Goal: Information Seeking & Learning: Learn about a topic

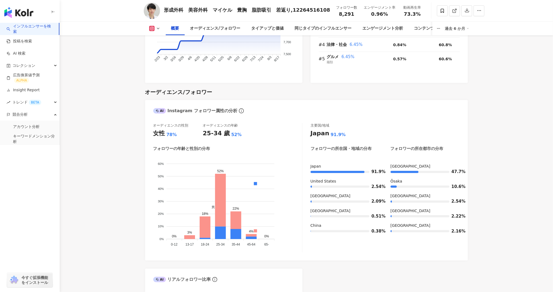
scroll to position [420, 0]
click at [32, 42] on link "投稿を検索" at bounding box center [20, 41] width 26 height 5
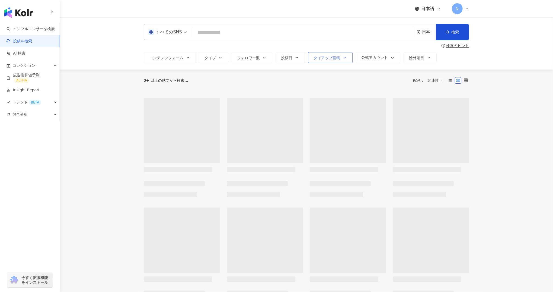
click at [328, 58] on span "タイアップ投稿" at bounding box center [327, 58] width 27 height 4
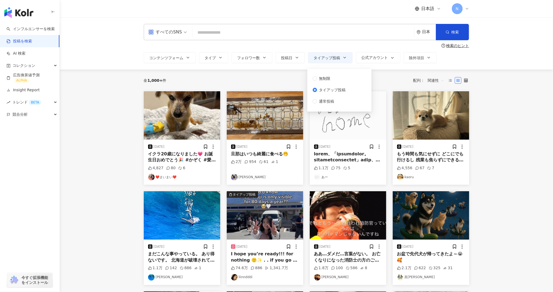
click at [480, 52] on div "すべてのSNS 日本 検索 検索のヒント コンテンツフォーム タイプ フォロワー数 投稿日 タイアップ投稿 公式アカウント 除外項目 無制限 タイアップ投稿 …" at bounding box center [306, 43] width 347 height 39
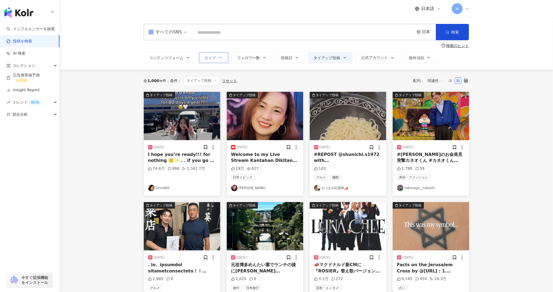
click at [213, 60] on span "タイプ" at bounding box center [210, 58] width 11 height 4
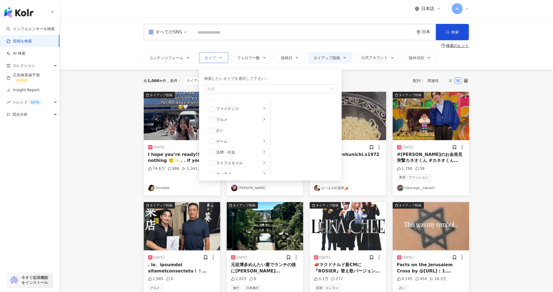
scroll to position [136, 0]
click at [380, 57] on span "公式アカウント" at bounding box center [375, 57] width 27 height 4
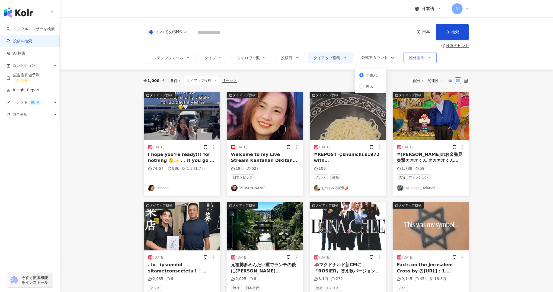
click at [419, 57] on span "除外項目" at bounding box center [416, 58] width 15 height 4
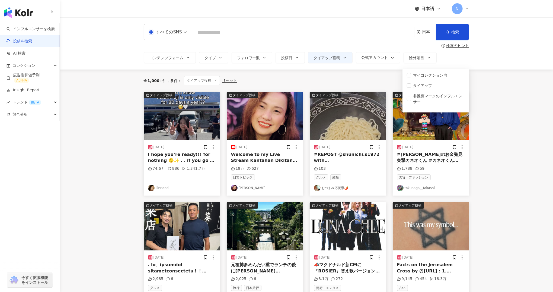
click at [445, 60] on div "コンテンツフォーム タイプ フォロワー数 投稿日 タイアップ投稿 公式アカウント 除外項目 無制限 タイアップ投稿 通常投稿 非表示 表示 マイコレクション内…" at bounding box center [307, 57] width 326 height 11
click at [57, 64] on div "コレクション" at bounding box center [29, 65] width 59 height 12
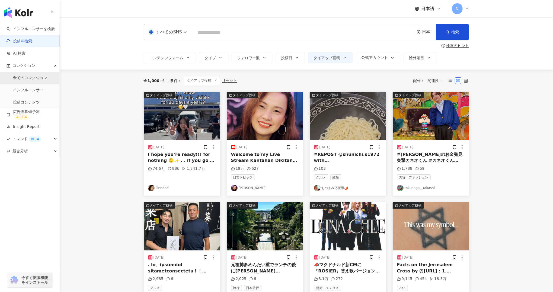
click at [45, 81] on link "全てのコレクション" at bounding box center [30, 77] width 34 height 5
click at [433, 61] on button "除外項目" at bounding box center [420, 57] width 33 height 11
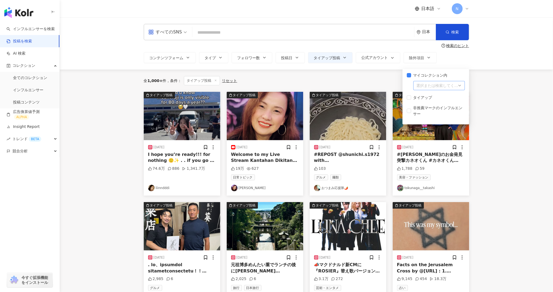
click at [451, 84] on div at bounding box center [437, 86] width 44 height 4
click at [460, 86] on div "選択または検索してください データなし" at bounding box center [439, 85] width 52 height 9
click at [447, 86] on div at bounding box center [437, 86] width 44 height 4
click at [495, 58] on div "すべてのSNS 日本 検索 検索のヒント コンテンツフォーム タイプ フォロワー数 投稿日 タイアップ投稿 公式アカウント 除外項目 マイコレクション内 選択…" at bounding box center [306, 43] width 493 height 52
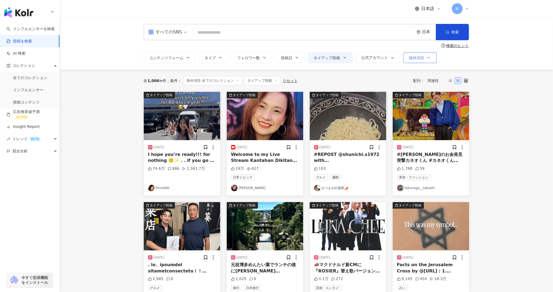
click at [428, 58] on icon "button" at bounding box center [429, 57] width 4 height 4
click at [349, 36] on input "search" at bounding box center [304, 33] width 218 height 12
type input "********"
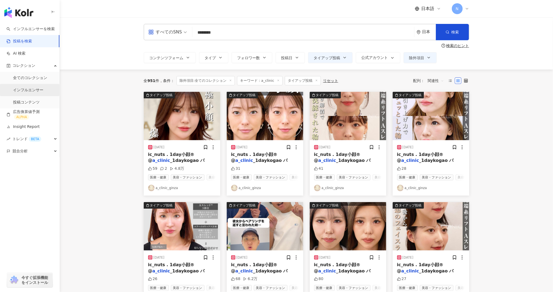
drag, startPoint x: 30, startPoint y: 79, endPoint x: 30, endPoint y: 87, distance: 8.4
click at [30, 79] on link "全てのコレクション" at bounding box center [30, 77] width 34 height 5
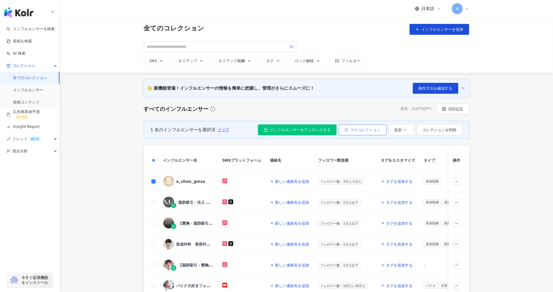
click at [374, 131] on span "マイコレクション" at bounding box center [365, 130] width 30 height 4
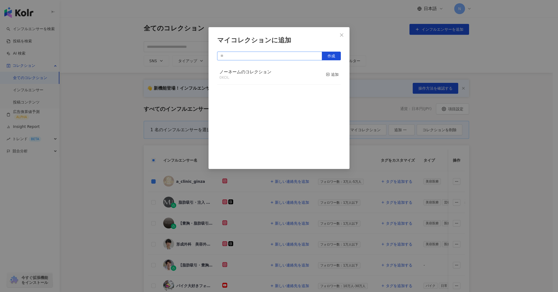
click at [301, 56] on input "text" at bounding box center [269, 56] width 105 height 9
type input "******"
click at [290, 77] on div "ノーネームのコレクション 0 KOL 追加" at bounding box center [279, 75] width 124 height 20
click at [327, 74] on div "追加" at bounding box center [332, 74] width 13 height 6
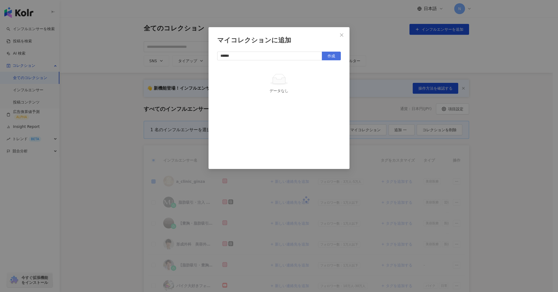
click at [330, 57] on span "作成" at bounding box center [332, 56] width 8 height 4
click at [338, 36] on span "Close" at bounding box center [341, 35] width 11 height 4
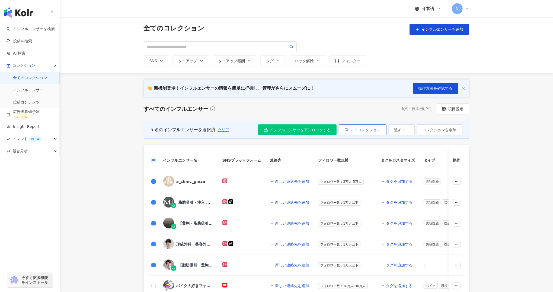
click at [373, 133] on button "マイコレクション" at bounding box center [363, 129] width 48 height 11
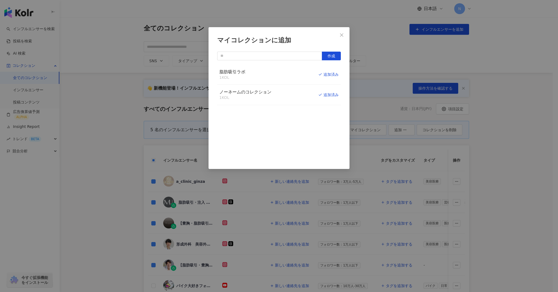
click at [298, 75] on div "脂肪吸引ラボ 1 KOL 追加済み" at bounding box center [279, 75] width 124 height 20
click at [268, 75] on div "脂肪吸引ラボ 1 KOL 追加済み" at bounding box center [279, 75] width 124 height 20
click at [346, 35] on span "Close" at bounding box center [341, 35] width 11 height 4
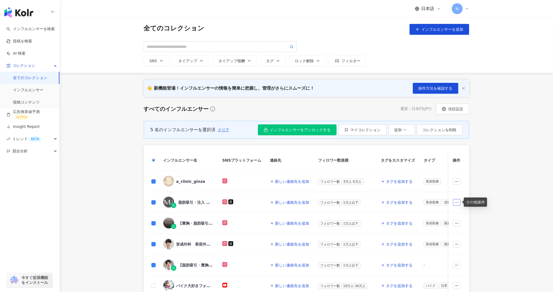
click at [457, 203] on icon "button" at bounding box center [457, 202] width 4 height 4
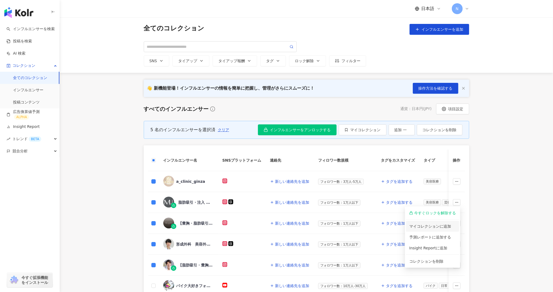
click at [449, 227] on div "マイコレクションに追加" at bounding box center [432, 226] width 47 height 6
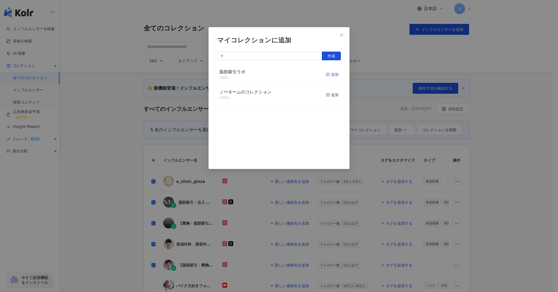
click at [326, 74] on icon "button" at bounding box center [328, 74] width 4 height 4
click at [316, 38] on div "マイコレクションに追加" at bounding box center [279, 40] width 124 height 9
click at [307, 42] on div "マイコレクションに追加" at bounding box center [279, 40] width 124 height 9
click at [328, 38] on div "マイコレクションに追加" at bounding box center [279, 40] width 124 height 9
click at [341, 34] on icon "close" at bounding box center [342, 35] width 4 height 4
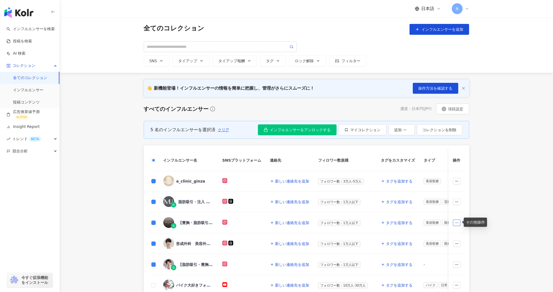
click at [457, 221] on icon "button" at bounding box center [457, 223] width 4 height 4
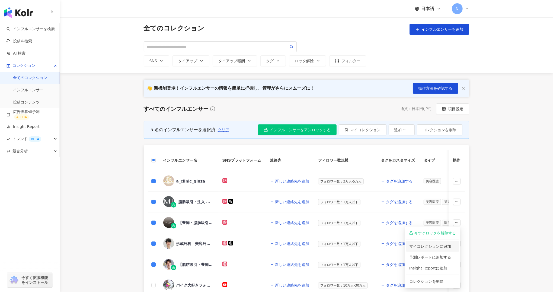
click at [445, 243] on div "マイコレクションに追加" at bounding box center [432, 246] width 47 height 6
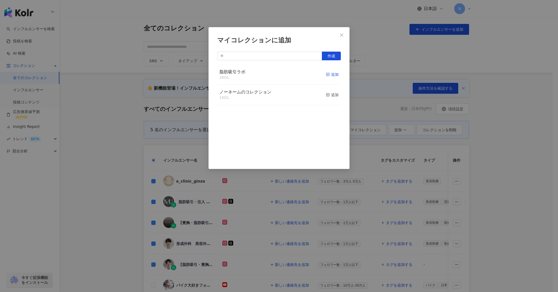
click at [327, 73] on div "追加" at bounding box center [332, 74] width 13 height 6
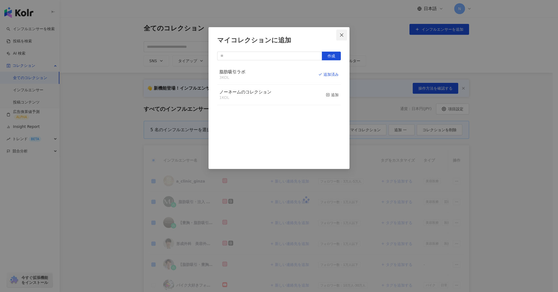
click at [340, 34] on icon "close" at bounding box center [342, 35] width 4 height 4
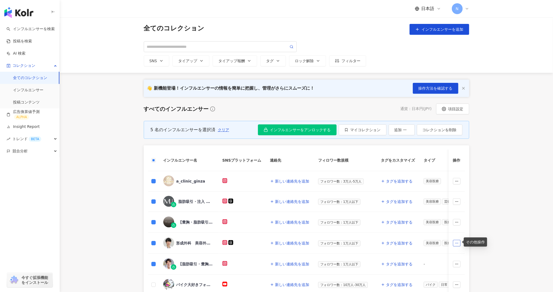
click at [456, 242] on icon "button" at bounding box center [457, 243] width 4 height 4
click at [452, 196] on div "マイコレクションに追加" at bounding box center [435, 196] width 42 height 6
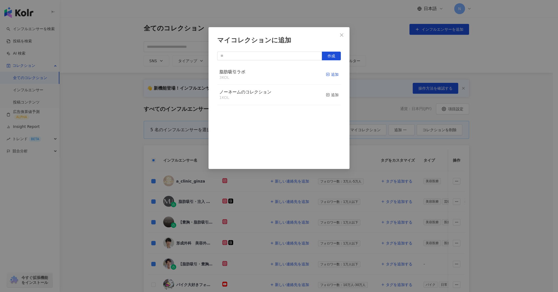
click at [331, 75] on div "追加" at bounding box center [332, 74] width 13 height 6
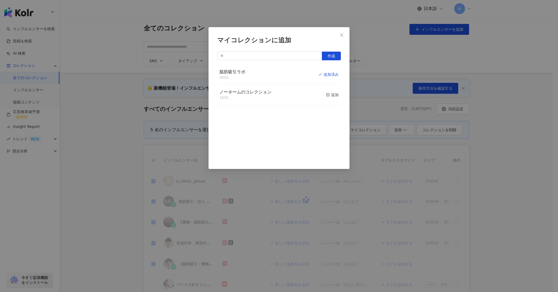
click at [457, 264] on div "マイコレクションに追加 作成 脂肪吸引ラボ 4 KOL 追加済み ノーネームのコレクション 1 KOL 追加" at bounding box center [279, 146] width 558 height 292
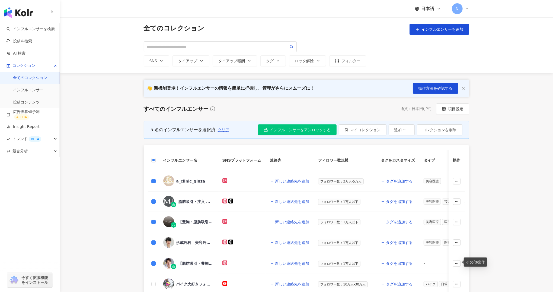
click at [457, 264] on span "button" at bounding box center [457, 263] width 4 height 4
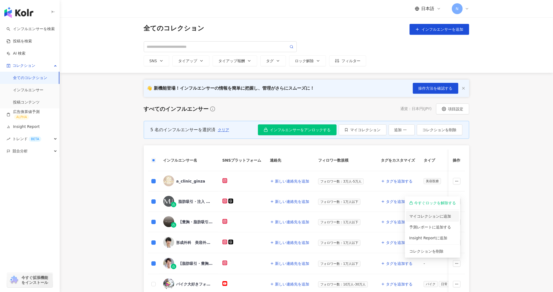
click at [451, 216] on div "マイコレクションに追加" at bounding box center [432, 216] width 47 height 6
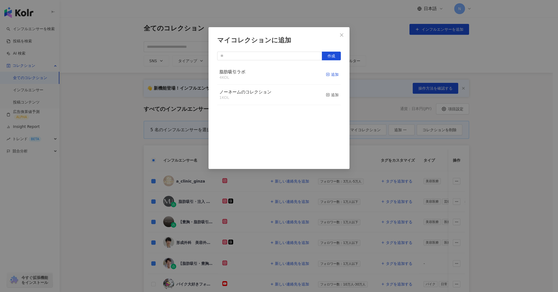
click at [327, 73] on div "追加" at bounding box center [332, 74] width 13 height 6
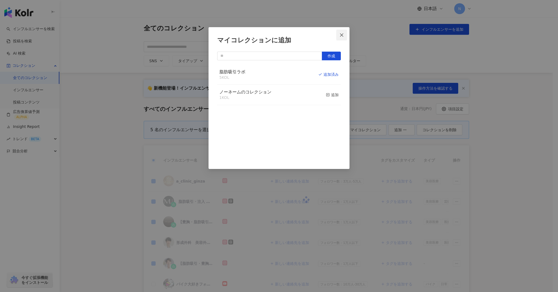
click at [341, 34] on icon "close" at bounding box center [341, 34] width 3 height 3
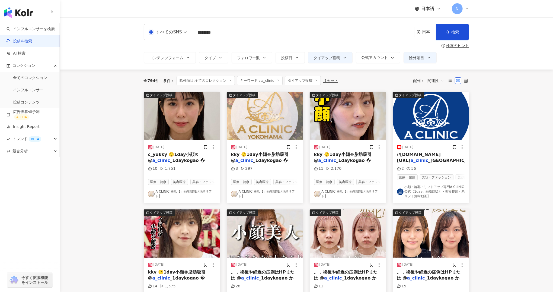
drag, startPoint x: 418, startPoint y: 59, endPoint x: 418, endPoint y: 65, distance: 5.2
click at [418, 59] on span "除外項目" at bounding box center [416, 58] width 15 height 4
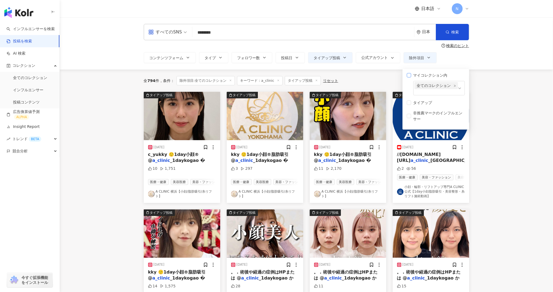
click at [412, 76] on span "マイコレクション内" at bounding box center [430, 75] width 39 height 6
click at [493, 54] on div "すべてのSNS ******** 日本 検索 検索のヒント コンテンツフォーム タイプ フォロワー数 投稿日 タイアップ投稿 公式アカウント 除外項目 マイコ…" at bounding box center [306, 43] width 493 height 52
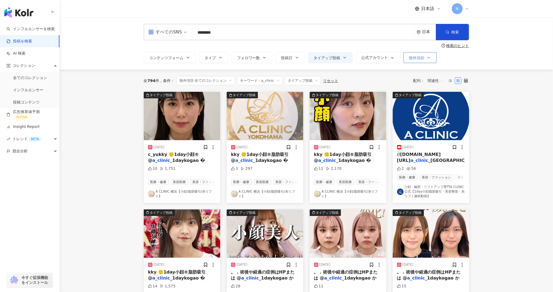
click at [415, 63] on button "除外項目" at bounding box center [420, 57] width 33 height 11
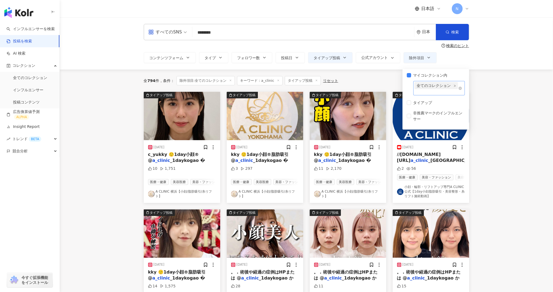
drag, startPoint x: 444, startPoint y: 84, endPoint x: 447, endPoint y: 84, distance: 3.3
click at [447, 84] on div "全てのコレクション" at bounding box center [436, 85] width 39 height 7
click at [449, 58] on div "コンテンツフォーム タイプ フォロワー数 投稿日 タイアップ投稿 公式アカウント 除外項目 マイコレクション内 全てのコレクション all 45550 全ての…" at bounding box center [307, 57] width 326 height 11
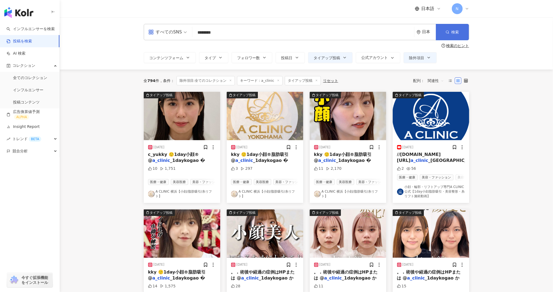
click at [449, 26] on button "検索" at bounding box center [452, 32] width 33 height 16
click at [449, 30] on icon "button" at bounding box center [448, 32] width 4 height 4
click at [279, 38] on span "********" at bounding box center [304, 33] width 218 height 12
type input "********"
click at [454, 30] on span "検索" at bounding box center [456, 32] width 8 height 4
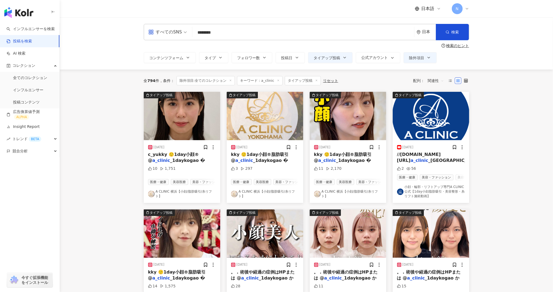
click at [94, 42] on div "すべてのSNS ******** 日本 検索 検索のヒント コンテンツフォーム タイプ フォロワー数 投稿日 タイアップ投稿 公式アカウント 除外項目 マイコ…" at bounding box center [306, 43] width 493 height 52
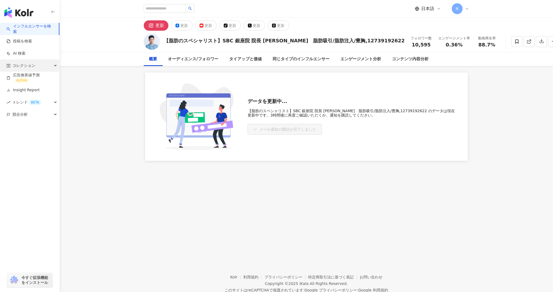
click at [20, 63] on span "コレクション" at bounding box center [23, 65] width 23 height 12
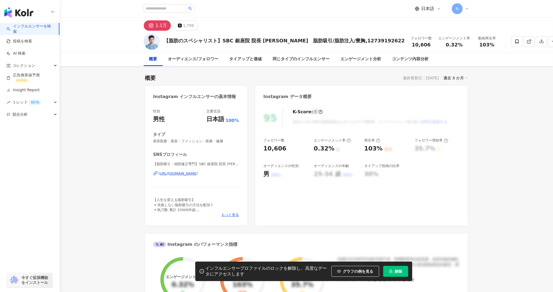
drag, startPoint x: 221, startPoint y: 41, endPoint x: 73, endPoint y: 96, distance: 158.4
click at [275, 41] on div "【脂肪のスペシャリスト】SBC 銀座院 院長 葛島魁人　脂肪吸引/脂肪注入/豊胸,12739192622" at bounding box center [284, 40] width 241 height 7
click at [184, 12] on input "search" at bounding box center [165, 8] width 42 height 9
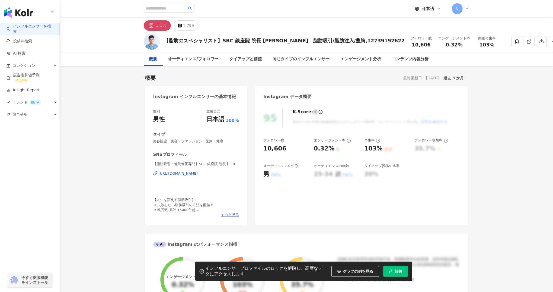
click at [22, 9] on img "button" at bounding box center [18, 12] width 29 height 11
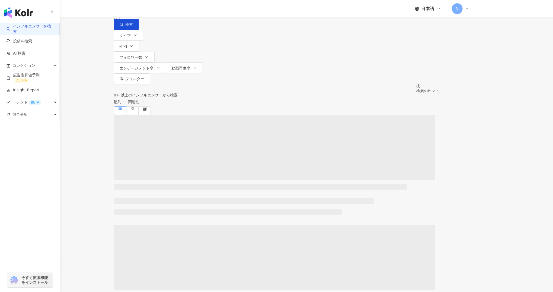
click at [200, 10] on input "search" at bounding box center [179, 5] width 44 height 10
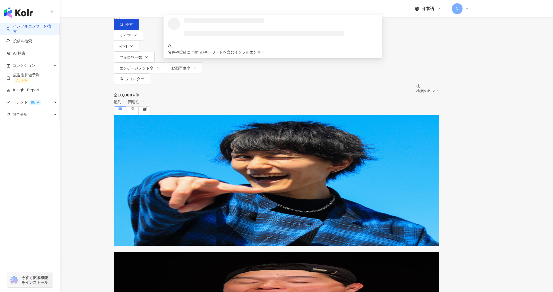
type input "*"
click at [145, 77] on span "フィルター" at bounding box center [135, 79] width 19 height 4
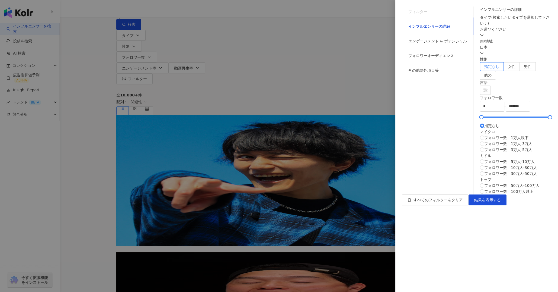
click at [421, 14] on div "フィルター" at bounding box center [438, 12] width 72 height 10
click at [421, 44] on div "エンゲージメント & ポテンシャル" at bounding box center [438, 41] width 59 height 6
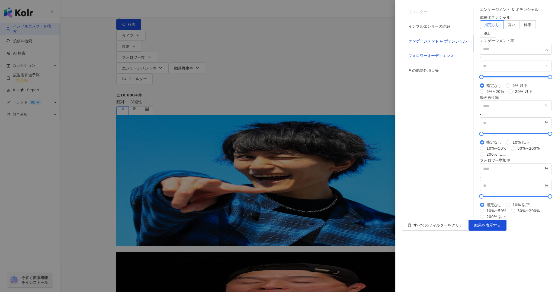
click at [420, 58] on div "フォロワーオーディエンス" at bounding box center [432, 56] width 46 height 6
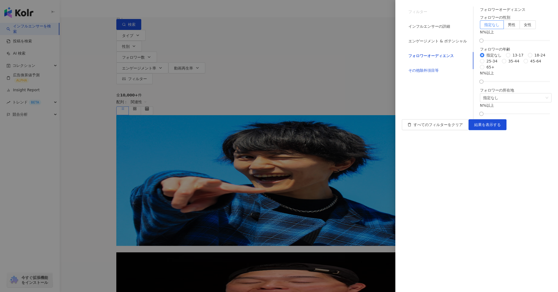
click at [420, 73] on div "その他除外項目等" at bounding box center [424, 70] width 30 height 6
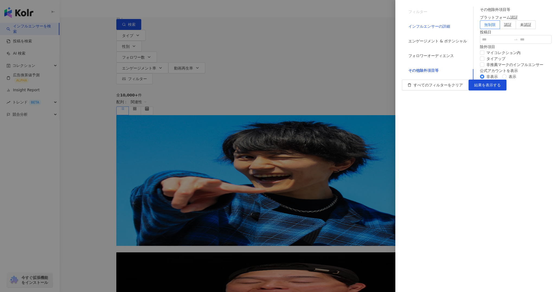
click at [415, 23] on div "インフルエンサーの詳細" at bounding box center [430, 26] width 42 height 6
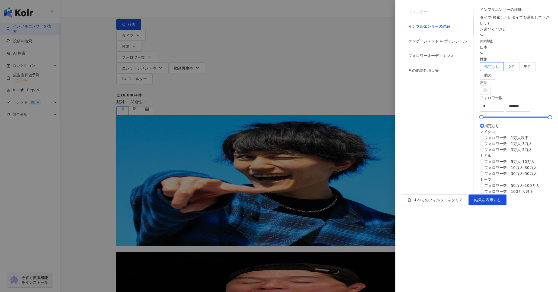
click at [345, 63] on div at bounding box center [279, 146] width 558 height 292
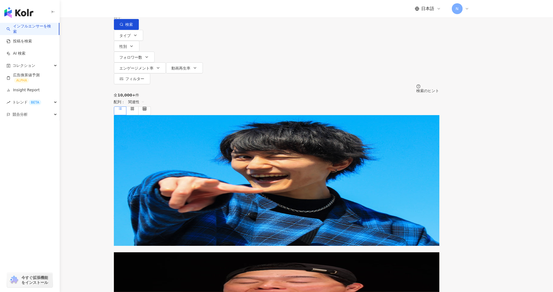
click at [200, 10] on input "search" at bounding box center [179, 5] width 44 height 10
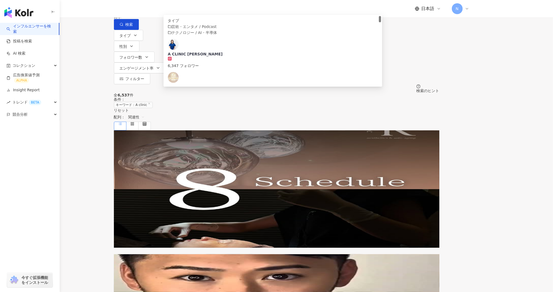
paste input "**********"
type input "**********"
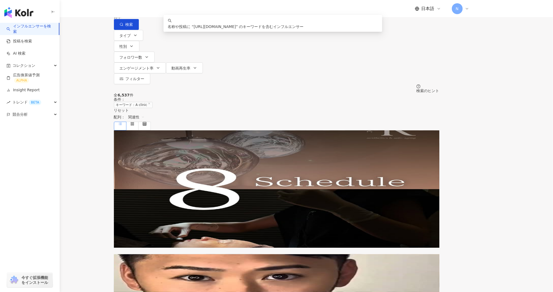
drag, startPoint x: 297, startPoint y: 33, endPoint x: 191, endPoint y: 34, distance: 106.6
click at [191, 30] on div "**********" at bounding box center [277, 15] width 326 height 30
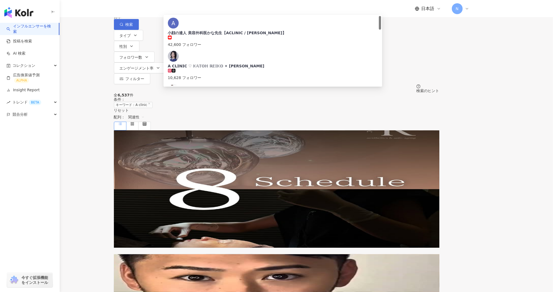
type input "********"
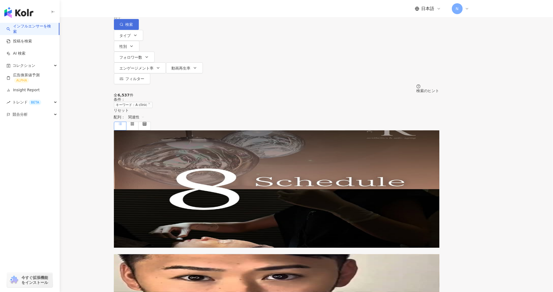
click at [139, 30] on button "検索" at bounding box center [126, 24] width 25 height 11
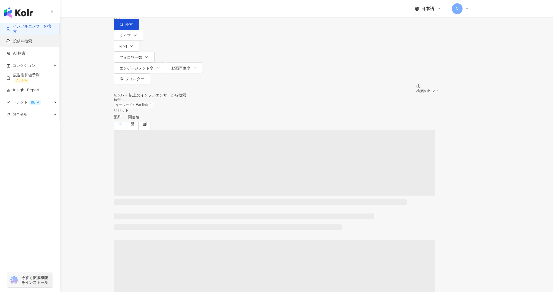
click at [32, 39] on link "投稿を検索" at bounding box center [20, 41] width 26 height 5
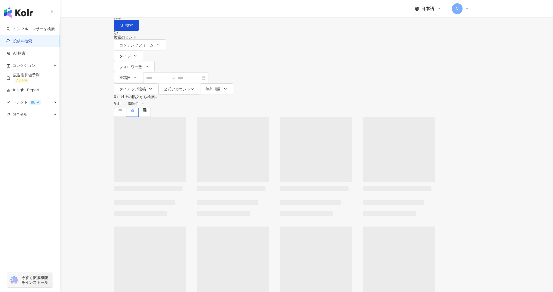
click at [206, 12] on input "search" at bounding box center [181, 6] width 49 height 12
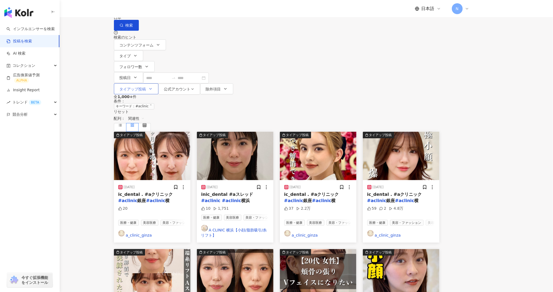
click at [146, 87] on span "タイアップ投稿" at bounding box center [133, 89] width 27 height 4
click at [315, 52] on label "タイアップ投稿" at bounding box center [320, 49] width 35 height 6
click at [144, 10] on div "すべてのSNS" at bounding box center [130, 5] width 27 height 9
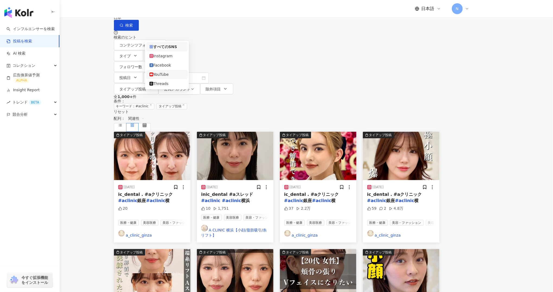
click at [176, 77] on div "YouTube" at bounding box center [166, 74] width 35 height 6
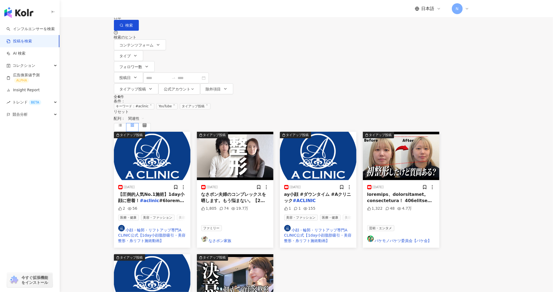
click at [106, 144] on main "YouTube ******** 日本 検索 検索のヒント コンテンツフォーム タイプ フォロワー数 投稿日 タイアップ投稿 公式アカウント 除外項目 無制限…" at bounding box center [276, 244] width 553 height 489
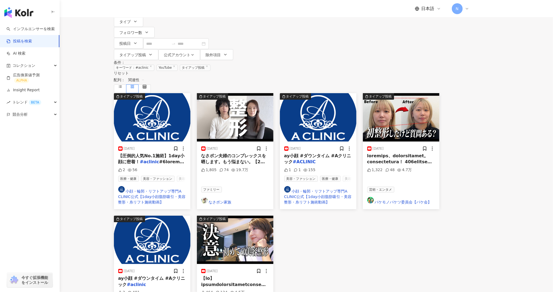
scroll to position [34, 0]
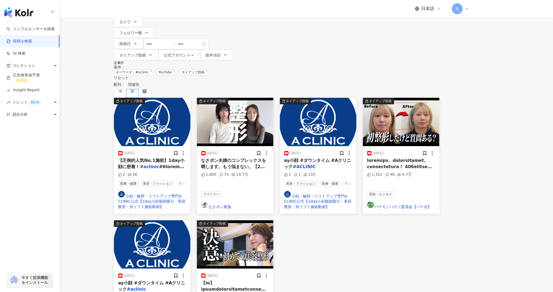
click at [109, 138] on main "YouTube ******** 日本 検索 検索のヒント コンテンツフォーム タイプ フォロワー数 投稿日 タイアップ投稿 公式アカウント 除外項目 無制限…" at bounding box center [276, 210] width 553 height 489
click at [159, 164] on mark "#aclinic" at bounding box center [149, 166] width 19 height 5
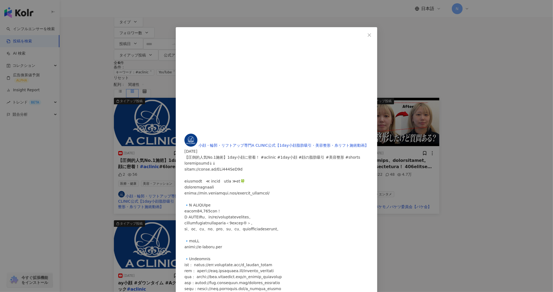
click at [349, 214] on div "小顔・輪郭・リフトアップ専門A CLINIC公式【1day小顔脂肪吸引・美容整形・糸リフト施術動画】 2024/07/09 【圧倒的人気No.1施術】1day…" at bounding box center [276, 146] width 553 height 292
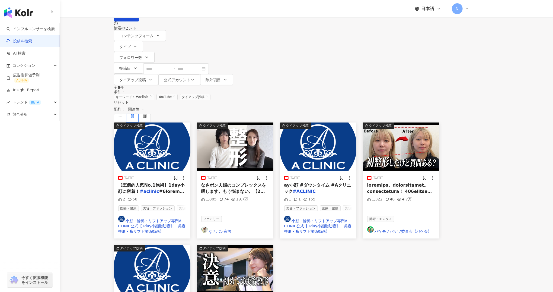
scroll to position [0, 0]
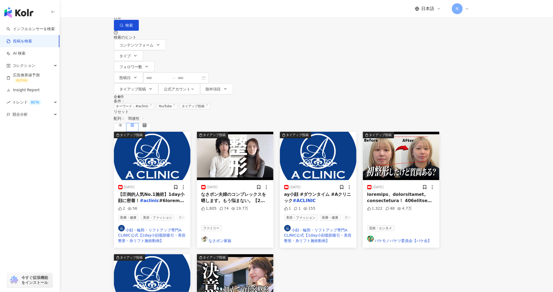
click at [136, 10] on div "YouTube" at bounding box center [126, 5] width 19 height 9
click at [163, 55] on div "Instagram" at bounding box center [162, 56] width 27 height 6
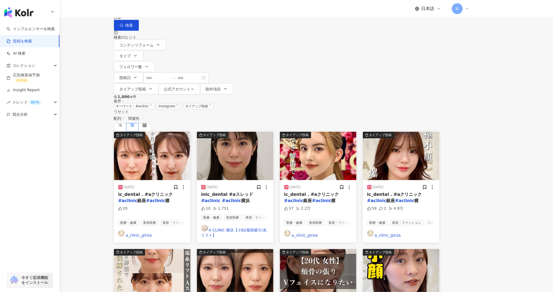
click at [173, 132] on img at bounding box center [152, 156] width 77 height 48
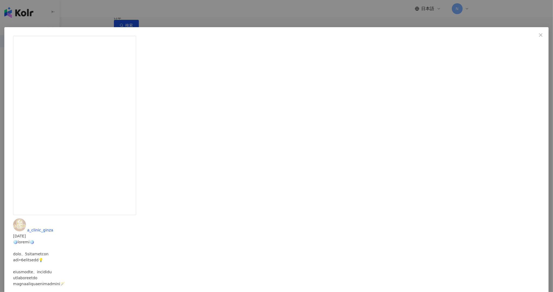
click at [130, 116] on div "a_clinic_ginza 2023/09/26 20 元の投稿を表示" at bounding box center [276, 146] width 553 height 292
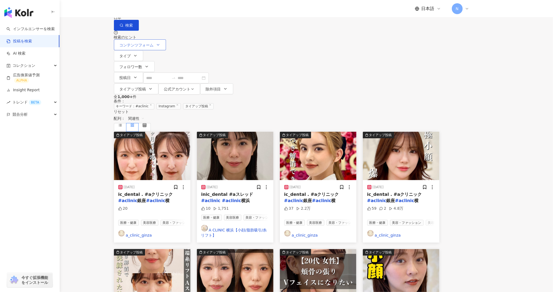
click at [154, 47] on span "コンテンツフォーム" at bounding box center [137, 45] width 34 height 4
click at [191, 87] on span "公式アカウント" at bounding box center [177, 89] width 27 height 4
click at [200, 84] on button "公式アカウント" at bounding box center [179, 89] width 42 height 11
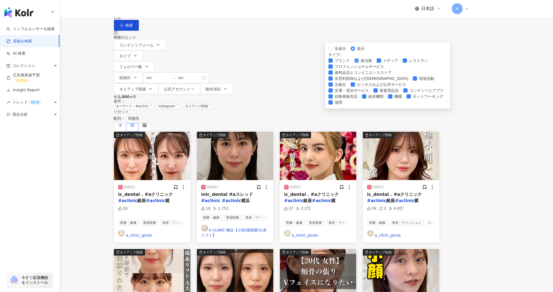
scroll to position [102, 0]
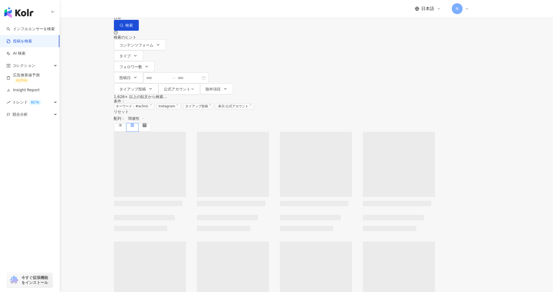
click at [95, 113] on main "Instagram ******** 日本 検索 検索のヒント コンテンツフォーム タイプ フォロワー数 投稿日 タイアップ投稿 公式アカウント 除外項目 無…" at bounding box center [276, 286] width 553 height 573
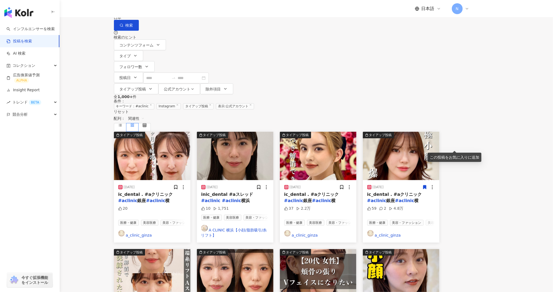
scroll to position [339, 0]
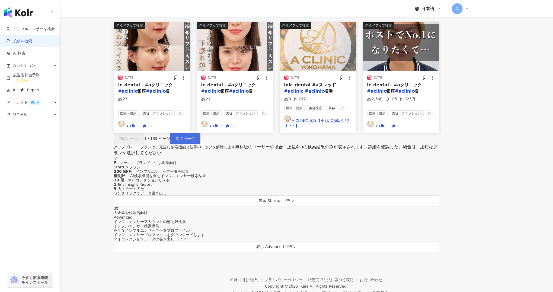
click at [200, 133] on button "次のページ" at bounding box center [185, 138] width 30 height 11
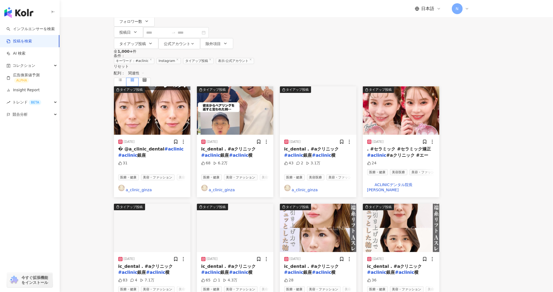
scroll to position [0, 0]
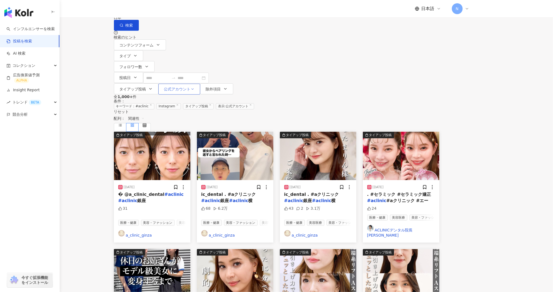
click at [200, 84] on button "公式アカウント" at bounding box center [179, 89] width 42 height 11
click at [133, 27] on span "検索" at bounding box center [130, 25] width 8 height 4
click at [143, 55] on button "タイプ" at bounding box center [128, 55] width 29 height 11
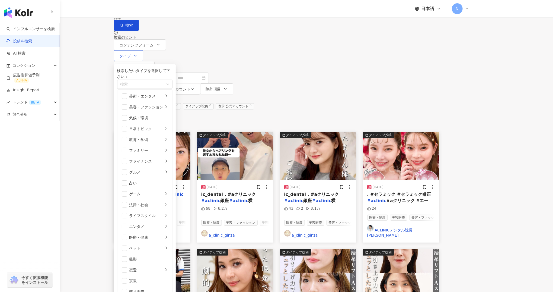
click at [143, 55] on button "タイプ 検索したいタイプを選択して下さい： 検索 芸術・エンタメ 美容・ファッション 気候・環境 日常トピック 教育・学習 ファミリー ファイナンス グルメ …" at bounding box center [128, 55] width 29 height 11
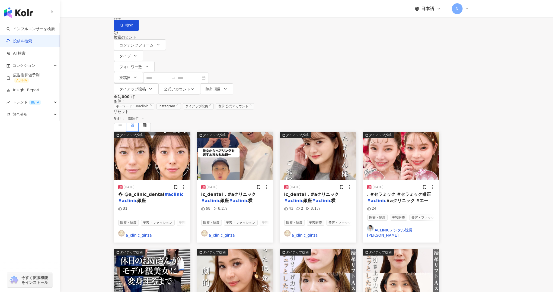
click at [338, 132] on img at bounding box center [318, 156] width 77 height 48
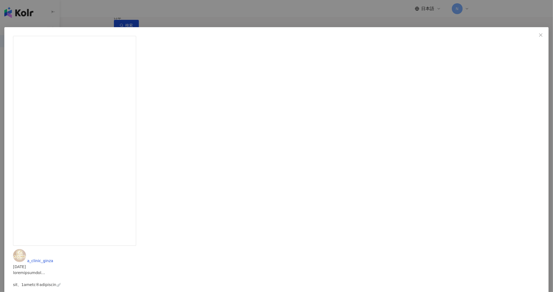
click at [101, 129] on div "a_clinic_ginza 2023/10/31 43 2 3.1万 元の投稿を表示" at bounding box center [276, 146] width 553 height 292
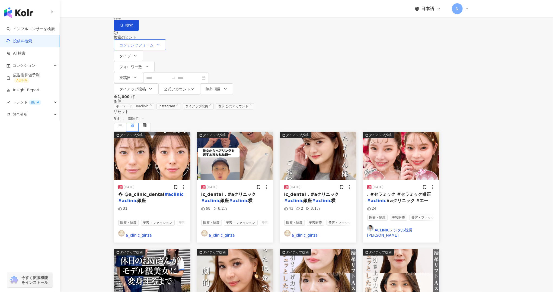
click at [154, 47] on span "コンテンツフォーム" at bounding box center [137, 45] width 34 height 4
click at [116, 107] on main "Instagram ******** 日本 検索 検索のヒント コンテンツフォーム タイプ フォロワー数 投稿日 タイアップ投稿 公式アカウント 除外項目 無…" at bounding box center [276, 295] width 553 height 590
click at [131, 57] on span "タイプ" at bounding box center [125, 56] width 11 height 4
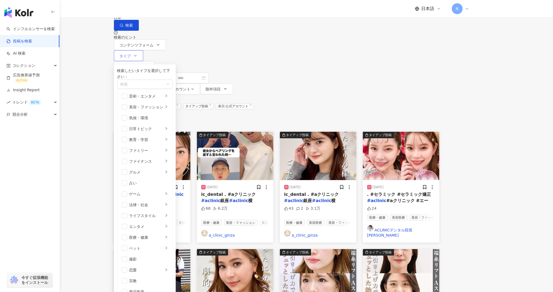
scroll to position [188, 0]
click at [142, 65] on span "フォロワー数" at bounding box center [131, 67] width 23 height 4
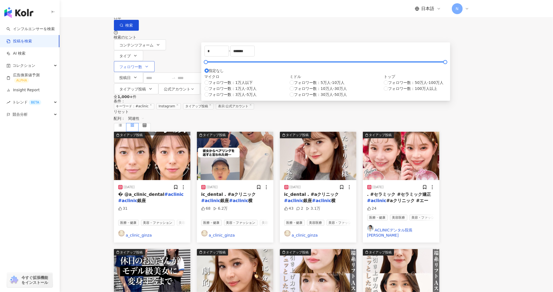
click at [142, 65] on span "フォロワー数" at bounding box center [131, 67] width 23 height 4
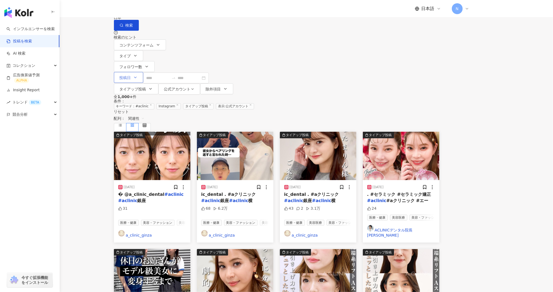
click at [131, 75] on span "投稿日" at bounding box center [125, 77] width 11 height 4
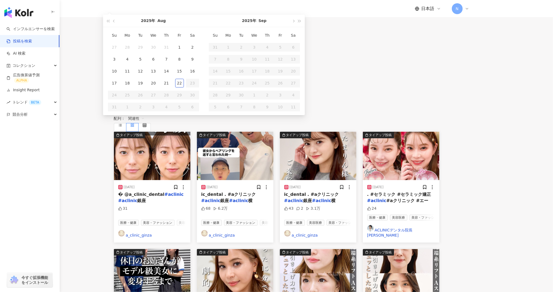
click at [146, 87] on span "タイアップ投稿" at bounding box center [133, 89] width 27 height 4
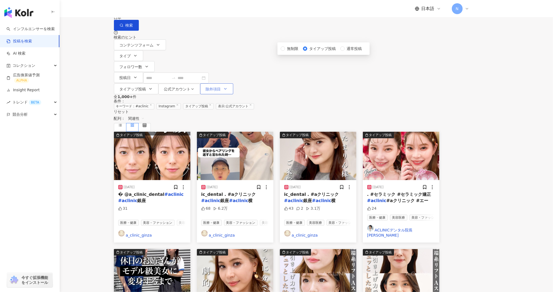
click at [233, 83] on button "除外項目" at bounding box center [216, 88] width 33 height 11
click at [439, 62] on div "コンテンツフォーム タイプ フォロワー数 投稿日 2025年 Aug Su Mo Tu We Th Fr Sa 27 28 29 30 31 1 2 3 4 …" at bounding box center [277, 66] width 326 height 55
click at [439, 39] on div "検索のヒント" at bounding box center [277, 37] width 326 height 4
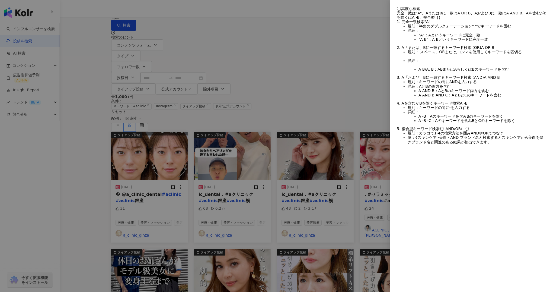
click at [288, 36] on div at bounding box center [276, 146] width 553 height 292
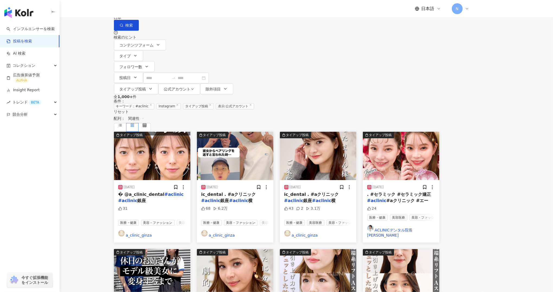
click at [202, 12] on input "********" at bounding box center [177, 6] width 49 height 12
type input "**********"
click at [139, 31] on button "検索" at bounding box center [126, 25] width 25 height 11
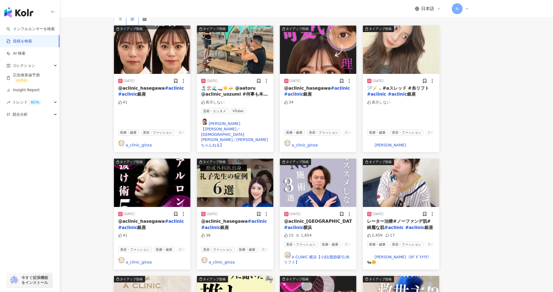
scroll to position [34, 0]
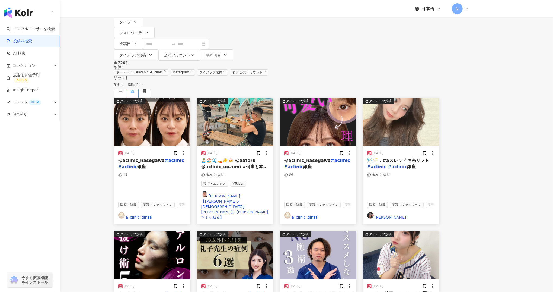
click at [424, 158] on span "🪡🪄 . #aスレッド #糸リフト" at bounding box center [398, 160] width 62 height 5
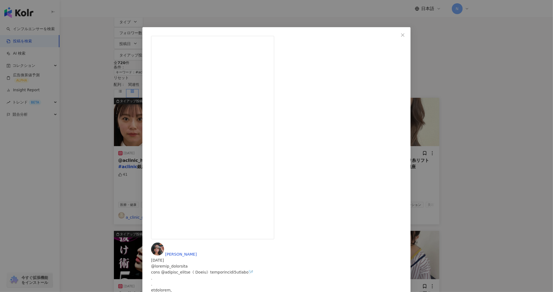
scroll to position [207, 0]
drag, startPoint x: 288, startPoint y: 175, endPoint x: 316, endPoint y: 206, distance: 41.5
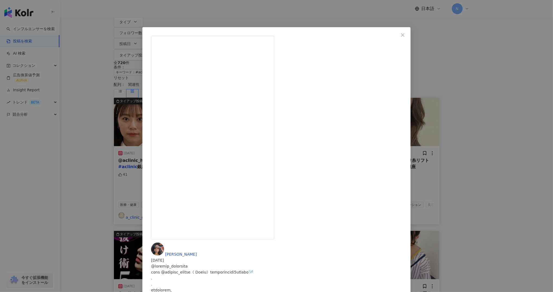
scroll to position [136, 0]
click at [112, 153] on div "加藤ゆりな 2024/12/22 表示しない 元の投稿を表示" at bounding box center [276, 146] width 553 height 292
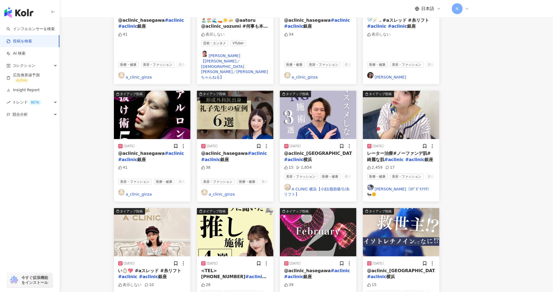
scroll to position [102, 0]
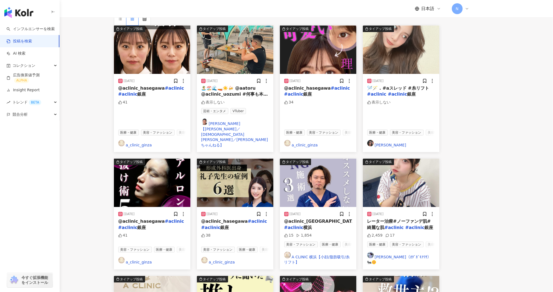
click at [404, 225] on mark "#aclinic" at bounding box center [394, 227] width 19 height 5
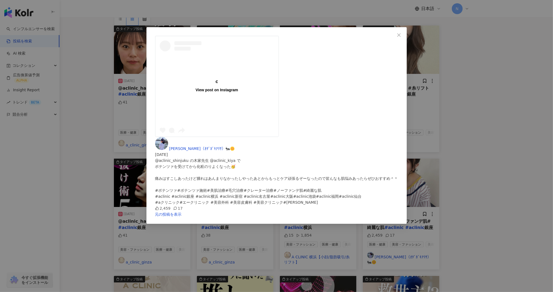
click at [412, 167] on div "View post on Instagram 小田垣有咲（ｵﾀﾞｶﾞｷｱﾘｻ）🐜🌼 2023/11/04 @aclinic_shinjuku の木家先生 @a…" at bounding box center [276, 146] width 553 height 292
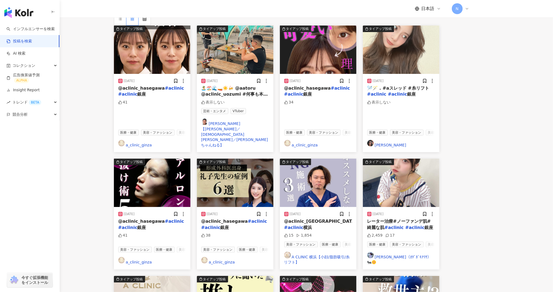
click at [404, 225] on mark "#aclinic" at bounding box center [394, 227] width 19 height 5
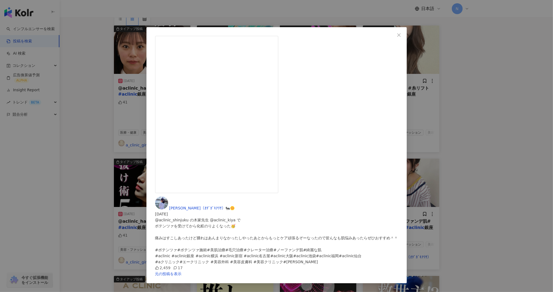
click at [302, 217] on div "@aclinic_shinjuku の木家先生 @aclinic_kiya で ポテンツァを受けてから化粧のりよくなった🥳 痛みはすこしあったけど腫れはあんま…" at bounding box center [276, 241] width 243 height 48
click at [124, 98] on div "小田垣有咲（ｵﾀﾞｶﾞｷｱﾘｻ）🐜🌼 2023/11/04 @aclinic_shinjuku の木家先生 @aclinic_kiya で ポテンツァを受けて…" at bounding box center [276, 146] width 553 height 292
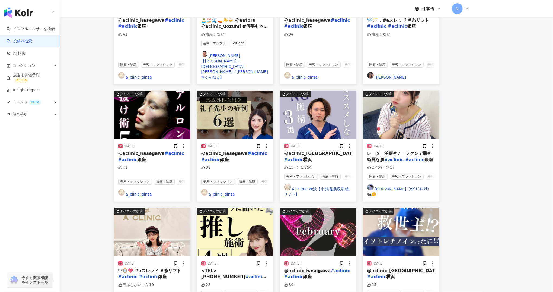
scroll to position [203, 0]
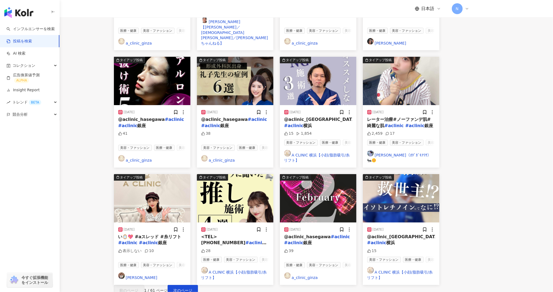
click at [171, 174] on img at bounding box center [152, 198] width 77 height 48
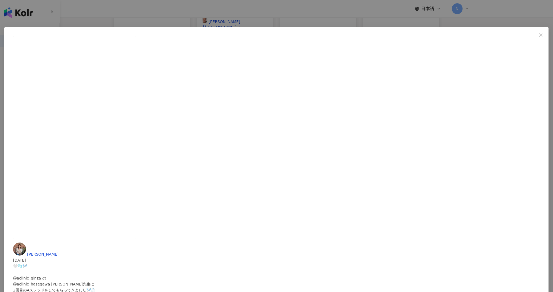
drag, startPoint x: 287, startPoint y: 165, endPoint x: 361, endPoint y: 190, distance: 77.5
click at [59, 252] on span "tina" at bounding box center [42, 254] width 31 height 4
click at [112, 108] on div "tina 2023/10/14 🤍🫧🪡 @aclinic_ginza の @aclinic_hasegawa 長谷川光先生に 2回目のAスレッドをしてもらって…" at bounding box center [276, 146] width 553 height 292
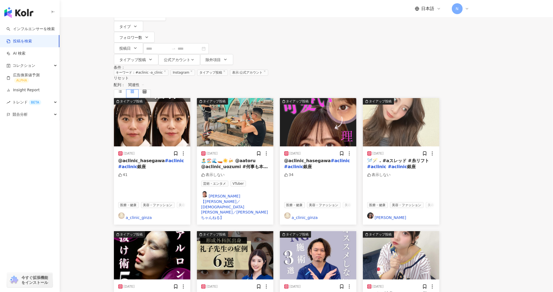
scroll to position [0, 0]
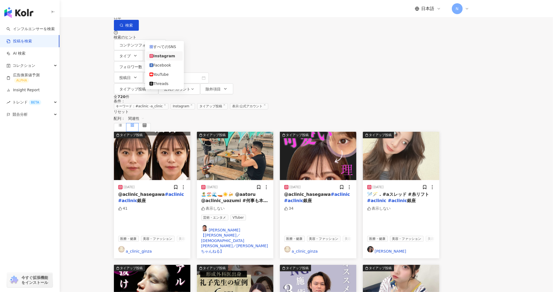
click at [140, 10] on div "Instagram" at bounding box center [128, 5] width 23 height 9
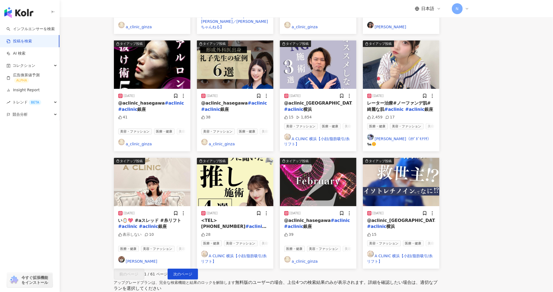
scroll to position [339, 0]
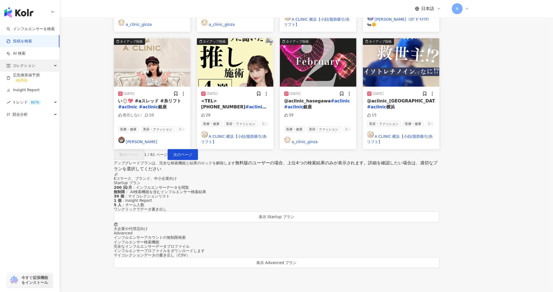
click at [39, 66] on div "コレクション" at bounding box center [29, 65] width 59 height 12
drag, startPoint x: 39, startPoint y: 66, endPoint x: 39, endPoint y: 100, distance: 34.2
click at [39, 100] on li "コレクション 全てのコレクション インフルエンサー 投稿コンテンツ" at bounding box center [29, 83] width 59 height 49
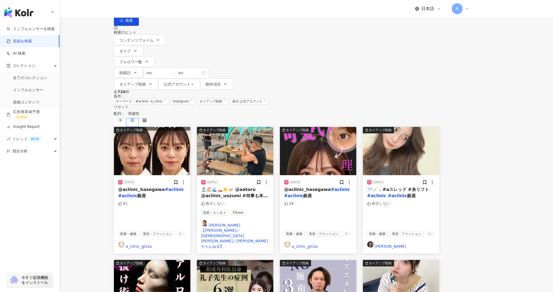
scroll to position [0, 0]
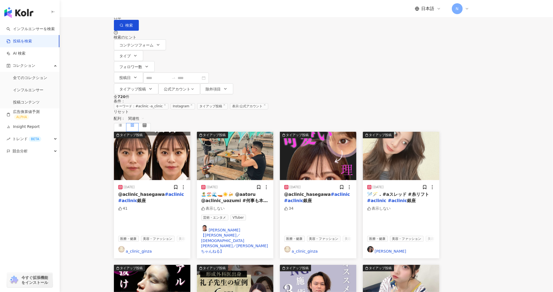
click at [202, 12] on input "**********" at bounding box center [177, 6] width 49 height 12
click at [31, 155] on div "競合分析" at bounding box center [29, 151] width 59 height 12
click at [31, 162] on link "アカウント分析" at bounding box center [26, 163] width 27 height 5
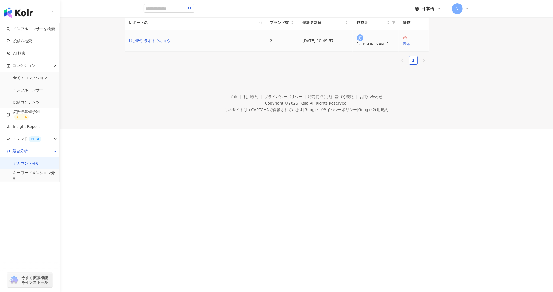
click at [424, 47] on div "表示" at bounding box center [413, 44] width 21 height 6
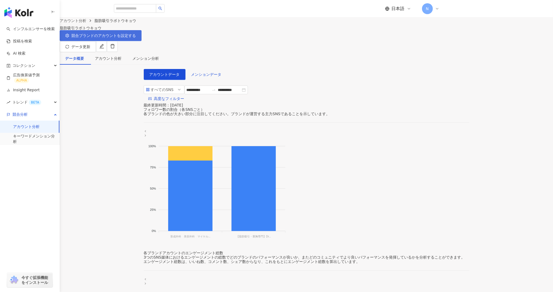
click at [136, 38] on span "競合ブランドのアカウントを設定する" at bounding box center [103, 35] width 65 height 4
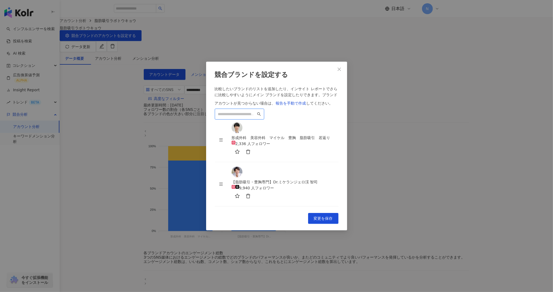
click at [256, 117] on input "search" at bounding box center [237, 114] width 38 height 6
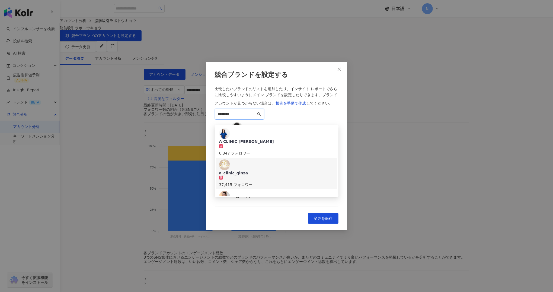
click at [281, 159] on div "a_clinic_ginza 37,415 フォロワー" at bounding box center [276, 173] width 115 height 28
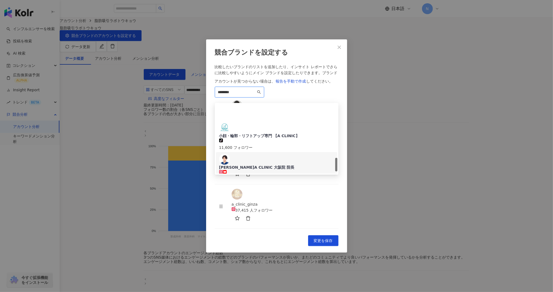
scroll to position [271, 0]
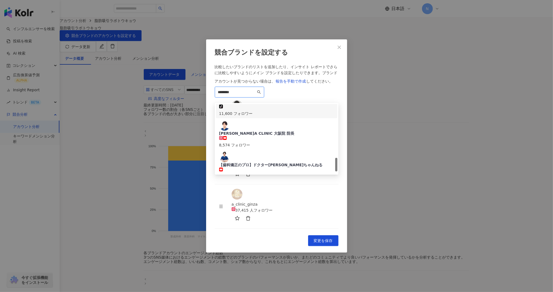
paste input "*******"
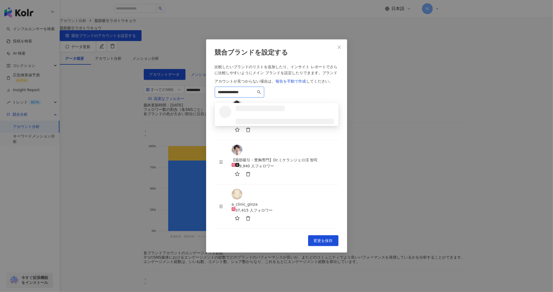
scroll to position [0, 0]
click at [269, 122] on div "【豊胸・脂肪吸引】THE CLINIC（ザクリニック）東京院" at bounding box center [276, 118] width 115 height 5
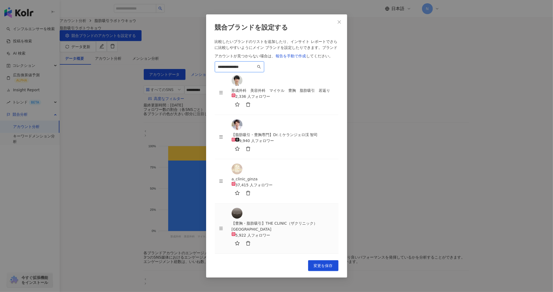
scroll to position [31, 0]
paste input "*****"
click at [264, 97] on div "【豊胸・脂肪吸引】THE CLINIC（ザクリニック）東京院" at bounding box center [276, 93] width 115 height 5
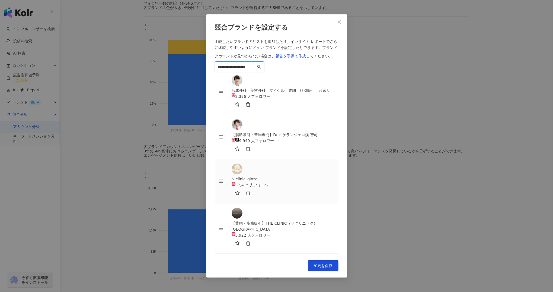
scroll to position [0, 0]
click at [264, 72] on span "**********" at bounding box center [239, 66] width 49 height 11
click at [270, 97] on div "脂肪吸引・注入 Mods Clinic（モッズクリニック）" at bounding box center [276, 93] width 115 height 5
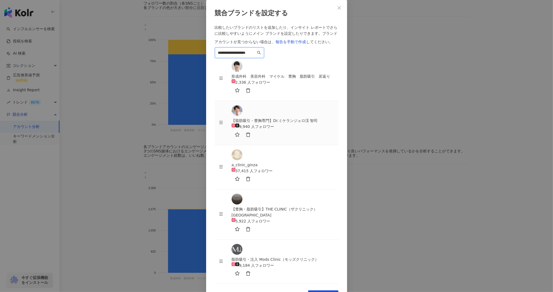
scroll to position [58, 0]
type input "**********"
click at [319, 286] on span "変更を保存" at bounding box center [323, 295] width 19 height 4
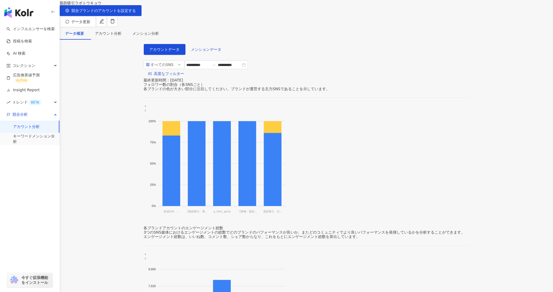
scroll to position [0, 0]
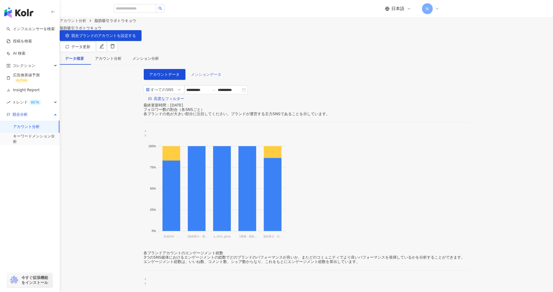
click at [204, 72] on span "メンションデータ" at bounding box center [206, 74] width 30 height 4
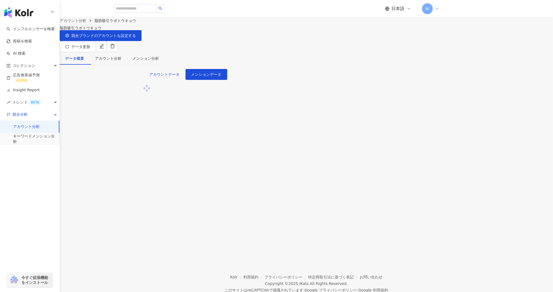
click at [113, 91] on main "**********" at bounding box center [306, 55] width 493 height 74
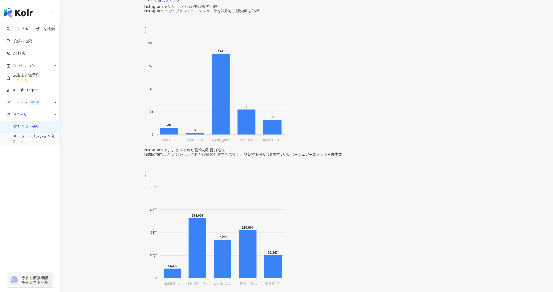
scroll to position [170, 0]
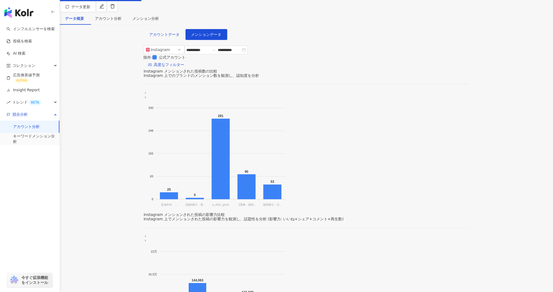
scroll to position [0, 0]
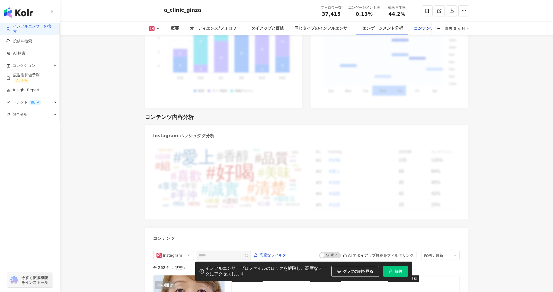
scroll to position [1655, 0]
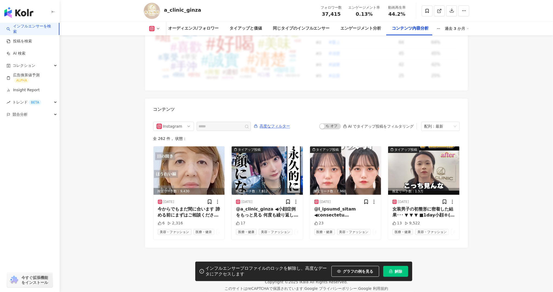
click at [397, 273] on span "解除" at bounding box center [399, 271] width 8 height 4
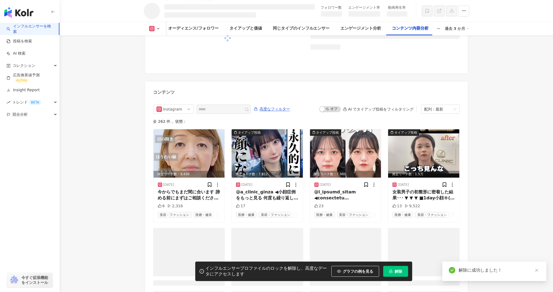
scroll to position [1429, 0]
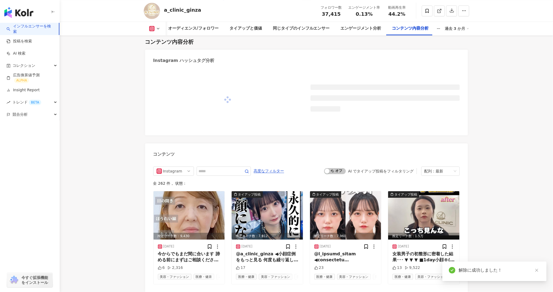
scroll to position [1482, 0]
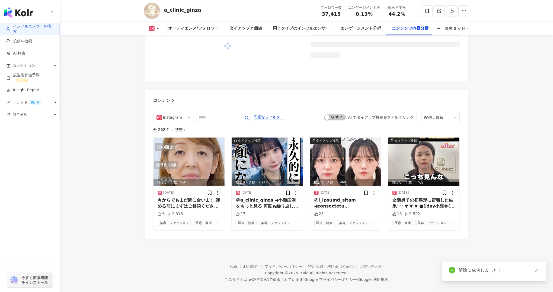
click at [439, 103] on div "コンテンツ" at bounding box center [306, 99] width 323 height 18
click at [440, 107] on div "Instagram 高度なフィルター オン オフ AI でタイアップ投稿をフィルタリング 配列：最新 全 262 件 ， 状態： 推定リーチ数：9,430 2…" at bounding box center [306, 172] width 323 height 131
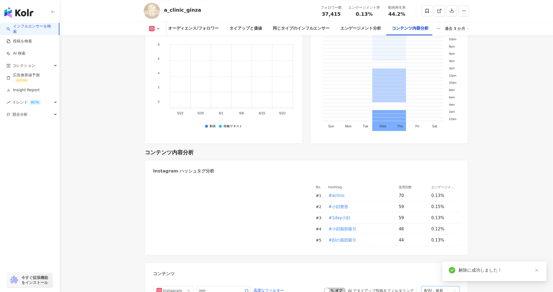
click at [432, 286] on div "配列：最新" at bounding box center [438, 290] width 27 height 9
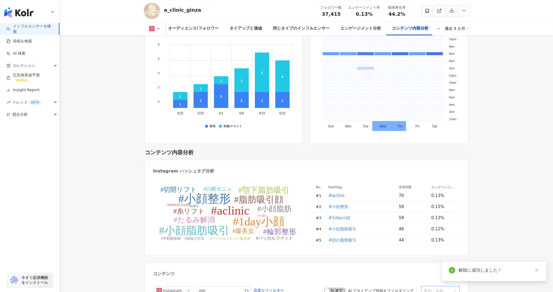
scroll to position [1646, 0]
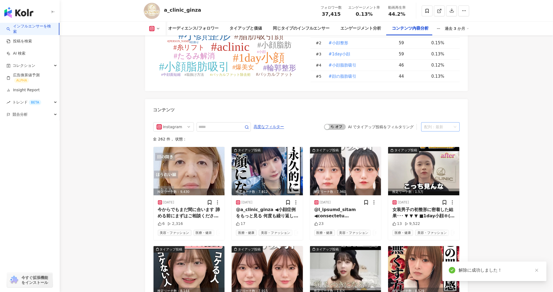
click at [432, 122] on div "配列：最新" at bounding box center [438, 126] width 27 height 9
click at [275, 122] on span "高度なフィルター" at bounding box center [269, 126] width 30 height 9
click at [275, 115] on div at bounding box center [276, 146] width 553 height 292
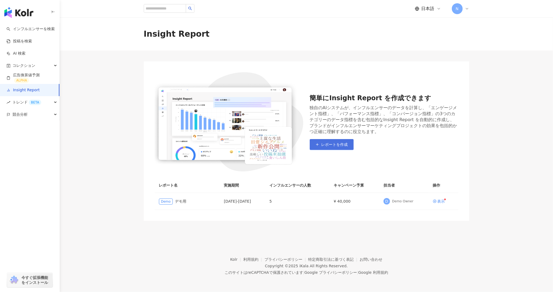
click at [338, 144] on span "レポートを作成" at bounding box center [334, 144] width 27 height 4
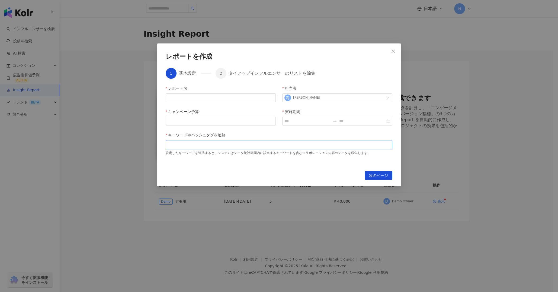
click at [241, 149] on div at bounding box center [279, 144] width 227 height 9
click at [241, 144] on div at bounding box center [279, 144] width 225 height 4
drag, startPoint x: 297, startPoint y: 74, endPoint x: 321, endPoint y: 74, distance: 23.9
click at [321, 74] on div "1 基本設定 2 タイアップインフルエンサーのリストを編集 レポート名 担当者 海 海老名康 キャンペーン予算 実施期間 キーワードやハッシュタグを追跡 設定…" at bounding box center [279, 113] width 227 height 101
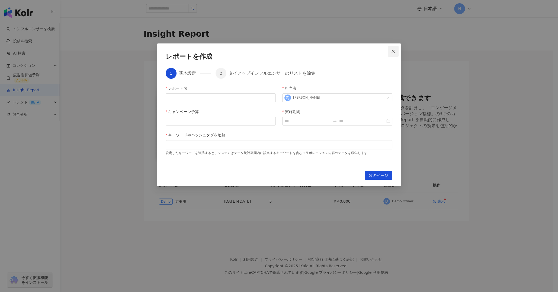
click at [397, 50] on span "Close" at bounding box center [393, 51] width 11 height 4
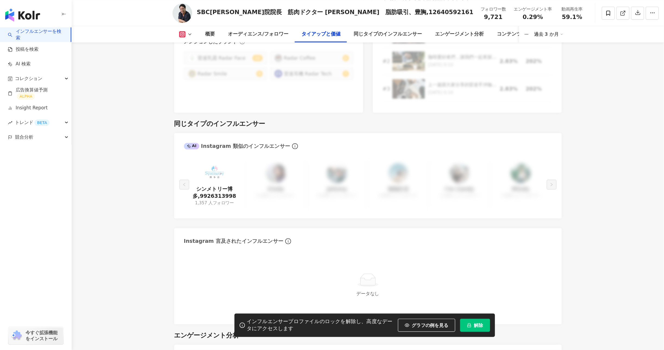
scroll to position [848, 0]
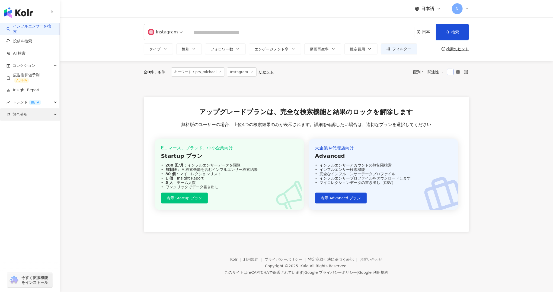
click at [30, 113] on div "競合分析" at bounding box center [29, 114] width 59 height 12
click at [16, 142] on link "キーワードメンション分析" at bounding box center [34, 138] width 42 height 11
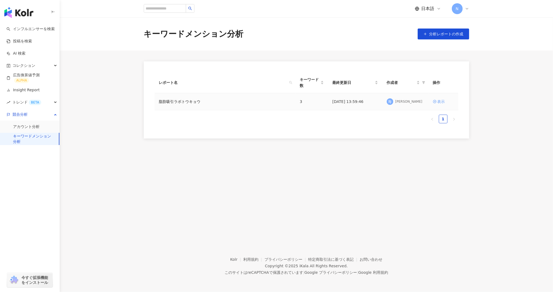
click at [441, 103] on div "表示" at bounding box center [442, 101] width 8 height 6
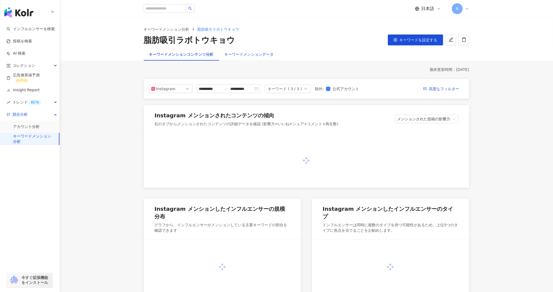
click at [260, 52] on div "キーワードメンションデータ" at bounding box center [249, 54] width 49 height 6
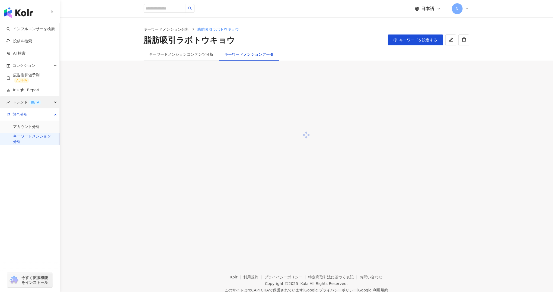
click at [53, 103] on div "トレンド BETA" at bounding box center [29, 102] width 59 height 12
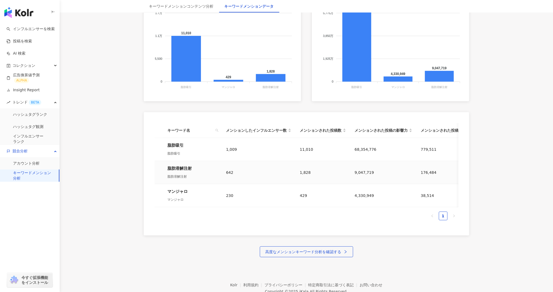
scroll to position [199, 0]
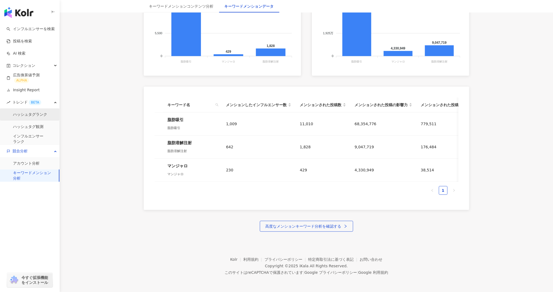
click at [36, 112] on link "ハッシュタグランク" at bounding box center [30, 114] width 34 height 5
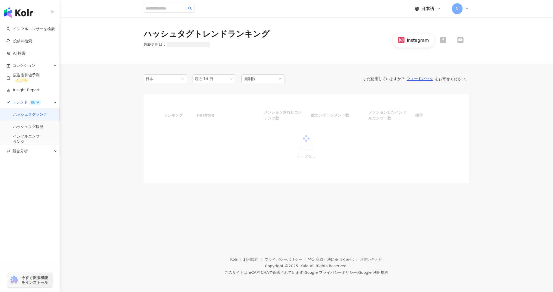
click at [36, 124] on link "ハッシュタグ観測" at bounding box center [28, 126] width 30 height 5
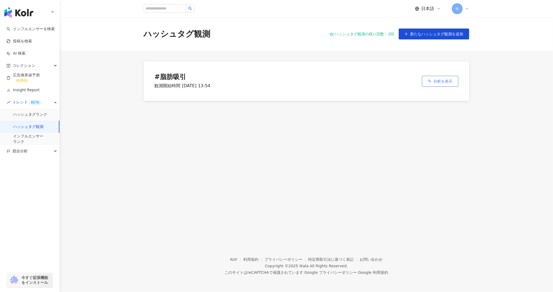
click at [434, 79] on span "分析を表示" at bounding box center [443, 81] width 19 height 4
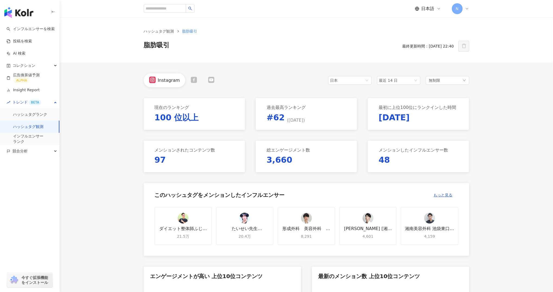
click at [163, 45] on span "脂肪吸引" at bounding box center [157, 46] width 26 height 11
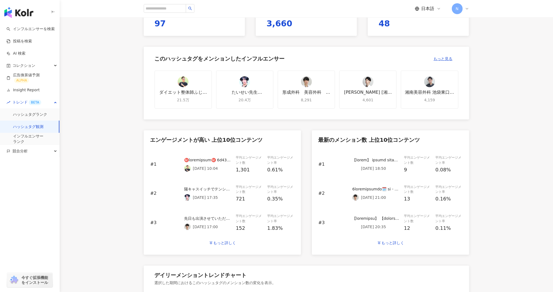
scroll to position [136, 0]
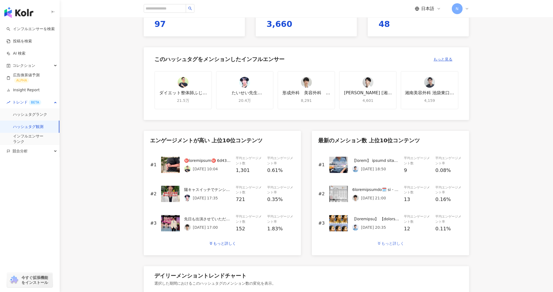
click at [383, 244] on div "もっと詳しく" at bounding box center [393, 243] width 23 height 4
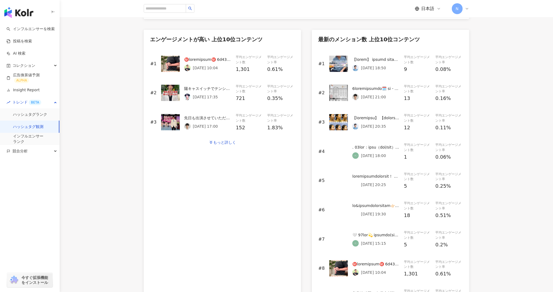
scroll to position [0, 0]
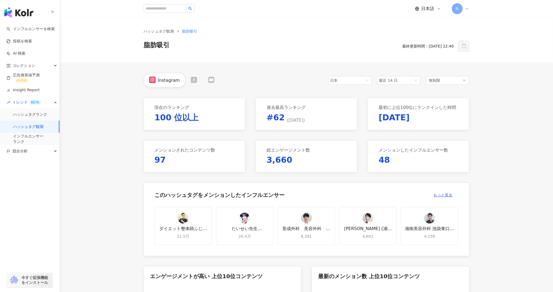
click at [210, 78] on icon at bounding box center [211, 80] width 5 height 4
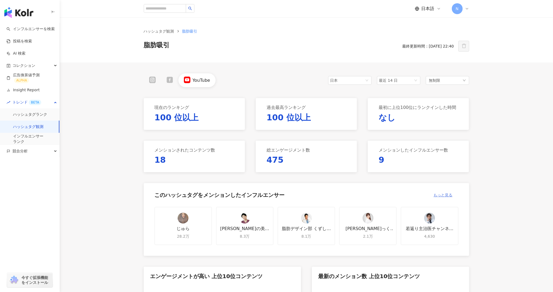
click at [442, 193] on span "もっと見る" at bounding box center [443, 195] width 19 height 4
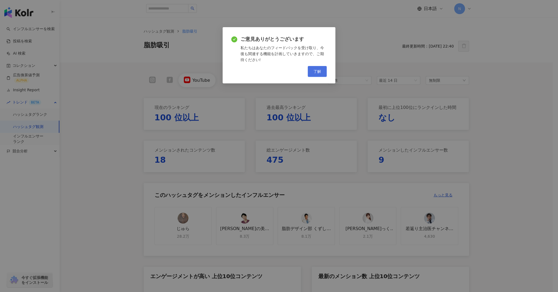
click at [315, 70] on span "了解" at bounding box center [318, 71] width 8 height 4
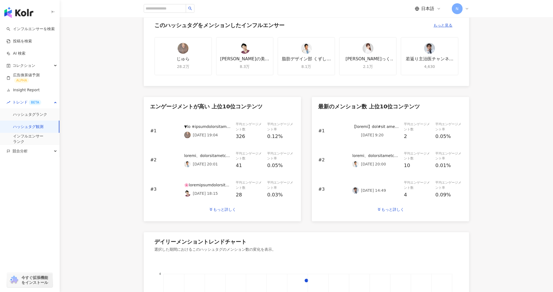
scroll to position [237, 0]
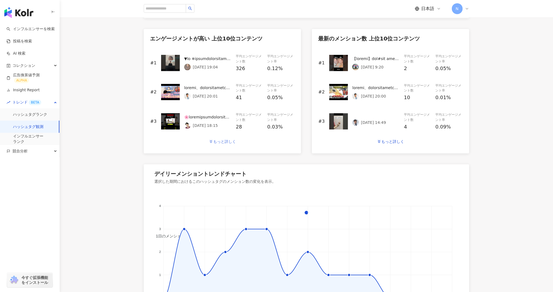
click at [213, 142] on div "もっと詳しく" at bounding box center [224, 141] width 23 height 4
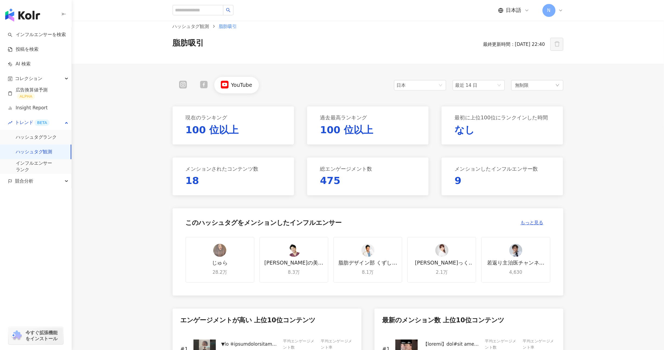
scroll to position [0, 0]
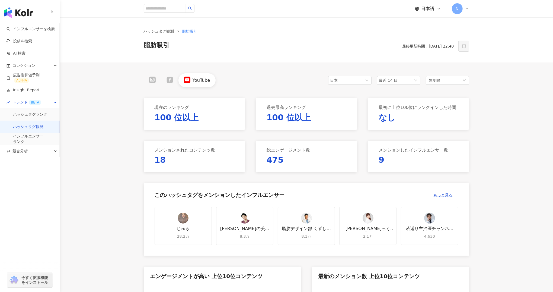
click at [28, 125] on link "ハッシュタグ観測" at bounding box center [28, 126] width 30 height 5
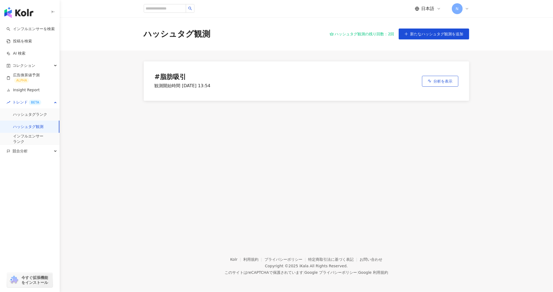
click at [376, 88] on div "# 脂肪吸引 観測開始時間 [DATE] 13:54 分析を表示" at bounding box center [307, 80] width 326 height 39
click at [413, 34] on span "新たなハッシュタグ観測を追加" at bounding box center [436, 34] width 53 height 4
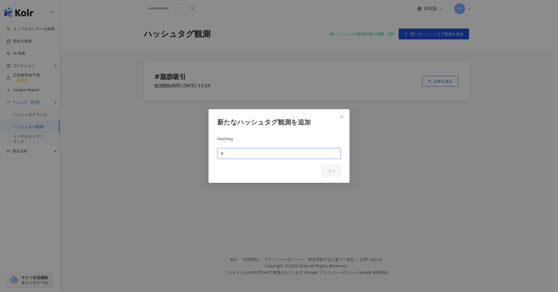
click at [270, 155] on input "text" at bounding box center [281, 153] width 113 height 6
type input "*"
click at [343, 116] on icon "close" at bounding box center [342, 116] width 4 height 4
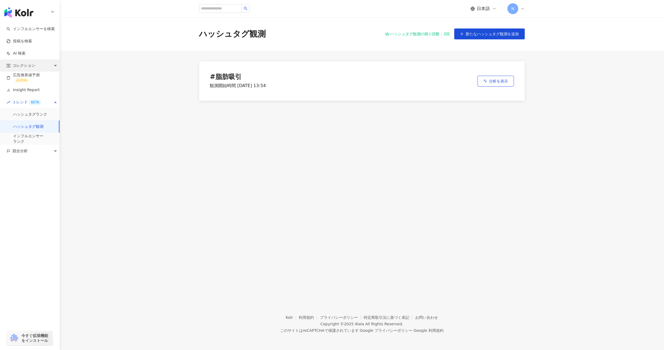
click at [40, 69] on div "コレクション" at bounding box center [29, 65] width 59 height 12
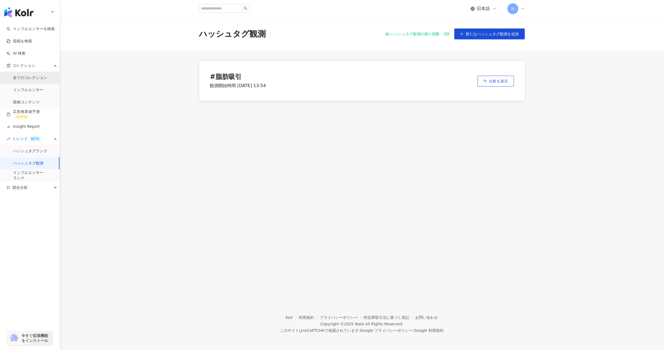
click at [40, 76] on link "全てのコレクション" at bounding box center [30, 77] width 34 height 5
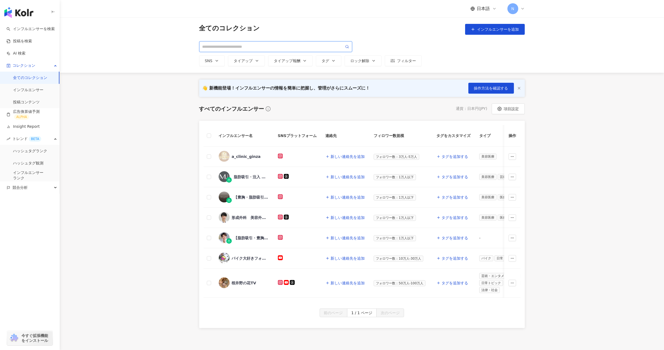
click at [300, 45] on input "search" at bounding box center [273, 47] width 142 height 6
type input "*"
click at [284, 47] on input "**********" at bounding box center [273, 47] width 142 height 6
type input "**********"
click at [259, 69] on div "1,280,000 フォロワー" at bounding box center [283, 66] width 125 height 5
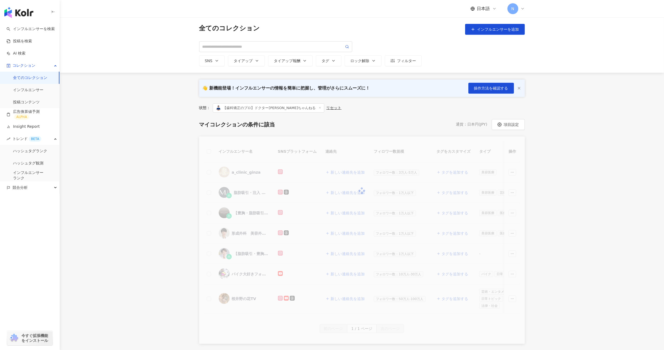
click at [168, 174] on main "全てのコレクション インフルエンサーを追加 SNS タイアップ タイアップ報酬 タグ ロック解除 フィルター c64c608e-6da5-403a-aea3-…" at bounding box center [362, 180] width 604 height 326
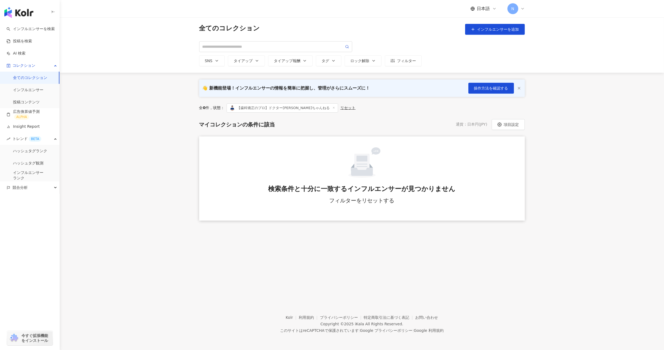
click at [332, 108] on icon at bounding box center [333, 107] width 3 height 3
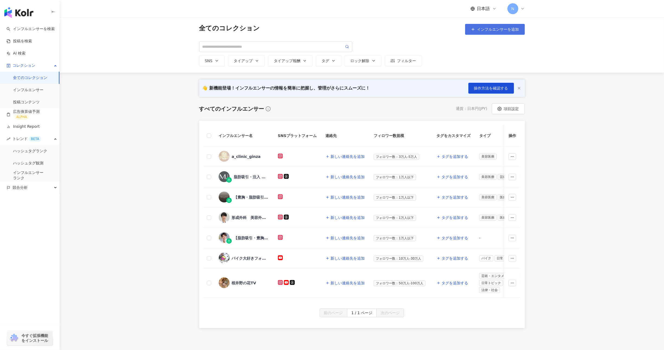
click at [503, 30] on span "インフルエンサーを追加" at bounding box center [498, 29] width 42 height 4
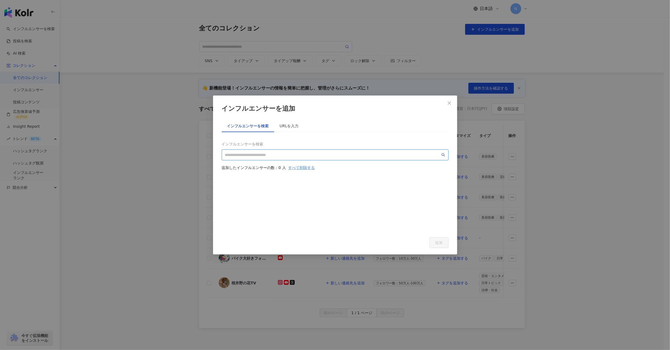
click at [291, 154] on input "search" at bounding box center [332, 155] width 215 height 6
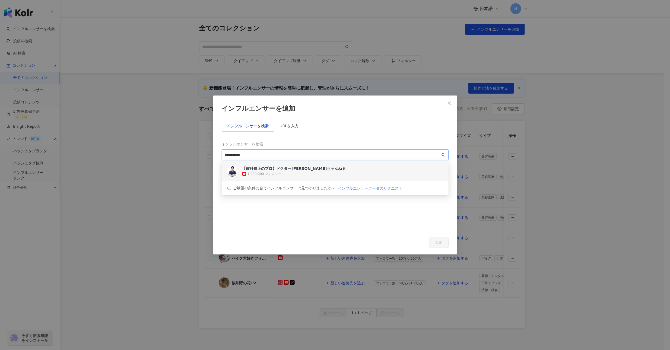
click at [298, 171] on div "【歯科矯正のプロ】ドクター[PERSON_NAME]ちゃんねる" at bounding box center [294, 168] width 104 height 5
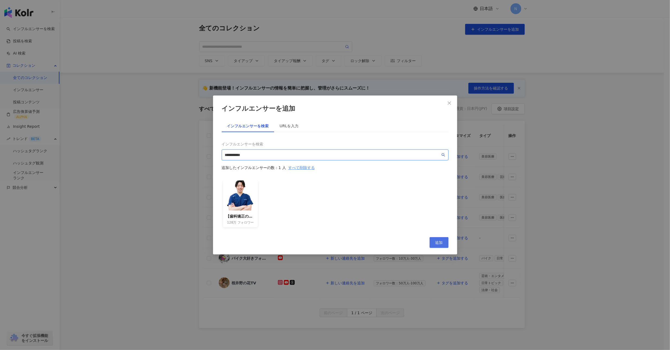
type input "**********"
click at [442, 244] on button "追加" at bounding box center [438, 242] width 19 height 11
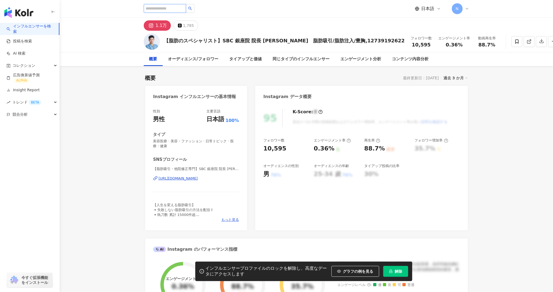
click at [157, 7] on input "search" at bounding box center [165, 8] width 42 height 9
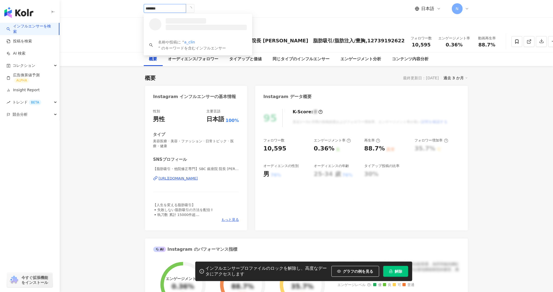
type input "********"
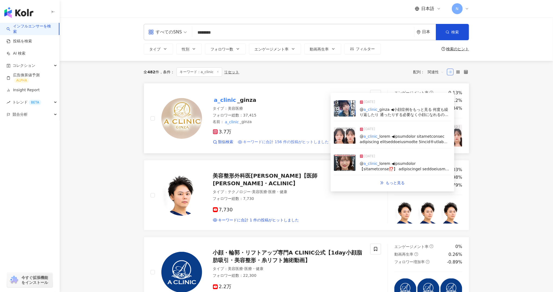
click at [277, 141] on span "キーワードに合計 156 件の投稿がヒットしました" at bounding box center [286, 141] width 86 height 5
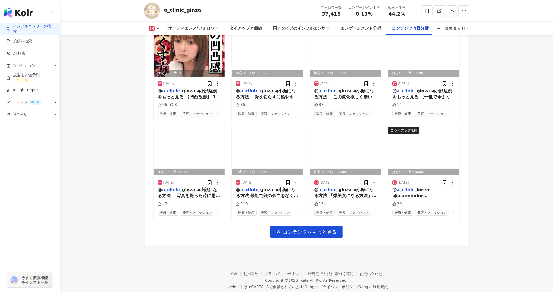
scroll to position [1884, 0]
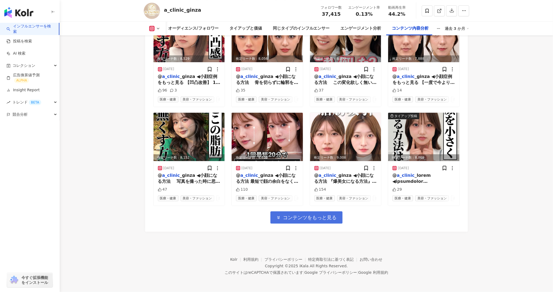
click at [288, 220] on span "コンテンツをもっと見る" at bounding box center [310, 217] width 54 height 6
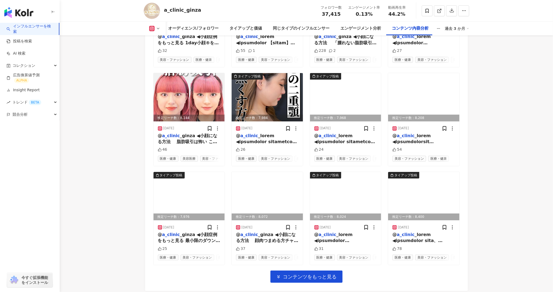
scroll to position [2156, 0]
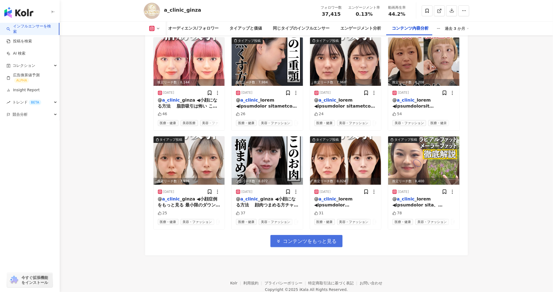
click at [281, 247] on button "コンテンツをもっと見る" at bounding box center [306, 241] width 72 height 12
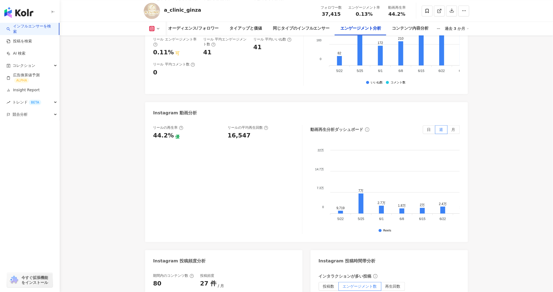
scroll to position [1545, 0]
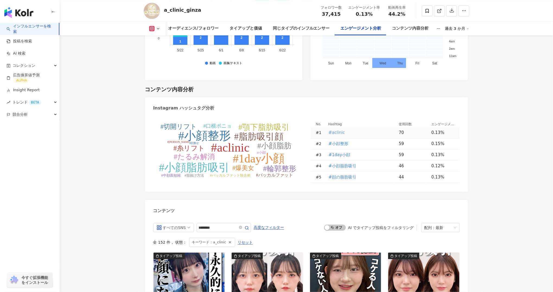
click at [335, 129] on span "#aclinic" at bounding box center [337, 132] width 16 height 6
type input "********"
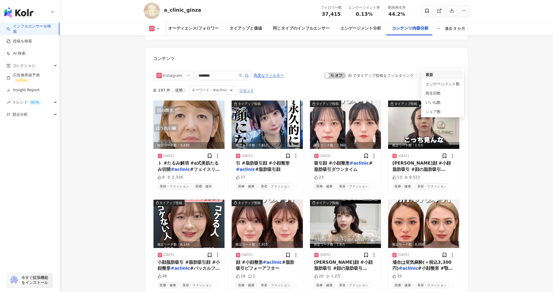
click at [432, 71] on div "配列：最新" at bounding box center [438, 75] width 27 height 9
click at [433, 85] on div "エンゲージメント数" at bounding box center [443, 84] width 34 height 6
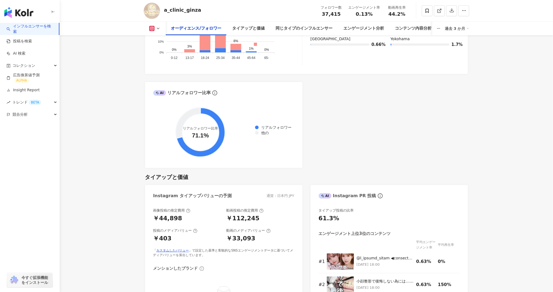
scroll to position [442, 0]
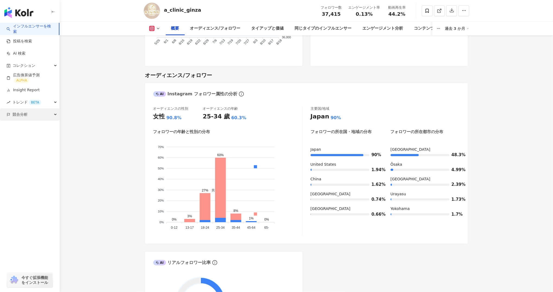
click at [25, 118] on span "競合分析" at bounding box center [19, 114] width 15 height 12
click at [27, 103] on span "トレンド BETA" at bounding box center [26, 102] width 29 height 12
click at [27, 128] on link "ハッシュタグ観測" at bounding box center [28, 126] width 30 height 5
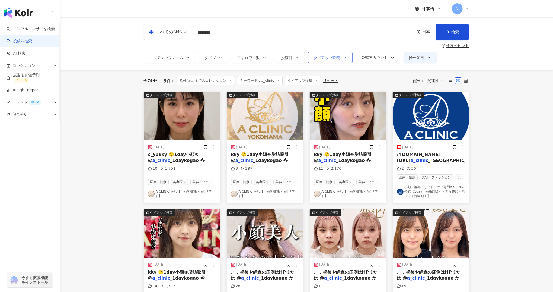
click at [346, 60] on button "タイアップ投稿" at bounding box center [330, 57] width 44 height 11
click at [217, 56] on button "タイプ" at bounding box center [213, 57] width 29 height 11
click at [182, 56] on span "コンテンツフォーム" at bounding box center [166, 58] width 34 height 4
click at [209, 57] on span "タイプ" at bounding box center [210, 58] width 11 height 4
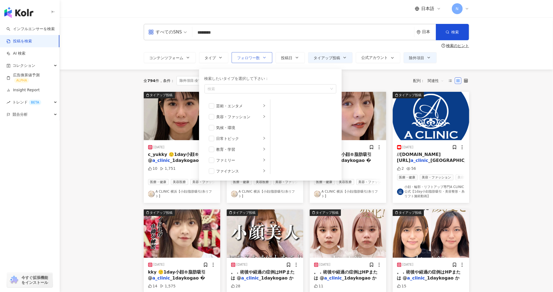
click at [251, 61] on button "フォロワー数" at bounding box center [252, 57] width 41 height 11
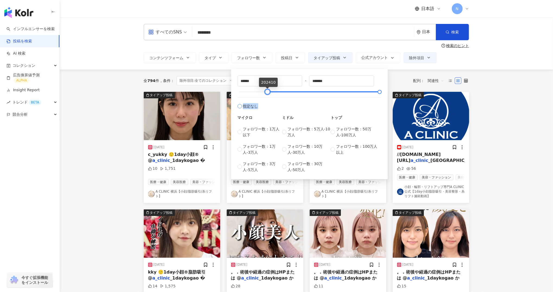
drag, startPoint x: 241, startPoint y: 91, endPoint x: 269, endPoint y: 97, distance: 29.0
click at [269, 97] on div "****** - ******* 指定なし マイクロ フォロワー数：1万人以下 フォロワー数：1万人-3万人 フォロワー数：3万人-5万人 ミドル フォロワー…" at bounding box center [310, 123] width 144 height 97
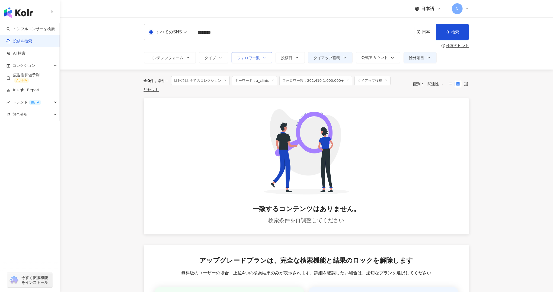
click at [251, 53] on button "フォロワー数" at bounding box center [252, 57] width 41 height 11
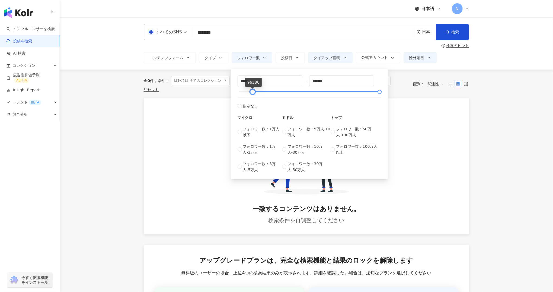
drag, startPoint x: 266, startPoint y: 90, endPoint x: 251, endPoint y: 94, distance: 15.5
click at [251, 93] on div at bounding box center [252, 91] width 3 height 3
click at [96, 123] on main "すべてのSNS ******** 日本 検索 検索のヒント コンテンツフォーム タイプ フォロワー数 投稿日 タイアップ投稿 公式アカウント 除外項目 無制限…" at bounding box center [306, 205] width 493 height 376
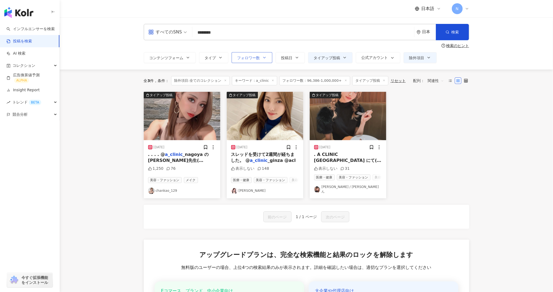
click at [249, 52] on button "フォロワー数" at bounding box center [252, 57] width 41 height 11
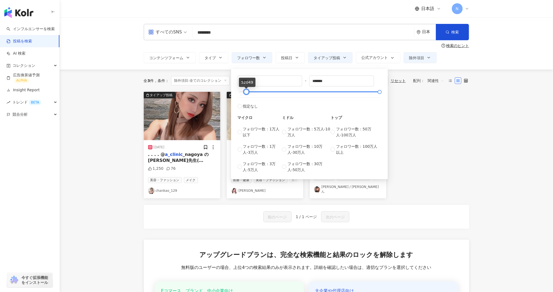
drag, startPoint x: 253, startPoint y: 91, endPoint x: 247, endPoint y: 88, distance: 6.9
click at [247, 90] on div at bounding box center [246, 91] width 3 height 3
click at [117, 133] on main "すべてのSNS ******** 日本 検索 検索のヒント コンテンツフォーム タイプ フォロワー数 投稿日 タイアップ投稿 公式アカウント 除外項目 無制限…" at bounding box center [306, 202] width 493 height 370
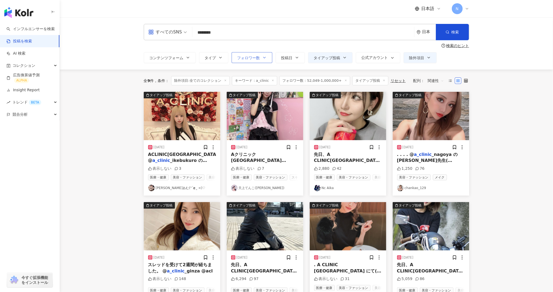
click at [250, 58] on span "フォロワー数" at bounding box center [248, 58] width 23 height 4
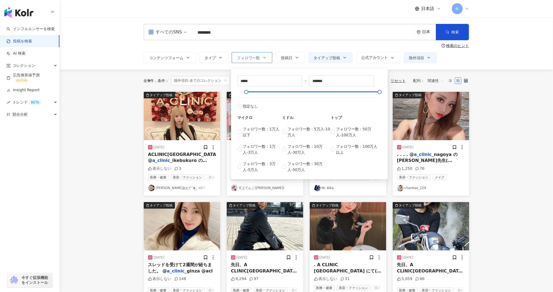
click at [250, 58] on span "フォロワー数" at bounding box center [248, 58] width 23 height 4
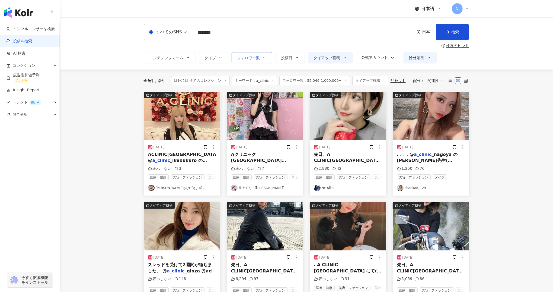
click at [250, 58] on span "フォロワー数" at bounding box center [248, 58] width 23 height 4
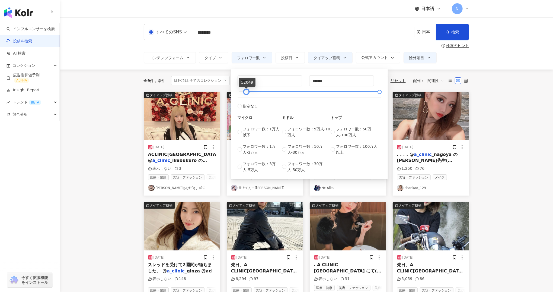
type input "*****"
click at [246, 91] on div at bounding box center [245, 91] width 3 height 3
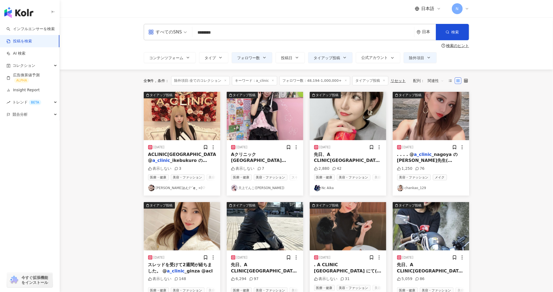
click at [469, 79] on label at bounding box center [466, 80] width 7 height 7
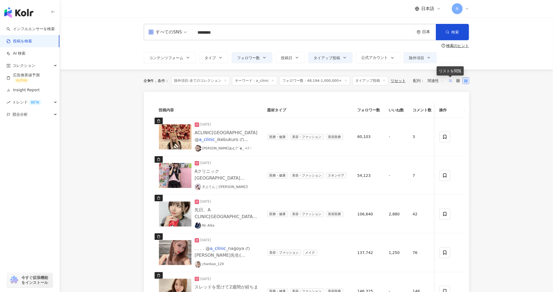
click at [452, 81] on icon at bounding box center [450, 81] width 4 height 4
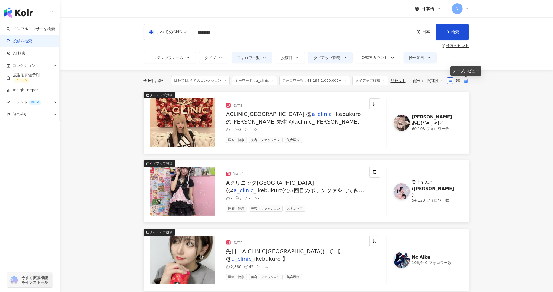
click at [467, 79] on icon at bounding box center [466, 81] width 4 height 4
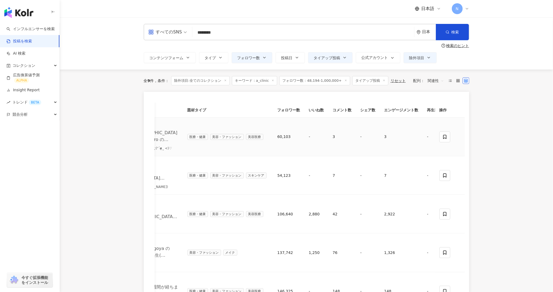
scroll to position [0, 91]
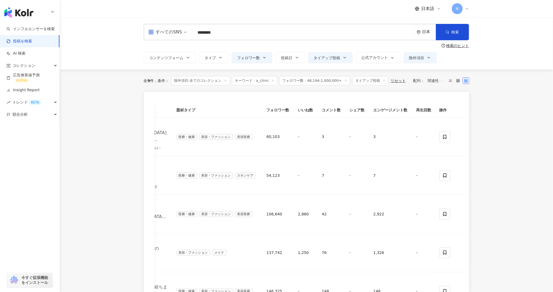
click at [433, 77] on span "関連性" at bounding box center [436, 80] width 16 height 9
click at [433, 100] on div "エンゲージメント数" at bounding box center [446, 101] width 34 height 6
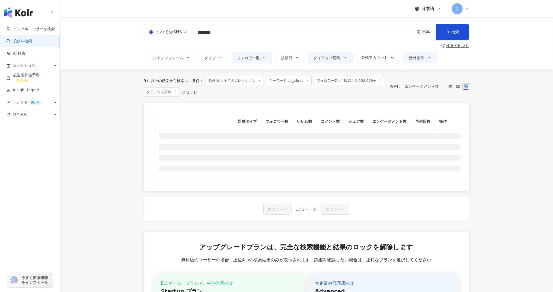
scroll to position [0, 29]
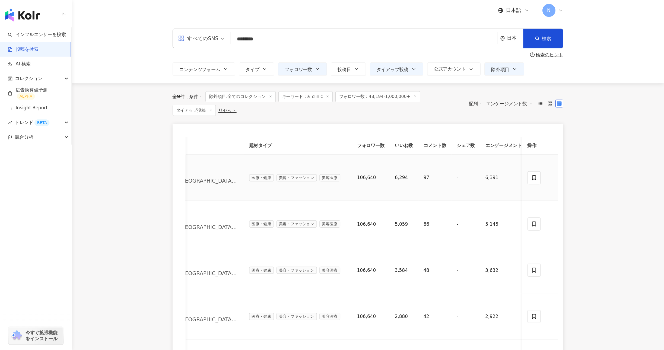
scroll to position [0, 0]
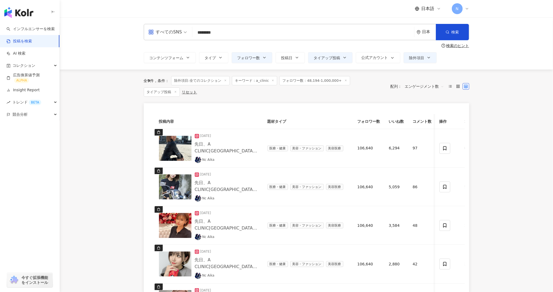
click at [53, 9] on button "button" at bounding box center [53, 13] width 4 height 12
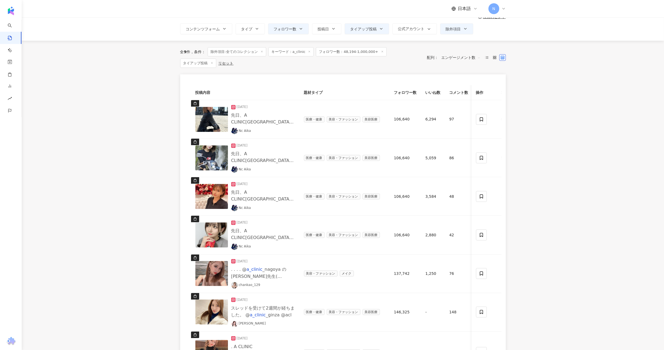
scroll to position [40, 0]
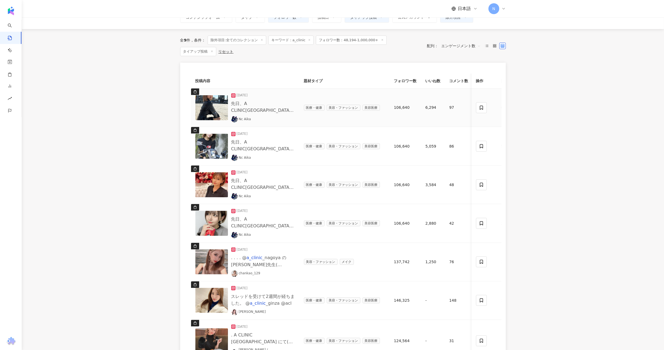
click at [251, 114] on mark "a_clinic" at bounding box center [259, 116] width 16 height 5
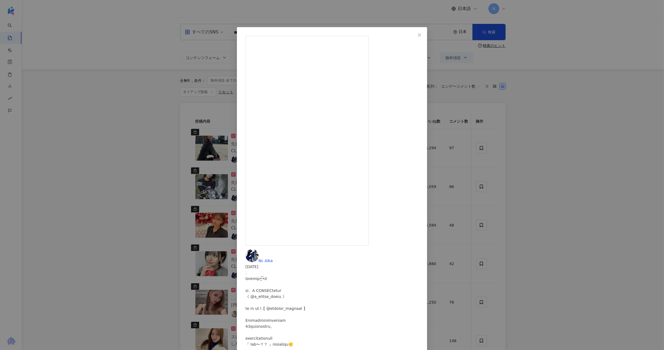
scroll to position [0, 0]
click at [178, 134] on div "Nc Aika 2025/04/02 6,294 97 元の投稿を表示" at bounding box center [332, 175] width 664 height 350
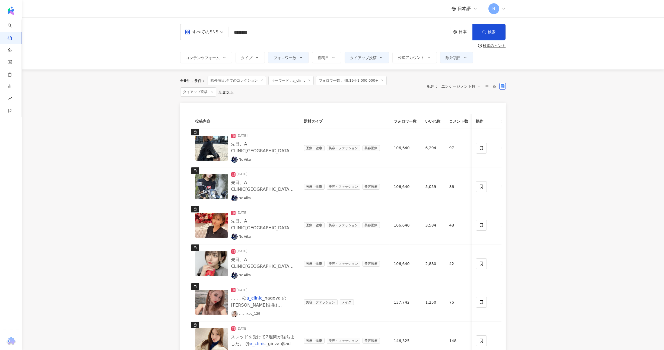
click at [203, 31] on div "すべてのSNS" at bounding box center [202, 32] width 34 height 9
click at [123, 113] on main "すべてのSNS ******** 日本 検索 検索のヒント コンテンツフォーム タイプ フォロワー数 投稿日 タイアップ投稿 公式アカウント 除外項目 無制限…" at bounding box center [343, 348] width 642 height 662
click at [253, 36] on input "********" at bounding box center [340, 33] width 218 height 12
paste input "search"
click at [482, 33] on icon "button" at bounding box center [484, 32] width 4 height 4
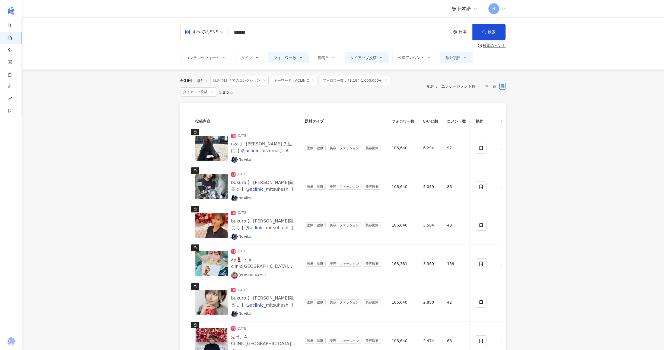
click at [200, 32] on div "すべてのSNS" at bounding box center [202, 32] width 34 height 9
click at [200, 78] on div "YouTube" at bounding box center [204, 77] width 36 height 7
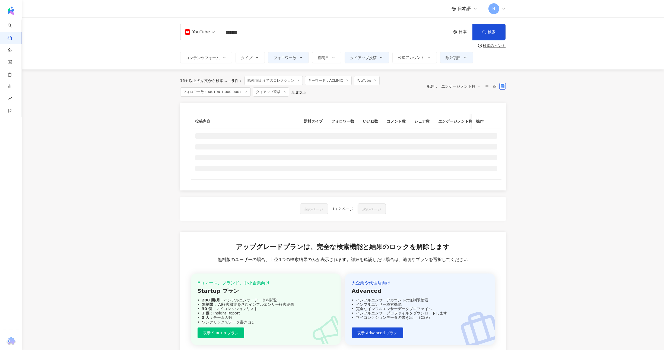
click at [109, 117] on main "yt YouTube ******* 日本 検索 検索のヒント コンテンツフォーム タイプ フォロワー数 投稿日 タイアップ投稿 公式アカウント 除外項目 無…" at bounding box center [343, 198] width 642 height 363
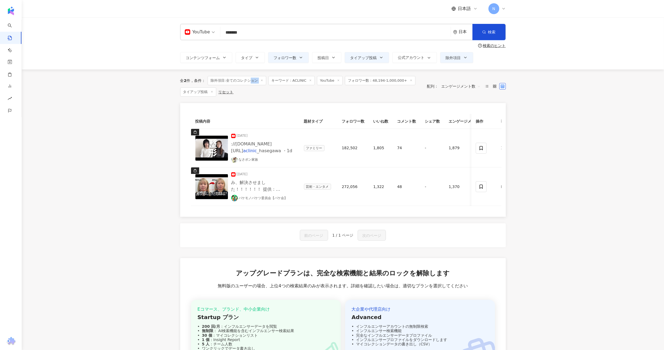
drag, startPoint x: 249, startPoint y: 91, endPoint x: 250, endPoint y: 75, distance: 16.3
click at [250, 75] on div "全 2 件 条件 ： 除外項目:全てのコレクション キーワード：ACLINIC YouTube フォロワー数：48,194-1,000,000+ タイアップ投…" at bounding box center [343, 86] width 326 height 34
drag, startPoint x: 249, startPoint y: 30, endPoint x: 222, endPoint y: 30, distance: 27.1
click at [222, 30] on input "*******" at bounding box center [335, 33] width 226 height 12
type input "*******"
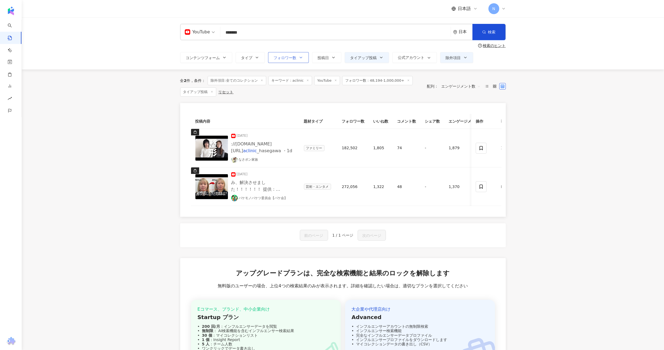
click at [278, 58] on span "フォロワー数" at bounding box center [285, 58] width 23 height 4
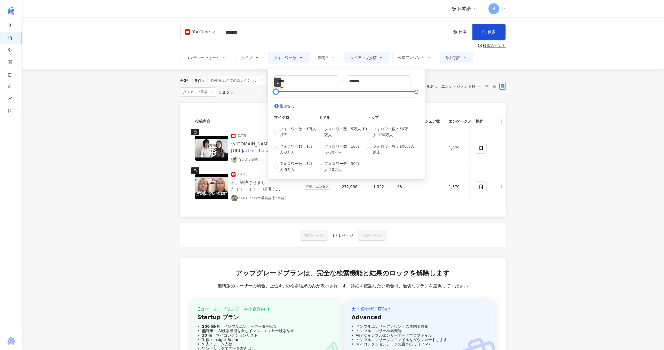
type input "*"
drag, startPoint x: 283, startPoint y: 92, endPoint x: 273, endPoint y: 92, distance: 9.8
click at [274, 92] on div at bounding box center [275, 91] width 3 height 3
click at [152, 139] on main "YouTube ******* 日本 検索 検索のヒント コンテンツフォーム タイプ フォロワー数 投稿日 タイアップ投稿 公式アカウント 除外項目 無制限 …" at bounding box center [343, 211] width 642 height 389
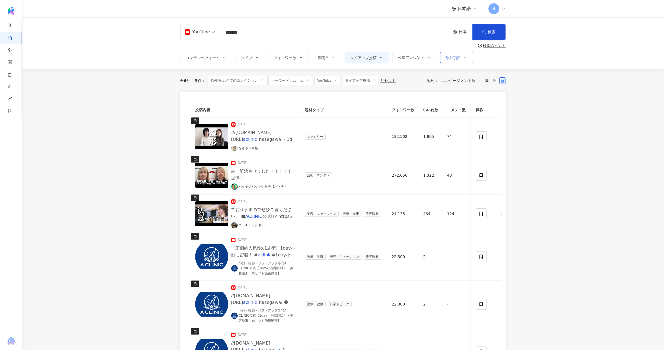
click at [460, 58] on span "除外項目" at bounding box center [453, 58] width 15 height 4
click at [359, 61] on button "タイアップ投稿" at bounding box center [367, 57] width 44 height 11
click at [129, 141] on main "YouTube ******* 日本 検索 検索のヒント コンテンツフォーム タイプ フォロワー数 投稿日 タイアップ投稿 公式アカウント 除外項目 無制限 …" at bounding box center [343, 296] width 642 height 558
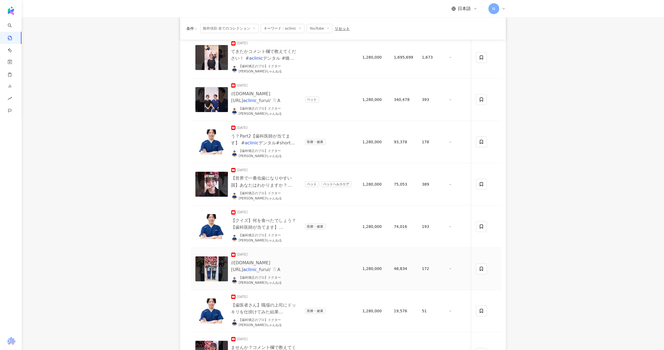
scroll to position [285, 0]
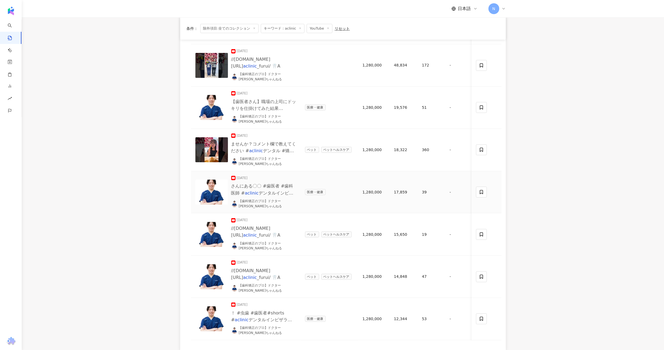
click at [272, 201] on link "【歯科矯正のプロ】ドクターけんちゃんねる" at bounding box center [263, 204] width 65 height 10
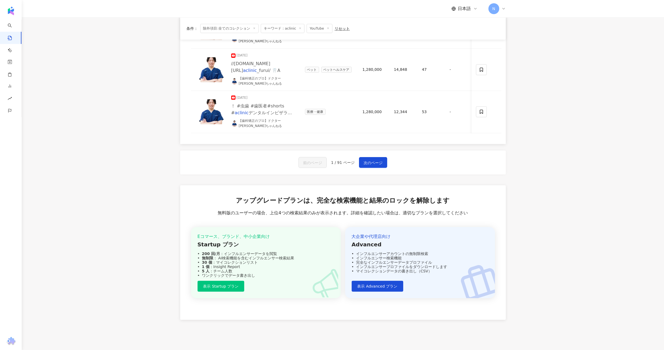
scroll to position [529, 0]
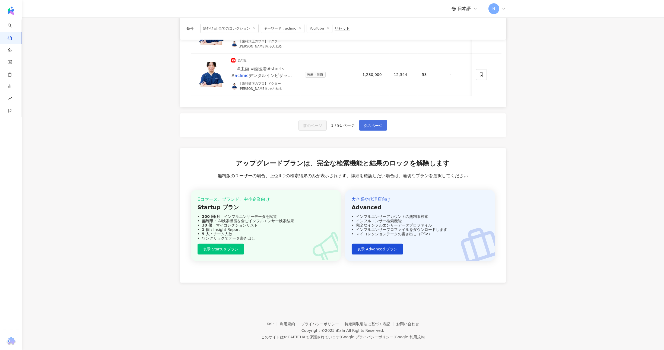
click at [361, 130] on button "次のページ" at bounding box center [373, 125] width 28 height 11
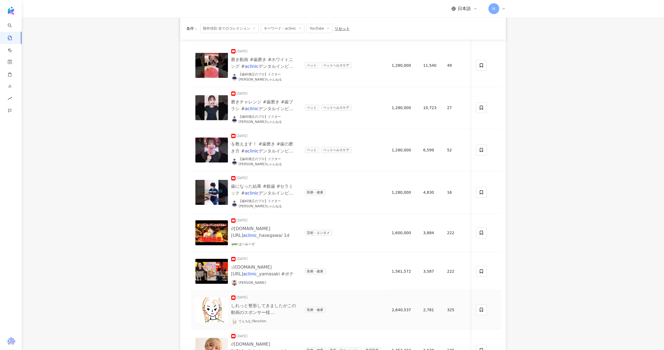
scroll to position [0, 0]
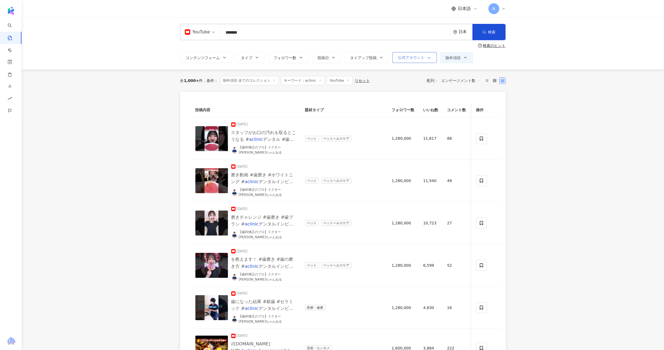
click at [402, 58] on span "公式アカウント" at bounding box center [411, 57] width 27 height 4
click at [242, 61] on button "タイプ" at bounding box center [249, 57] width 29 height 11
click at [219, 56] on span "コンテンツフォーム" at bounding box center [203, 58] width 34 height 4
click at [317, 60] on button "投稿日" at bounding box center [326, 57] width 29 height 11
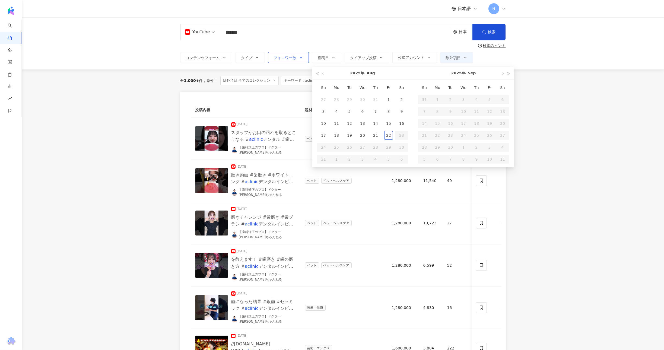
click at [299, 59] on icon "button" at bounding box center [301, 57] width 4 height 4
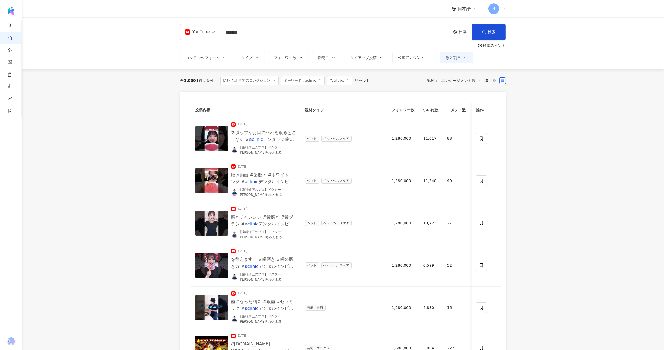
click at [196, 35] on div "YouTube" at bounding box center [197, 32] width 25 height 9
click at [196, 53] on div "Instagram" at bounding box center [203, 57] width 41 height 10
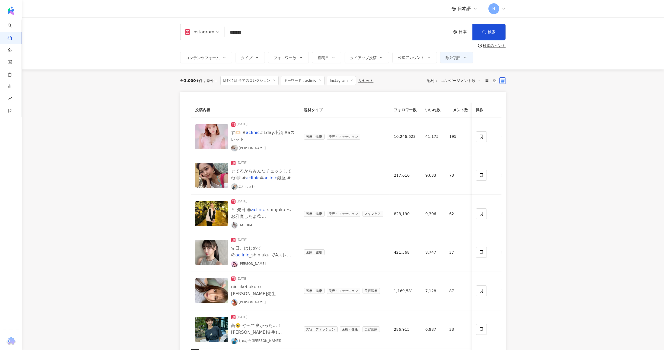
click at [451, 82] on span "エンゲージメント数" at bounding box center [460, 80] width 39 height 9
click at [209, 135] on img at bounding box center [211, 136] width 33 height 25
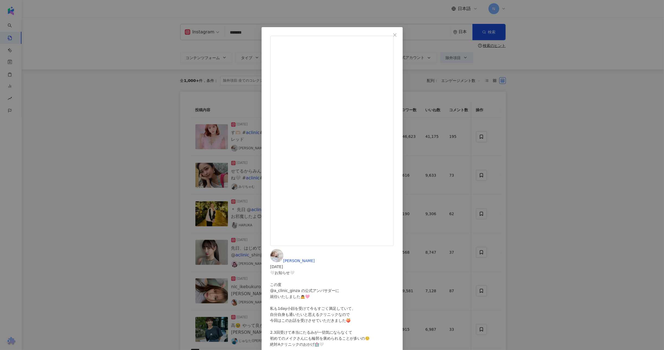
click at [178, 164] on div "三上悠亜 2025/01/31 🤍お知らせ🤍 この度 @a_clinic_ginza の公式アンバサダーに 就任いたしました🙇🩷 私も1day小顔を受けて今も…" at bounding box center [332, 175] width 664 height 350
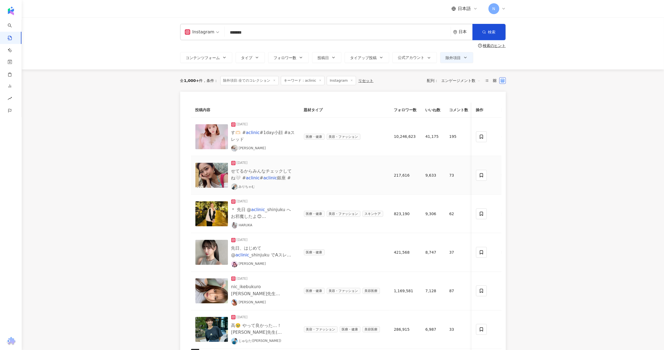
click at [213, 170] on img at bounding box center [211, 175] width 33 height 25
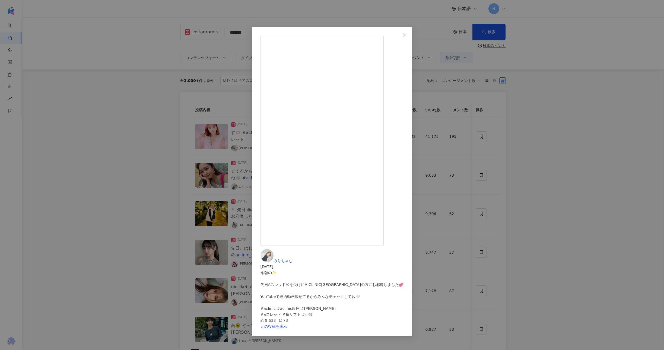
click at [98, 133] on div "みりちゃむ 2025/07/11 念願の✨ 先日Aスレッド®を受けにA CLINIC銀座院の方にお邪魔しました💕 YouTubeで経過動画載せてるからみんなチ…" at bounding box center [332, 175] width 664 height 350
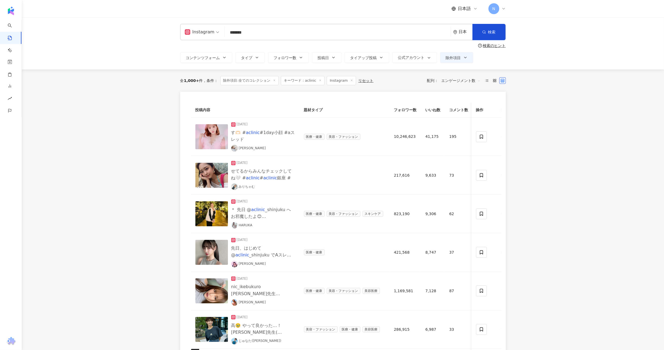
click at [196, 27] on input "search" at bounding box center [202, 28] width 34 height 9
click at [197, 78] on div "YouTube" at bounding box center [203, 77] width 35 height 7
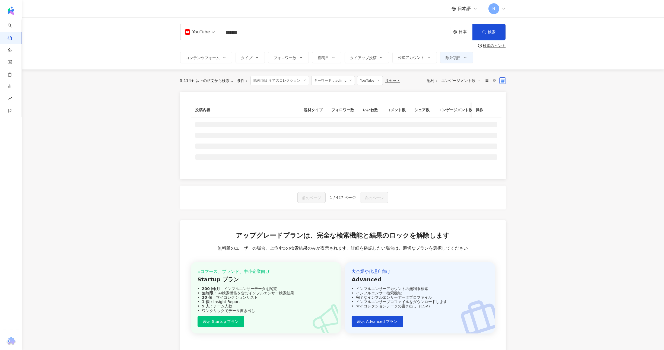
click at [130, 136] on main "yt YouTube ******* 日本 検索 検索のヒント コンテンツフォーム タイプ フォロワー数 投稿日 2025年 Aug Su Mo Tu We …" at bounding box center [343, 192] width 642 height 351
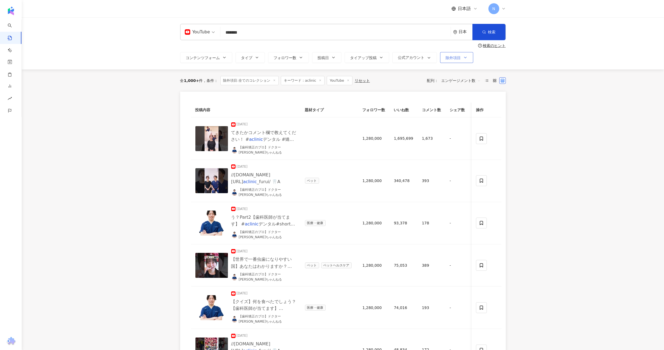
click at [451, 59] on span "除外項目" at bounding box center [453, 58] width 15 height 4
click at [413, 57] on span "公式アカウント" at bounding box center [411, 57] width 27 height 4
click at [374, 56] on span "タイアップ投稿" at bounding box center [363, 58] width 27 height 4
click at [330, 57] on button "投稿日" at bounding box center [326, 57] width 29 height 11
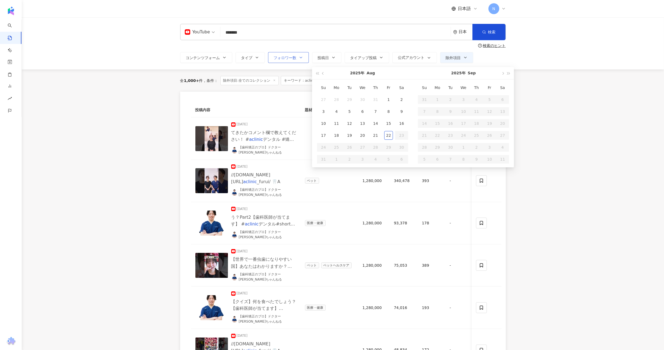
click at [270, 57] on button "フォロワー数" at bounding box center [288, 57] width 41 height 11
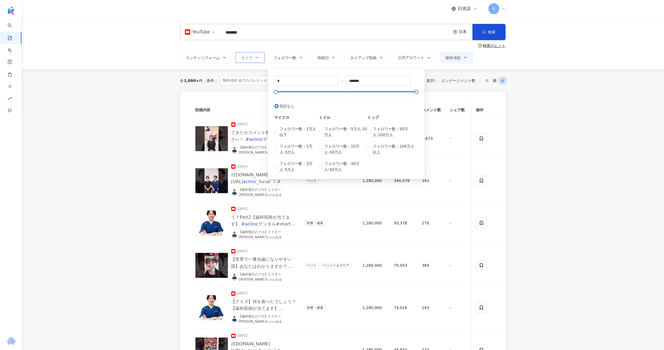
click at [239, 56] on button "タイプ" at bounding box center [249, 57] width 29 height 11
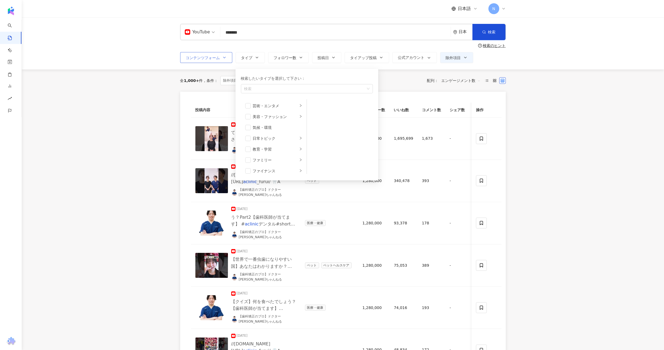
click at [216, 56] on span "コンテンツフォーム" at bounding box center [203, 58] width 34 height 4
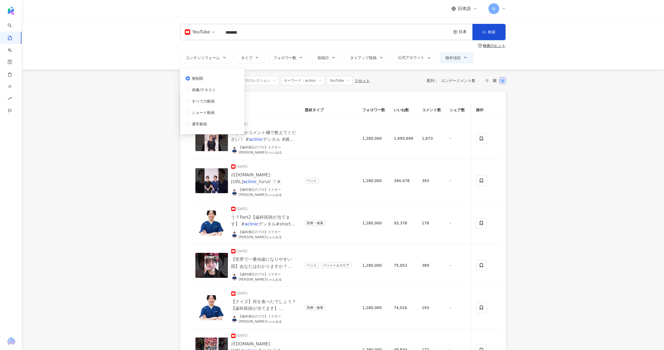
click at [462, 80] on span "エンゲージメント数" at bounding box center [460, 80] width 39 height 9
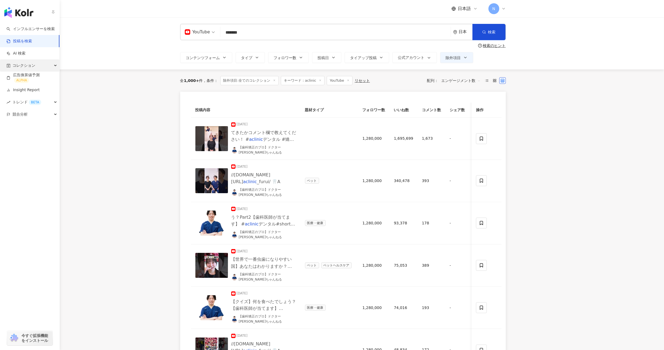
click at [25, 63] on span "コレクション" at bounding box center [23, 65] width 23 height 12
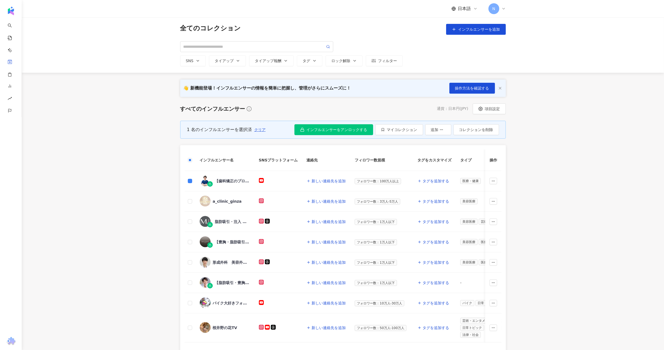
click at [191, 157] on label at bounding box center [190, 160] width 4 height 6
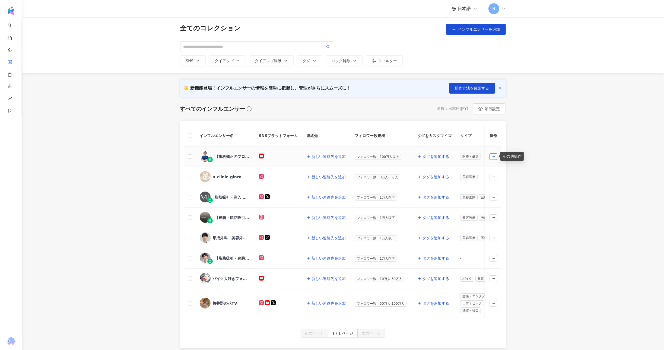
click at [492, 155] on icon "button" at bounding box center [493, 157] width 4 height 4
click at [484, 178] on div "マイコレクションに追加" at bounding box center [469, 180] width 47 height 6
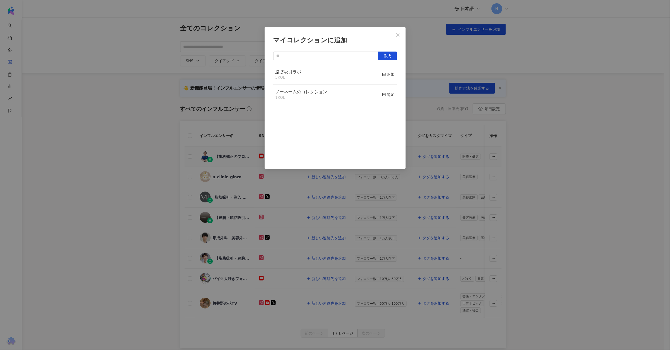
drag, startPoint x: 384, startPoint y: 74, endPoint x: 384, endPoint y: 115, distance: 41.2
click at [384, 115] on div "脂肪吸引ラボ 5 KOL 追加 ノーネームのコレクション 1 KOL 追加" at bounding box center [335, 114] width 124 height 98
click at [384, 98] on div "追加" at bounding box center [388, 95] width 13 height 6
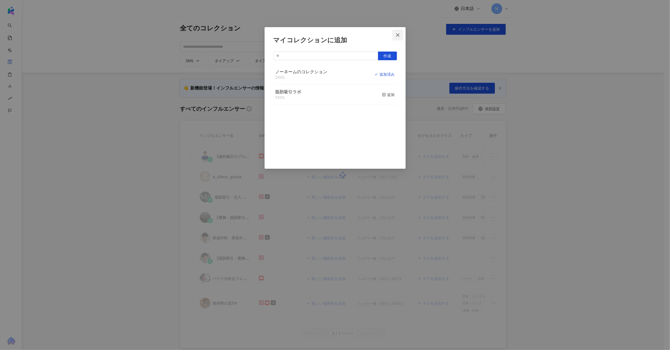
click at [397, 34] on icon "close" at bounding box center [398, 35] width 4 height 4
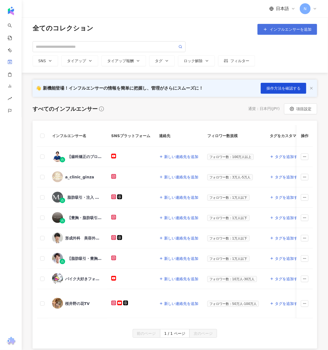
click at [293, 28] on span "インフルエンサーを追加" at bounding box center [291, 29] width 42 height 4
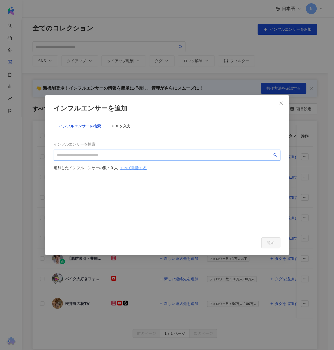
click at [107, 154] on input "search" at bounding box center [164, 155] width 215 height 6
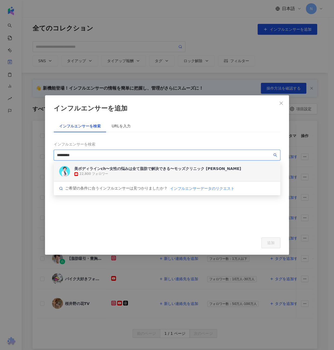
click at [103, 167] on div "美ボディラインch〜女性の悩みは全て脂肪で解決できる〜モッズクリニック [PERSON_NAME]" at bounding box center [157, 168] width 167 height 5
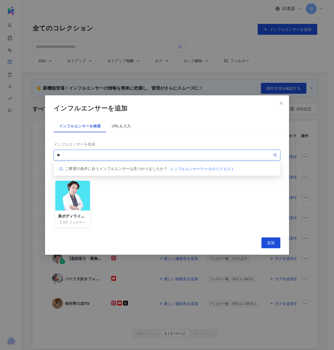
type input "*"
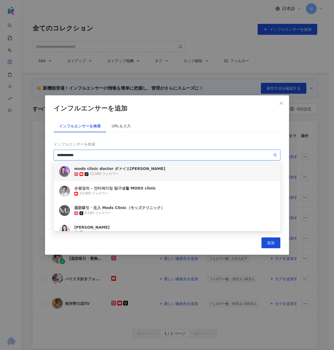
click at [98, 171] on div "12,580 フォロワー" at bounding box center [104, 173] width 29 height 5
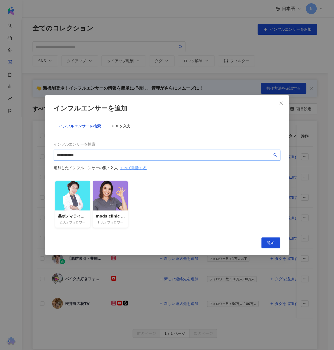
click at [98, 155] on input "**********" at bounding box center [164, 155] width 215 height 6
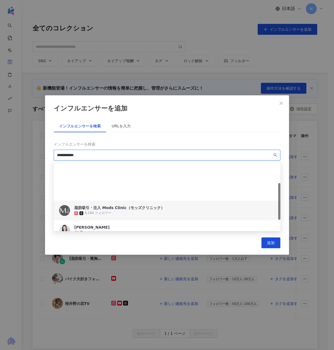
scroll to position [40, 0]
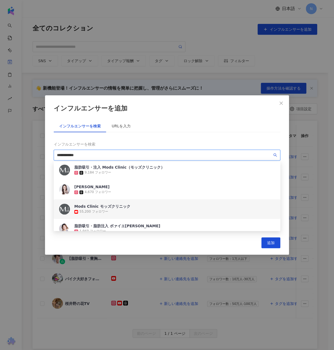
click at [98, 206] on div "Mods Clinic モッズクリニック" at bounding box center [102, 205] width 56 height 5
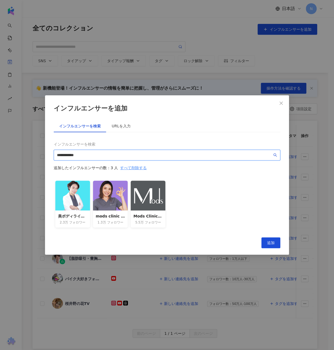
click at [98, 159] on span "**********" at bounding box center [167, 154] width 227 height 11
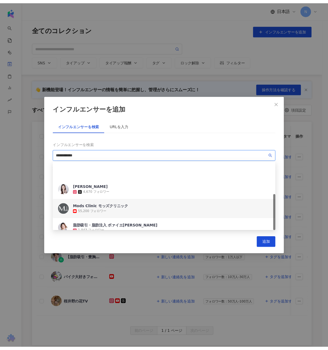
scroll to position [62, 0]
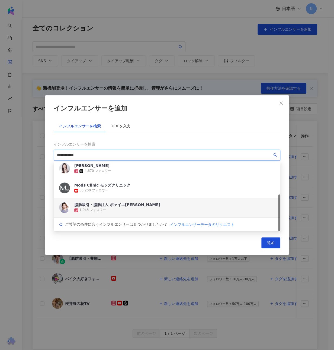
click at [98, 204] on div "脂肪吸引・脂肪注入 ボァイエ[PERSON_NAME]" at bounding box center [117, 204] width 86 height 5
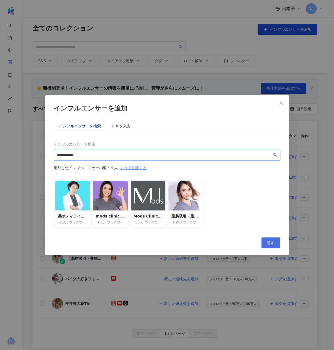
type input "**********"
click at [266, 240] on button "追加" at bounding box center [271, 242] width 19 height 11
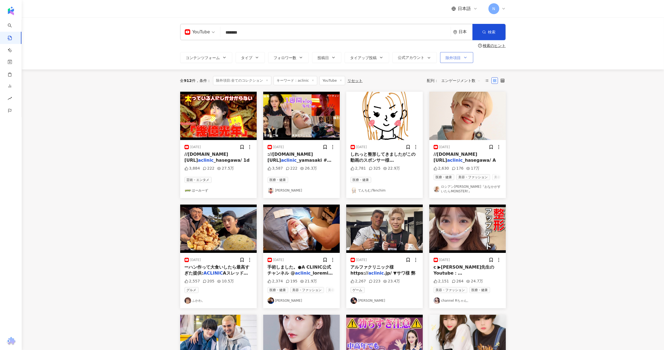
click at [457, 59] on span "除外項目" at bounding box center [453, 58] width 15 height 4
click at [481, 62] on div "コンテンツフォーム タイプ フォロワー数 投稿日 タイアップ投稿 公式アカウント 除外項目 マイコレクション内 全てのコレクション タイアップ 非推薦マークの…" at bounding box center [343, 57] width 326 height 11
click at [503, 80] on icon at bounding box center [503, 81] width 4 height 4
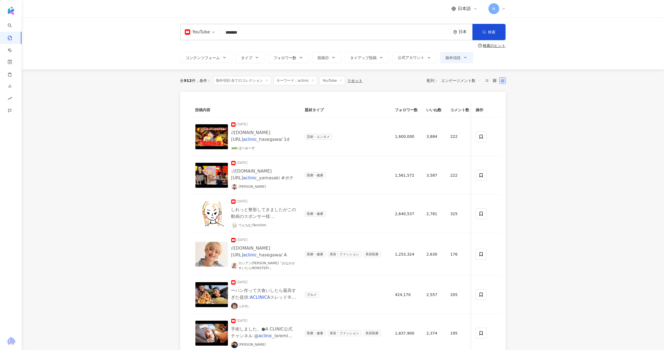
click at [257, 137] on span "_hasegawa/ 1d" at bounding box center [273, 139] width 33 height 5
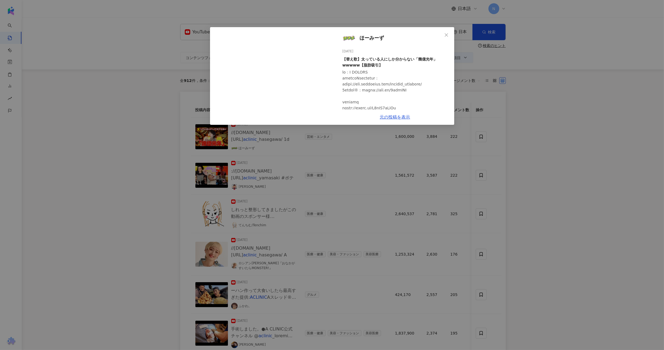
scroll to position [40, 0]
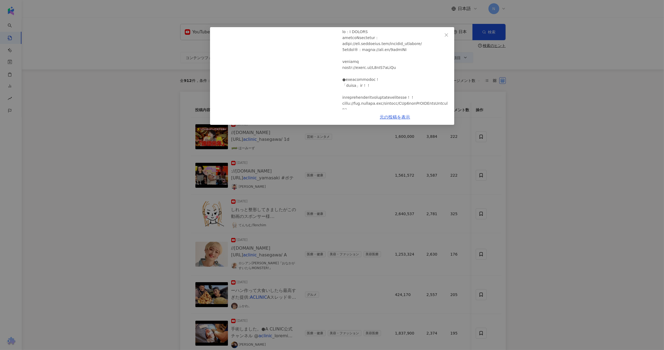
click at [165, 140] on div "ほーみーず 2024/06/08 【替え歌】太っている人にしか分からない「幾億光年」wwwww【脂肪吸引】 3,884 222 27.5万 元の投稿を表示" at bounding box center [332, 175] width 664 height 350
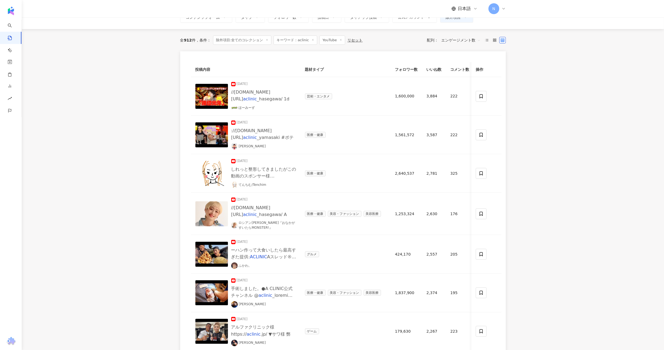
click at [209, 140] on img at bounding box center [211, 134] width 33 height 25
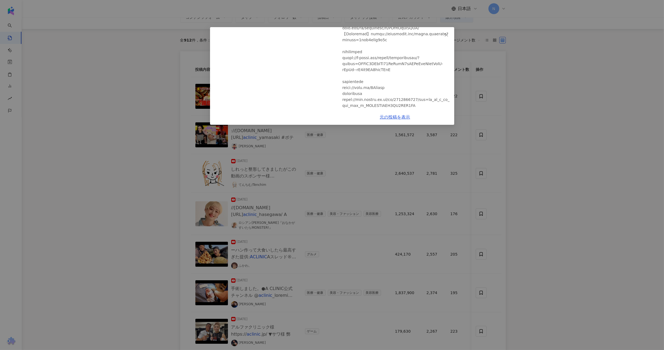
scroll to position [203, 0]
click at [156, 114] on div "古川優香 2023/11/17 多分人生で1番忙しかった1週間記録 3,587 222 26.3万 元の投稿を表示" at bounding box center [332, 175] width 664 height 350
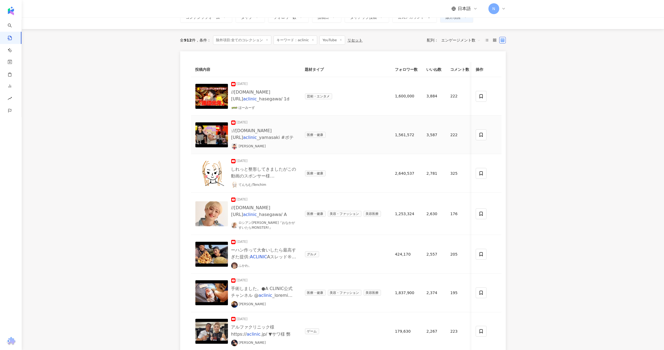
click at [209, 136] on img at bounding box center [211, 134] width 33 height 25
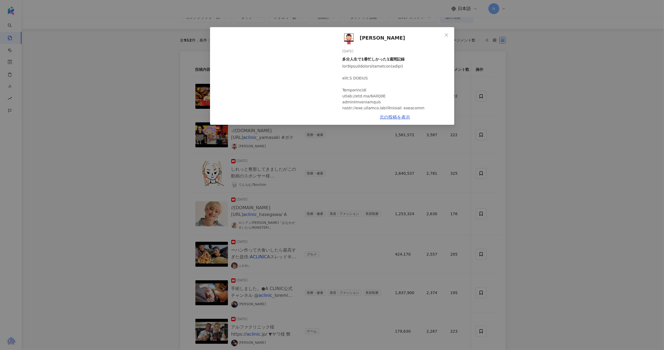
click at [185, 115] on div "古川優香 2023/11/17 多分人生で1番忙しかった1週間記録 3,587 222 26.3万 元の投稿を表示" at bounding box center [332, 175] width 664 height 350
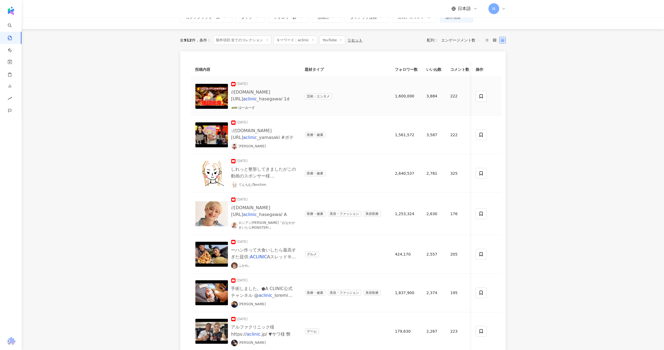
click at [204, 96] on img at bounding box center [211, 96] width 33 height 25
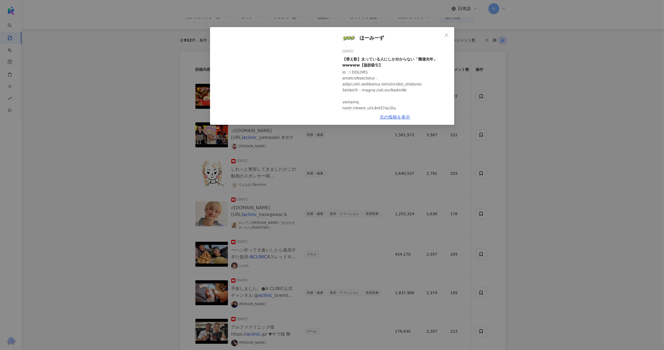
click at [93, 217] on div "ほーみーず 2024/06/08 【替え歌】太っている人にしか分からない「幾億光年」wwwww【脂肪吸引】 3,884 222 27.5万 元の投稿を表示" at bounding box center [332, 175] width 664 height 350
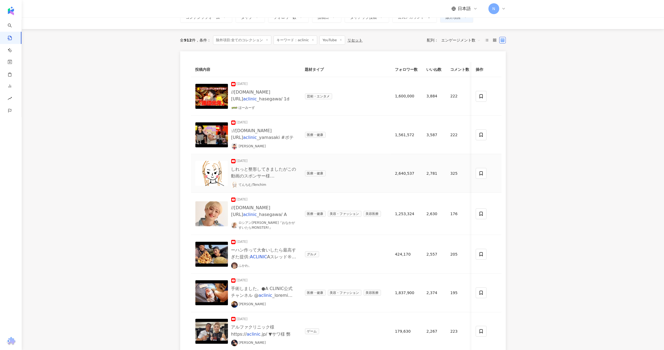
click at [215, 176] on img at bounding box center [211, 173] width 33 height 25
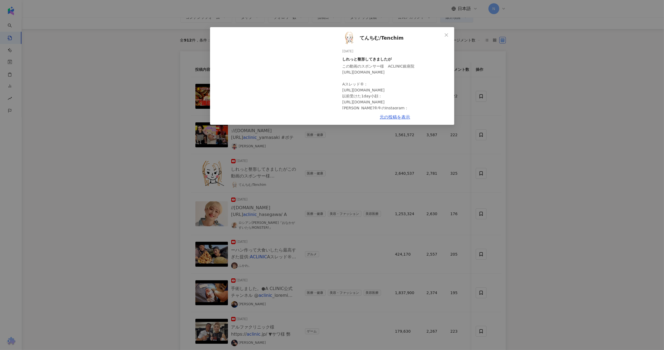
click at [180, 101] on div "てんちむ/Tenchim 2025/01/31 しれっと整形してきましたが この動画のスポンサー様　ACLINIC銀座院 https://www.instag…" at bounding box center [332, 175] width 664 height 350
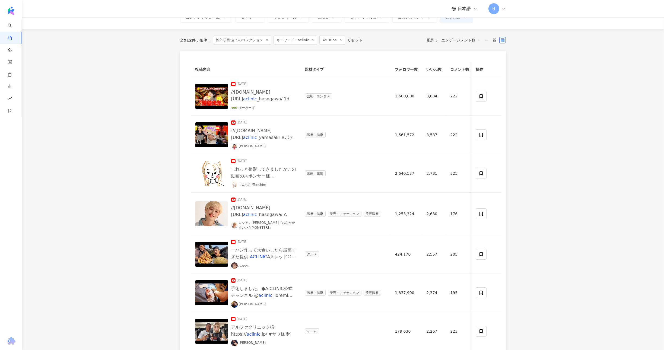
scroll to position [0, 0]
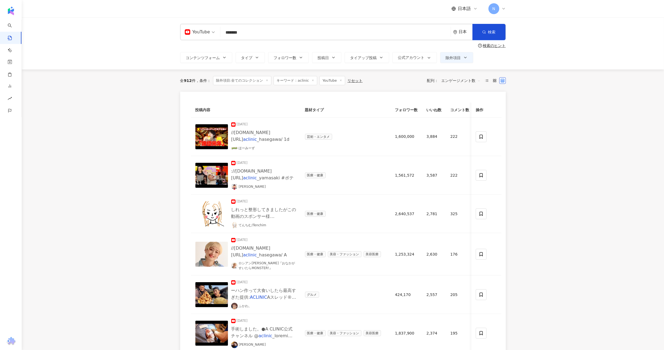
drag, startPoint x: 270, startPoint y: 33, endPoint x: 223, endPoint y: 35, distance: 46.4
click at [223, 35] on input "*******" at bounding box center [335, 33] width 226 height 12
paste input "*"
type input "********"
click at [492, 30] on span "検索" at bounding box center [492, 32] width 8 height 4
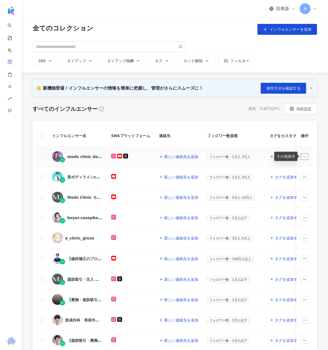
click at [302, 156] on button "button" at bounding box center [305, 156] width 8 height 7
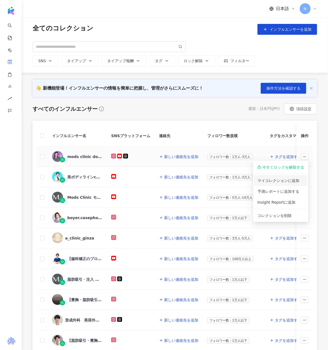
click at [281, 177] on div "マイコレクションに追加" at bounding box center [280, 180] width 47 height 6
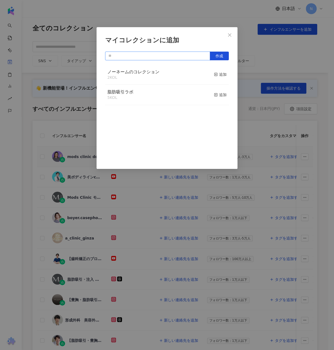
click at [184, 54] on input "text" at bounding box center [157, 56] width 105 height 9
click at [215, 56] on button "作成" at bounding box center [219, 56] width 19 height 9
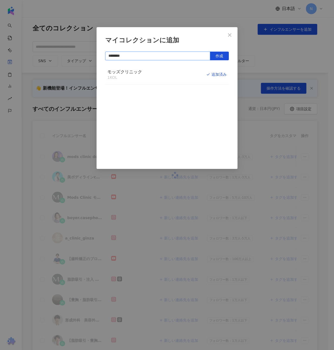
type input "********"
click at [264, 124] on div "マイコレクションに追加 ******** 作成 モッズクリニック 1 KOL 追加済み" at bounding box center [167, 175] width 334 height 350
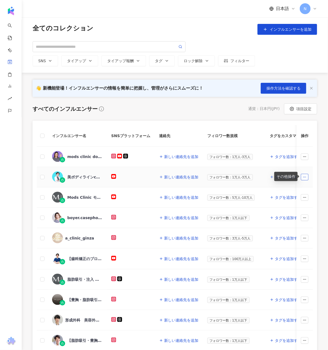
click at [303, 175] on icon "button" at bounding box center [305, 177] width 4 height 4
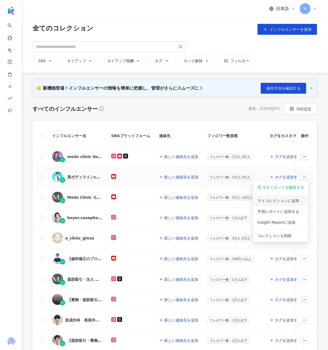
click at [288, 197] on div "マイコレクションに追加" at bounding box center [280, 200] width 47 height 6
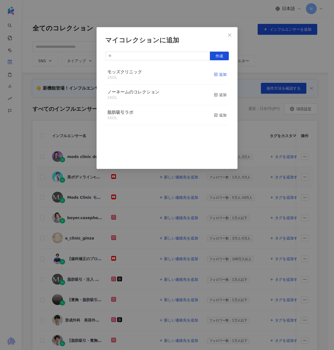
click at [214, 74] on div "追加" at bounding box center [220, 74] width 13 height 6
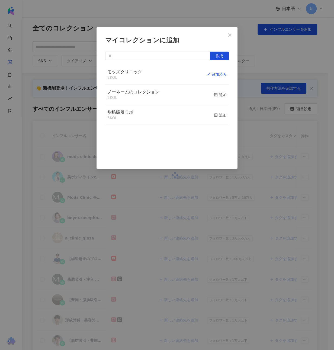
click at [304, 193] on div "マイコレクションに追加 作成 モッズクリニック 2 KOL 追加済み ノーネームのコレクション 2 KOL 追加 脂肪吸引ラボ 5 KOL 追加" at bounding box center [167, 175] width 334 height 350
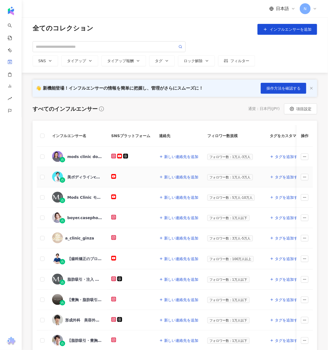
click at [304, 197] on circle "button" at bounding box center [303, 197] width 0 height 0
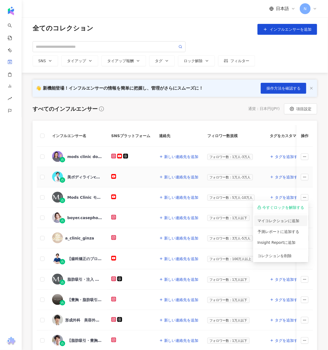
click at [294, 217] on li "マイコレクションに追加" at bounding box center [280, 220] width 53 height 11
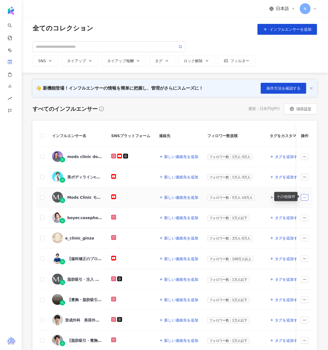
click at [303, 195] on span "button" at bounding box center [305, 197] width 4 height 4
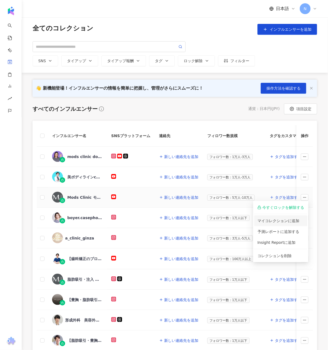
click at [288, 220] on div "マイコレクションに追加" at bounding box center [280, 221] width 47 height 6
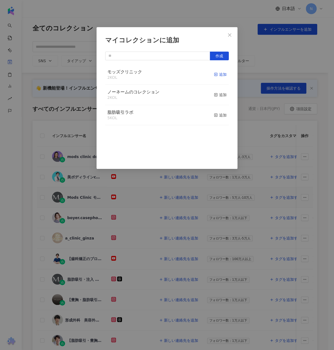
click at [214, 74] on div "追加" at bounding box center [220, 74] width 13 height 6
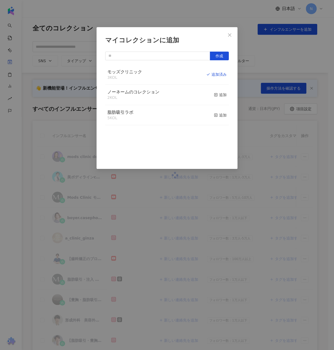
click at [315, 210] on div "マイコレクションに追加 作成 モッズクリニック 3 KOL 追加済み ノーネームのコレクション 2 KOL 追加 脂肪吸引ラボ 5 KOL 追加" at bounding box center [167, 175] width 334 height 350
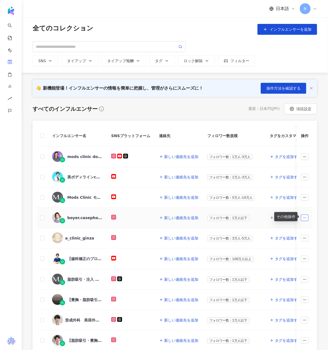
click at [304, 216] on icon "button" at bounding box center [305, 218] width 4 height 4
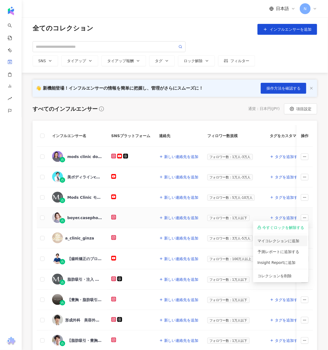
click at [289, 241] on div "マイコレクションに追加" at bounding box center [280, 241] width 47 height 6
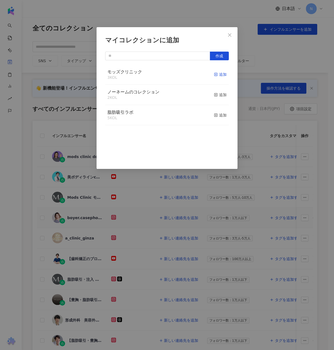
click at [217, 72] on div "追加" at bounding box center [220, 74] width 13 height 6
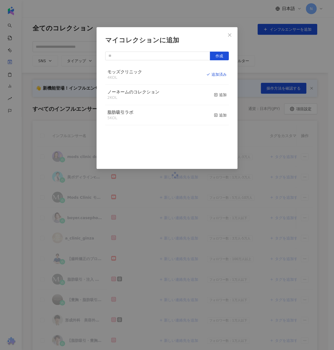
click at [259, 195] on div "マイコレクションに追加 作成 モッズクリニック 4 KOL 追加済み ノーネームのコレクション 2 KOL 追加 脂肪吸引ラボ 5 KOL 追加" at bounding box center [167, 175] width 334 height 350
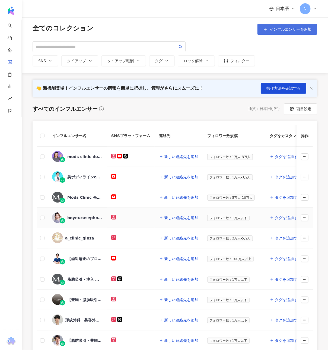
click at [295, 31] on span "インフルエンサーを追加" at bounding box center [291, 29] width 42 height 4
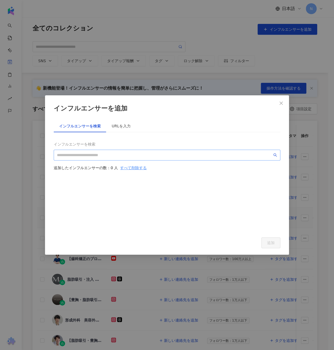
click at [108, 150] on span at bounding box center [167, 154] width 227 height 11
paste input "****"
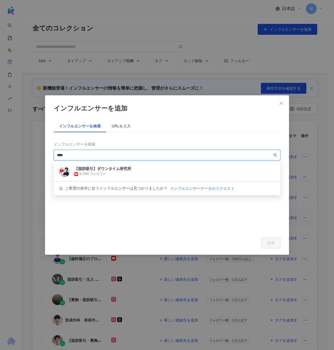
click at [105, 175] on div "8,340 フォロワー" at bounding box center [102, 173] width 57 height 5
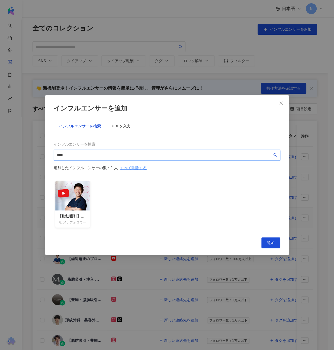
type input "****"
click at [105, 213] on div "【脂肪吸引】ダウンタイム研究所 8,340 フォロワー" at bounding box center [167, 205] width 227 height 50
click at [269, 244] on span "追加" at bounding box center [271, 242] width 8 height 4
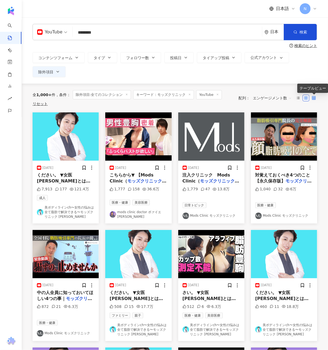
click at [313, 97] on icon at bounding box center [314, 98] width 4 height 4
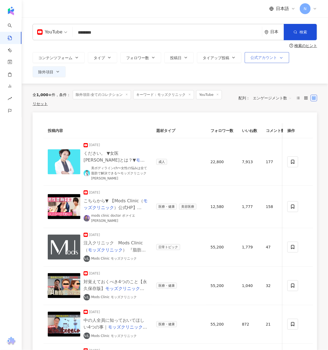
click at [273, 57] on span "公式アカウント" at bounding box center [263, 57] width 27 height 4
click at [45, 67] on button "除外項目" at bounding box center [49, 71] width 33 height 11
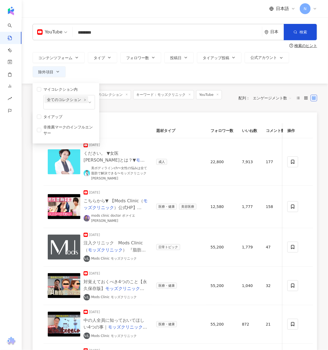
click at [185, 79] on div "YouTube ******** 日本 検索 検索のヒント コンテンツフォーム タイプ フォロワー数 投稿日 タイアップ投稿 公式アカウント 除外項目 非表示…" at bounding box center [175, 50] width 306 height 66
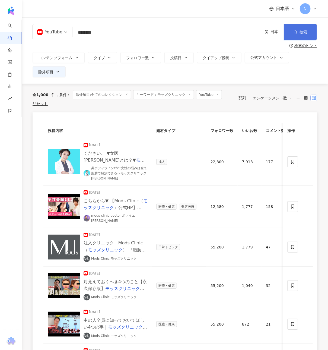
click at [305, 34] on span "検索" at bounding box center [303, 32] width 8 height 4
click at [54, 71] on button "除外項目" at bounding box center [49, 71] width 33 height 11
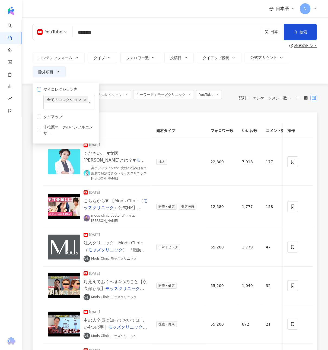
click at [42, 88] on span "マイコレクション内" at bounding box center [60, 89] width 39 height 6
click at [136, 77] on div "YouTube ******** 日本 検索 検索のヒント コンテンツフォーム タイプ フォロワー数 投稿日 タイアップ投稿 公式アカウント 除外項目 非表示…" at bounding box center [175, 50] width 306 height 66
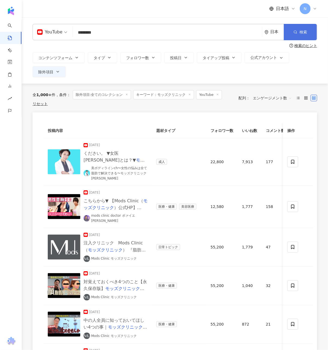
click at [293, 33] on button "検索" at bounding box center [300, 32] width 33 height 16
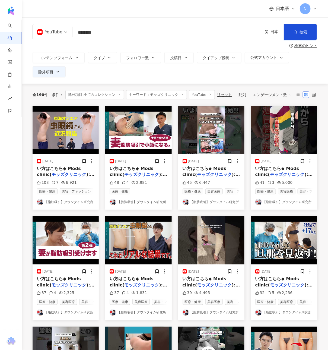
drag, startPoint x: 316, startPoint y: 93, endPoint x: 306, endPoint y: 77, distance: 18.5
click at [316, 93] on label at bounding box center [314, 94] width 7 height 7
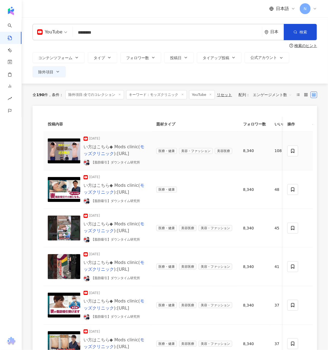
click at [108, 163] on link "【脂肪吸引】ダウンタイム研究所" at bounding box center [112, 162] width 56 height 7
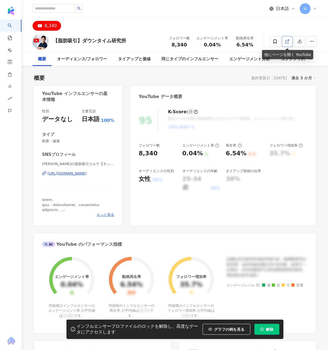
click at [290, 41] on icon at bounding box center [287, 41] width 5 height 5
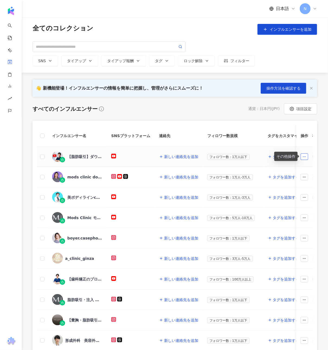
click at [303, 157] on icon "button" at bounding box center [305, 157] width 4 height 4
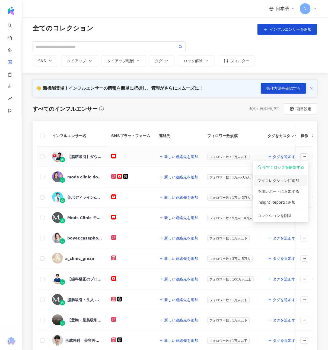
click at [281, 180] on div "マイコレクションに追加" at bounding box center [280, 180] width 47 height 6
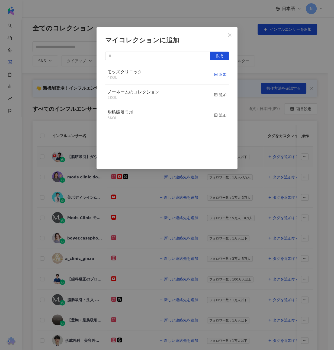
click at [219, 74] on div "追加" at bounding box center [220, 74] width 13 height 6
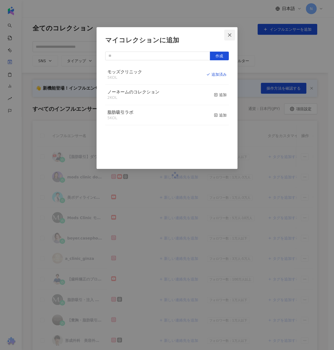
click at [230, 34] on icon "close" at bounding box center [230, 35] width 4 height 4
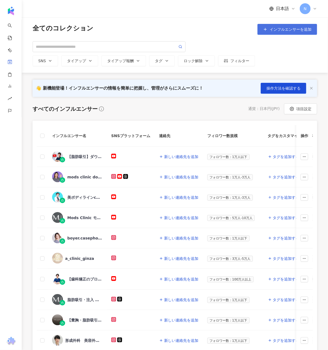
click at [284, 29] on span "インフルエンサーを追加" at bounding box center [291, 29] width 42 height 4
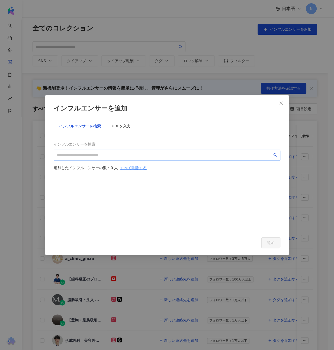
click at [99, 151] on span at bounding box center [167, 154] width 227 height 11
click at [95, 156] on input "search" at bounding box center [164, 155] width 215 height 6
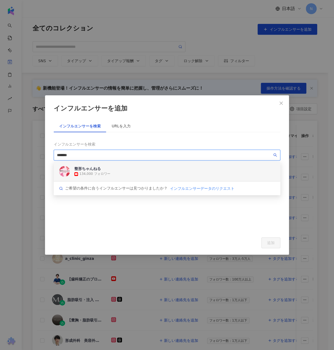
click at [95, 168] on div "整形ちゃんねる" at bounding box center [92, 168] width 36 height 5
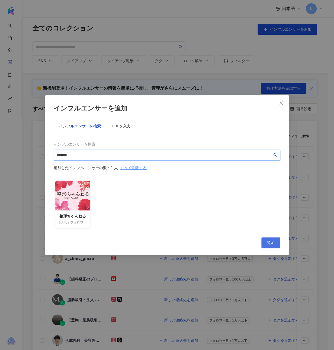
type input "*******"
click at [269, 241] on span "追加" at bounding box center [271, 242] width 8 height 4
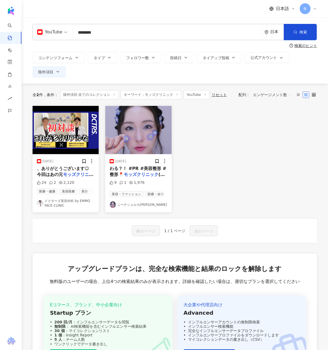
drag, startPoint x: 117, startPoint y: 28, endPoint x: 72, endPoint y: 33, distance: 45.6
click at [72, 33] on div "YouTube モッズクリニック ******** 日本 検索" at bounding box center [175, 32] width 285 height 16
type input "**********"
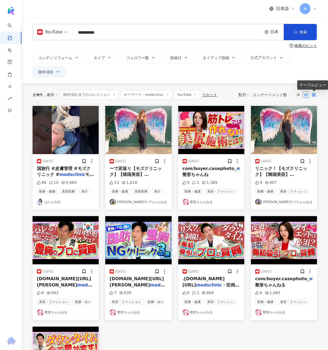
click at [313, 95] on icon at bounding box center [314, 95] width 4 height 4
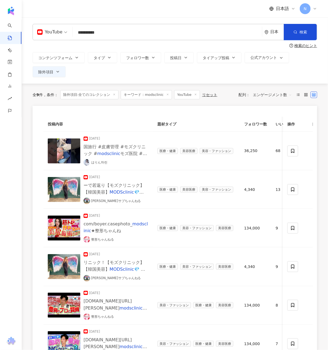
click at [236, 71] on div "コンテンツフォーム タイプ フォロワー数 投稿日 タイアップ投稿 公式アカウント 除外項目" at bounding box center [175, 64] width 285 height 25
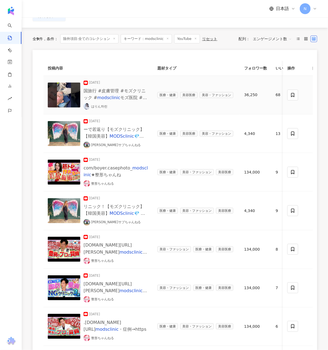
scroll to position [40, 0]
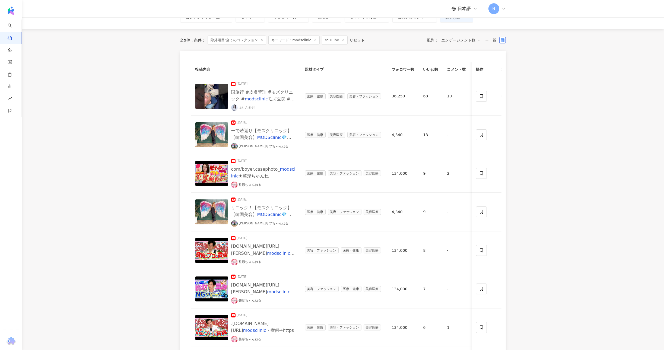
click at [155, 149] on main "**********" at bounding box center [343, 301] width 642 height 648
click at [138, 142] on main "**********" at bounding box center [343, 301] width 642 height 648
click at [210, 98] on img at bounding box center [211, 96] width 33 height 25
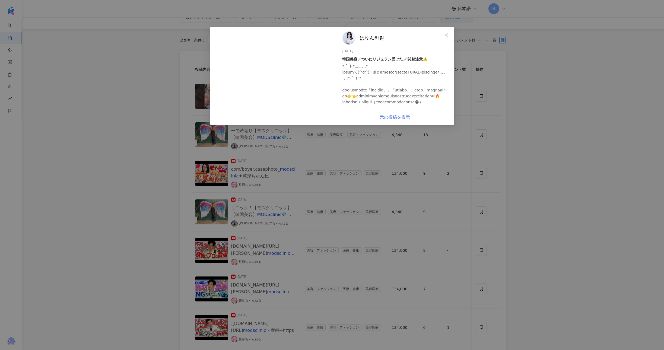
click at [328, 115] on link "元の投稿を表示" at bounding box center [395, 116] width 30 height 5
click at [328, 121] on div "はりん[PERSON_NAME] [DATE] 韓国美容／ついにリジュラン受けた💉閲覧注意⚠️ 68 10 5,960 元の投稿を表示" at bounding box center [332, 175] width 664 height 350
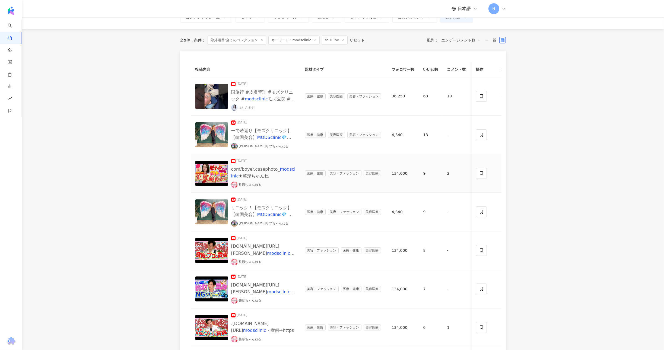
click at [208, 174] on img at bounding box center [211, 173] width 33 height 25
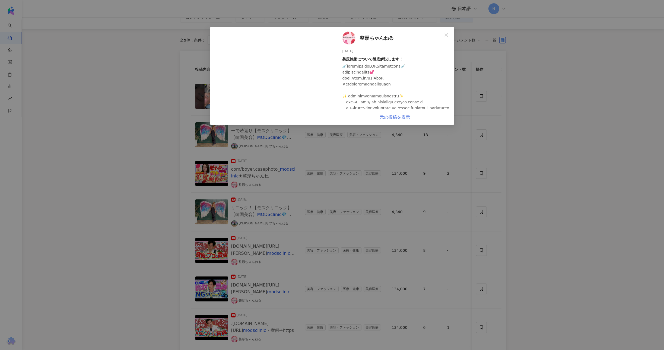
click at [328, 117] on link "元の投稿を表示" at bounding box center [395, 116] width 30 height 5
click at [94, 101] on div "整形ちゃんねる [DATE] 美尻施術について徹底解説します！ 9 2 1,389 元の投稿を表示" at bounding box center [332, 175] width 664 height 350
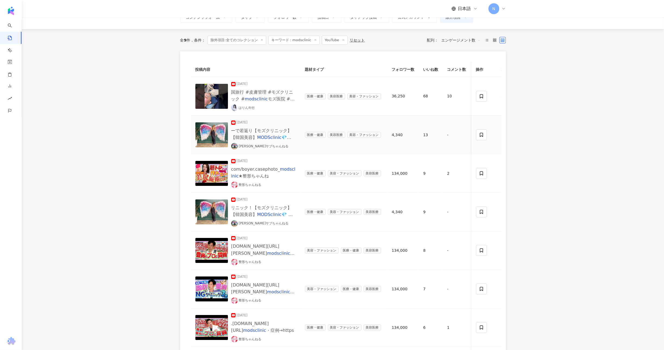
click at [222, 136] on img at bounding box center [211, 134] width 33 height 25
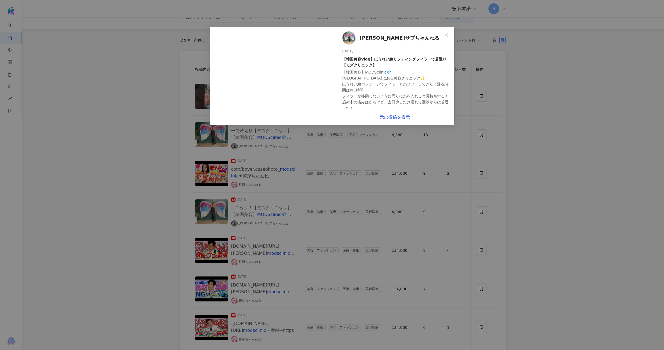
click at [143, 155] on div "[PERSON_NAME]サブちゃんねる [DATE] 【韓国美容vlog】ほうれい線リフティングフィラーで若返り【モズクリニック】 【韓国美容】MODScl…" at bounding box center [332, 175] width 664 height 350
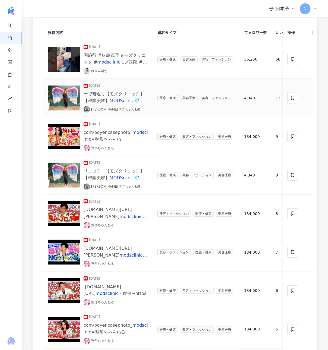
scroll to position [0, 0]
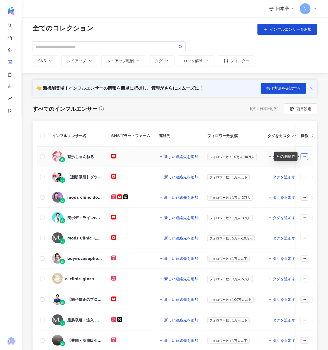
click at [302, 154] on button "button" at bounding box center [305, 156] width 8 height 7
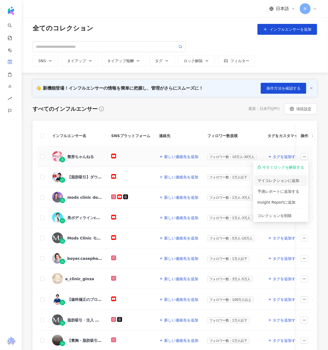
click at [282, 181] on div "マイコレクションに追加" at bounding box center [280, 180] width 47 height 6
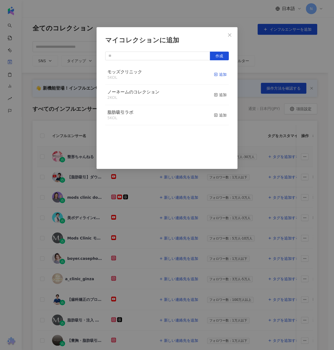
click at [214, 74] on div "追加" at bounding box center [220, 74] width 13 height 6
click at [229, 35] on icon "close" at bounding box center [230, 35] width 4 height 4
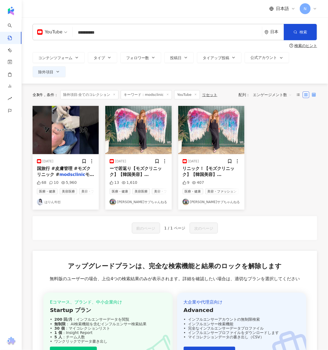
click at [314, 95] on icon at bounding box center [314, 95] width 4 height 4
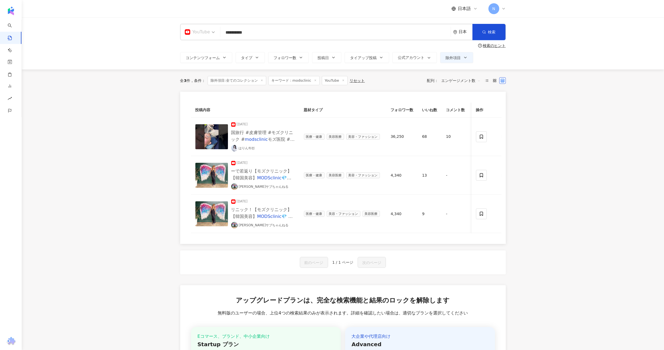
click at [205, 33] on div "YouTube" at bounding box center [197, 32] width 25 height 9
click at [205, 56] on div "Instagram" at bounding box center [203, 57] width 35 height 7
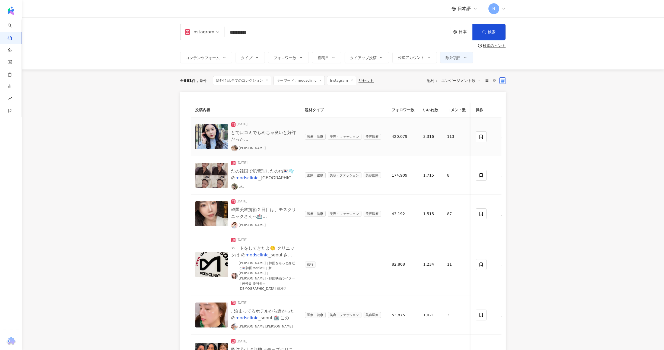
click at [238, 132] on span "とで口コミでもめちゃ良いと好評だった @" at bounding box center [263, 139] width 65 height 19
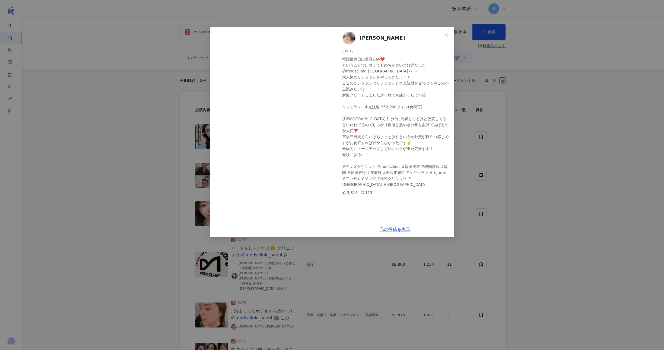
click at [154, 153] on div "[PERSON_NAME] [DATE] 3,316 113 元の投稿を表示" at bounding box center [332, 175] width 664 height 350
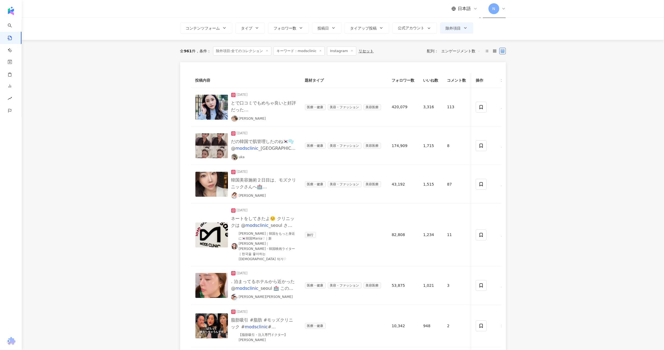
scroll to position [40, 0]
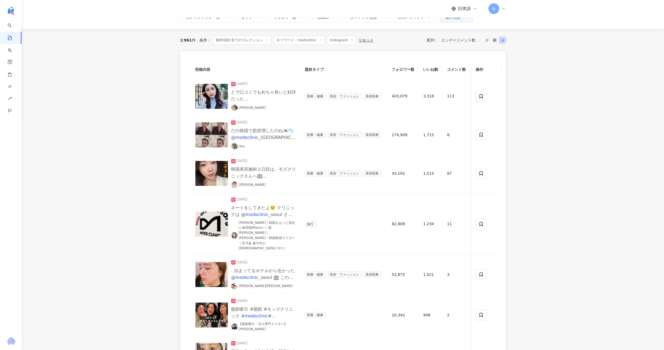
click at [244, 106] on link "[PERSON_NAME]" at bounding box center [248, 107] width 35 height 7
click at [241, 93] on span "とで口コミでもめちゃ良いと好評だった @" at bounding box center [263, 99] width 65 height 19
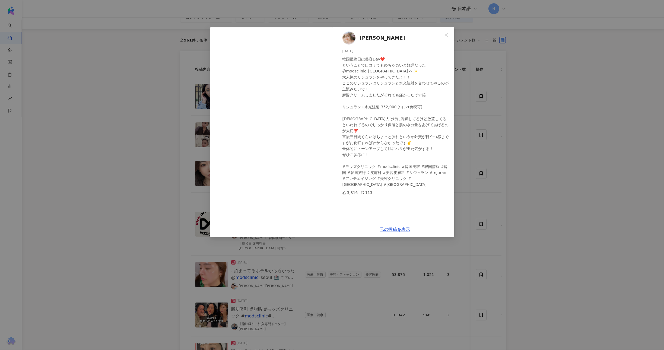
click at [139, 153] on div "石井 里奈 2024/01/17 3,316 113 元の投稿を表示" at bounding box center [332, 175] width 664 height 350
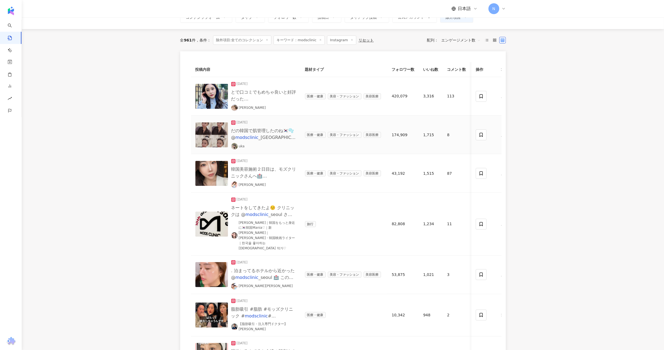
click at [199, 135] on img at bounding box center [211, 134] width 33 height 25
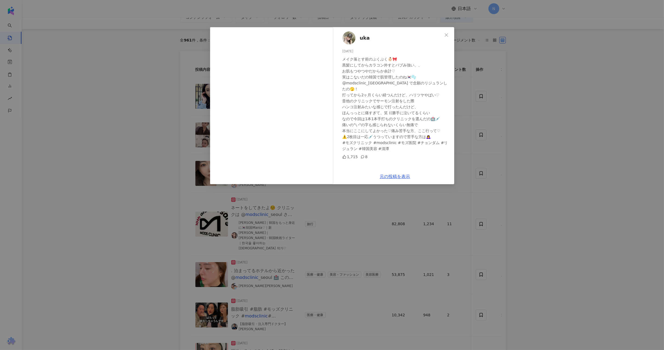
click at [328, 83] on div "メイク落とす前のぷくぷく👶🏻🎀 黒髪にしてからカラコン外すとバブみ強い、、 お肌もつやつやだからか余計♡ 実はこないだの韓国で肌管理したのね🇰🇷🫧 @mods…" at bounding box center [395, 103] width 107 height 95
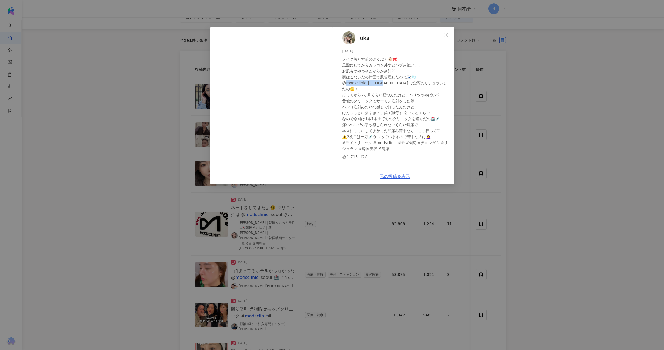
click at [328, 176] on link "元の投稿を表示" at bounding box center [395, 176] width 30 height 5
click at [127, 74] on div "uka 2024/07/10 メイク落とす前のぷくぷく👶🏻🎀 黒髪にしてからカラコン外すとバブみ強い、、 お肌もつやつやだからか余計♡ 実はこないだの韓国で肌…" at bounding box center [332, 175] width 664 height 350
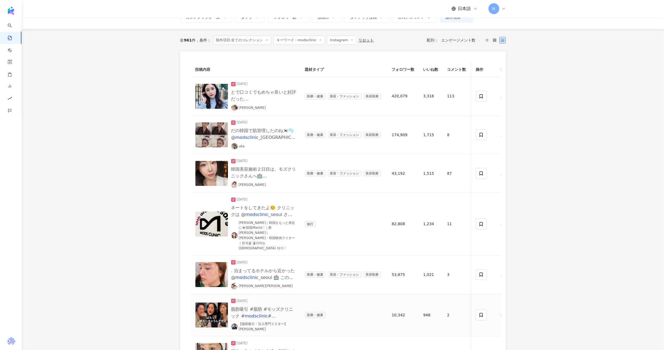
click at [208, 310] on img at bounding box center [211, 314] width 33 height 25
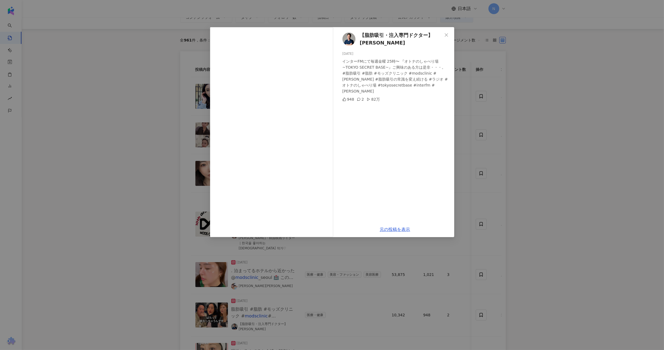
click at [123, 125] on div "【脂肪吸引・注入専門ドクター】長野寛史 2025/07/25 インターFMにて毎週金曜 25時〜 『オトナのしゃべり場~TOKYO SECRET BASE~』…" at bounding box center [332, 175] width 664 height 350
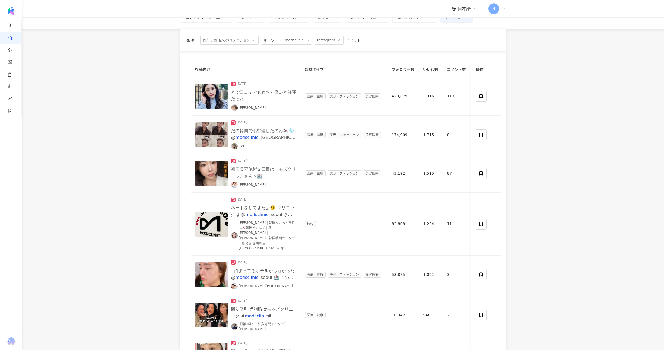
scroll to position [81, 0]
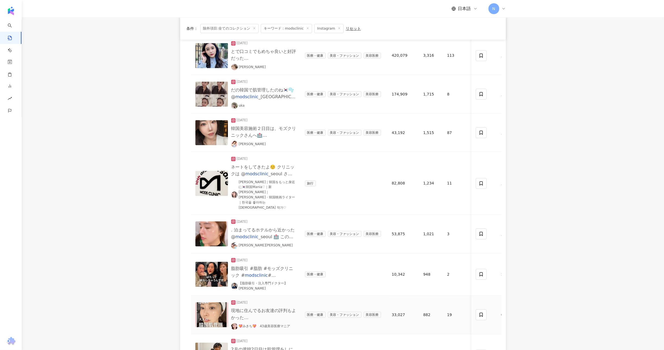
click at [208, 302] on img at bounding box center [211, 314] width 33 height 25
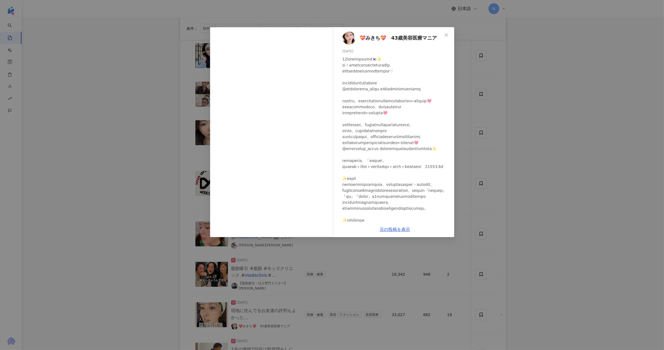
click at [118, 146] on div "💝みきち💝　43歳美容医療マニア 2024/04/16 882 19 10万 元の投稿を表示" at bounding box center [332, 175] width 664 height 350
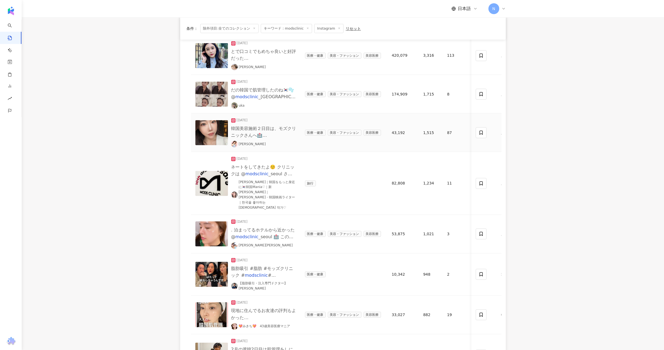
click at [211, 130] on img at bounding box center [211, 132] width 33 height 25
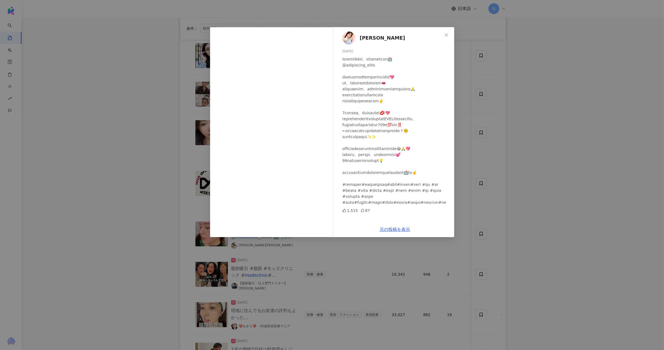
click at [83, 130] on div "早川あゆ美 2023/11/04 1,515 87 元の投稿を表示" at bounding box center [332, 175] width 664 height 350
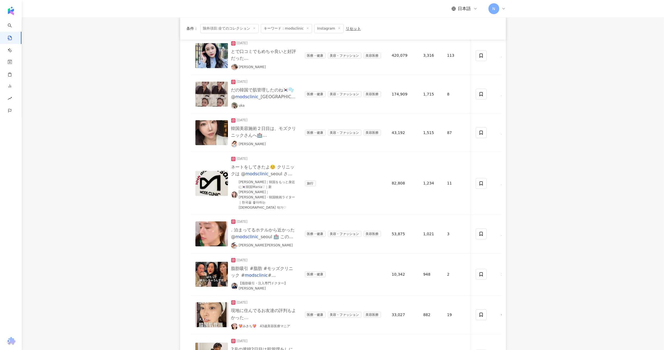
scroll to position [0, 0]
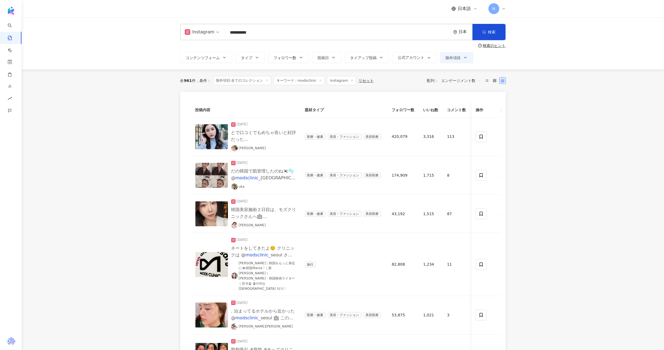
drag, startPoint x: 269, startPoint y: 33, endPoint x: 201, endPoint y: 37, distance: 68.2
click at [201, 37] on div "**********" at bounding box center [343, 32] width 326 height 16
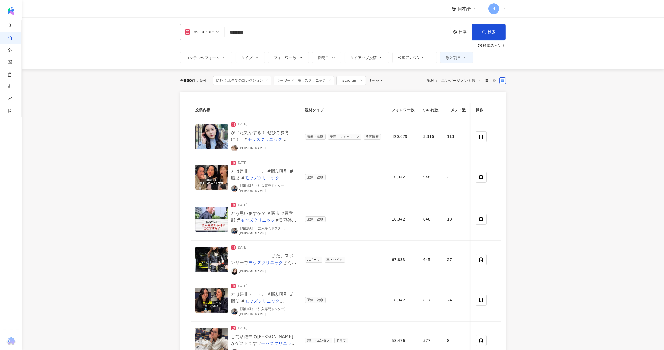
click at [203, 33] on div "Instagram" at bounding box center [200, 32] width 30 height 9
click at [203, 81] on div "YouTube" at bounding box center [203, 77] width 41 height 10
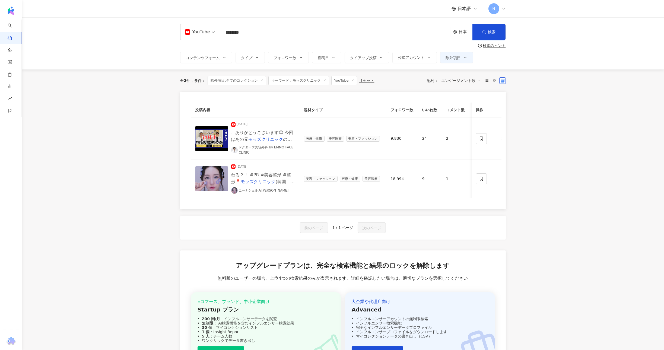
drag, startPoint x: 293, startPoint y: 31, endPoint x: 221, endPoint y: 39, distance: 72.3
click at [221, 39] on div "YouTube モッズクリニック ******** 日本 検索" at bounding box center [343, 32] width 326 height 16
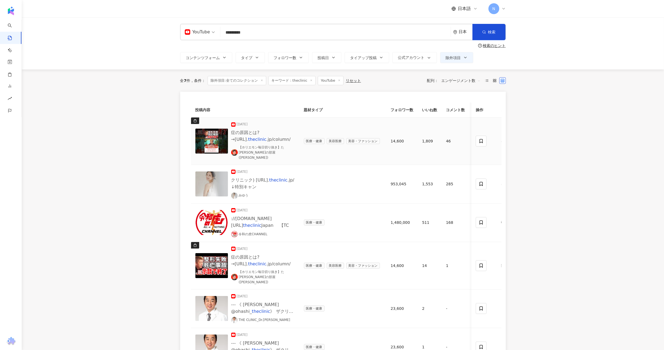
click at [239, 130] on span "症の原因とは?→https://www." at bounding box center [245, 136] width 28 height 12
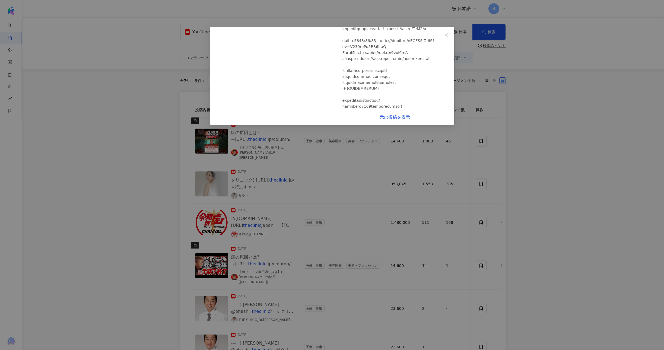
scroll to position [531, 0]
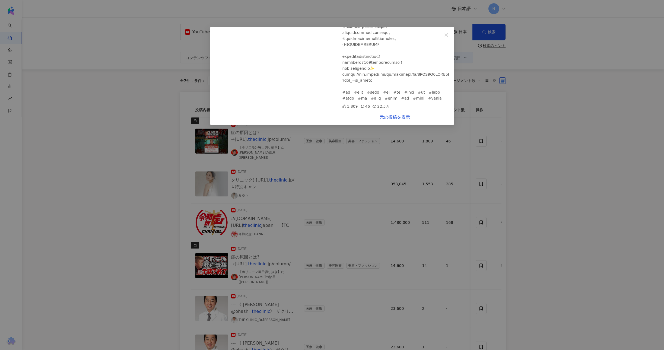
click at [160, 124] on div "【ホリエモン毎日切り抜き】たかふみの部屋 (堀江貴文) 2023/10/24 [ホリエモン] 顔面が壊れて自死してもニュースにならない【フル動画は概要欄へ】#…" at bounding box center [332, 175] width 664 height 350
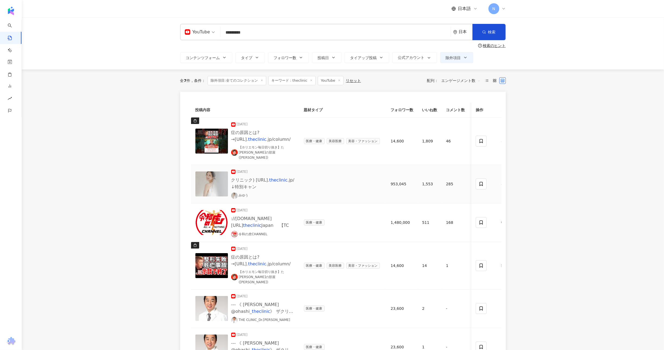
click at [238, 177] on span "クリニック) https://www." at bounding box center [250, 179] width 38 height 5
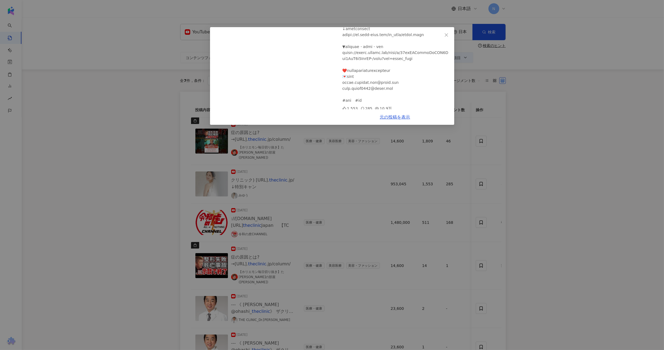
scroll to position [325, 0]
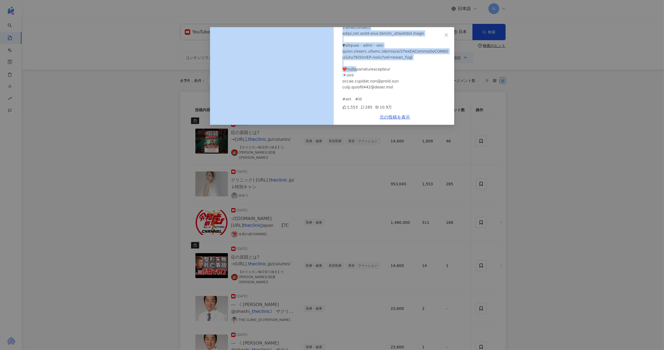
drag, startPoint x: 332, startPoint y: 149, endPoint x: 366, endPoint y: 79, distance: 78.6
click at [328, 79] on div "みゆう 2025/05/12 【初番組】女の子の夢を応援します！！【コンプレックスシンデレラ】 1,553 285 10.9万 元の投稿を表示" at bounding box center [332, 175] width 664 height 350
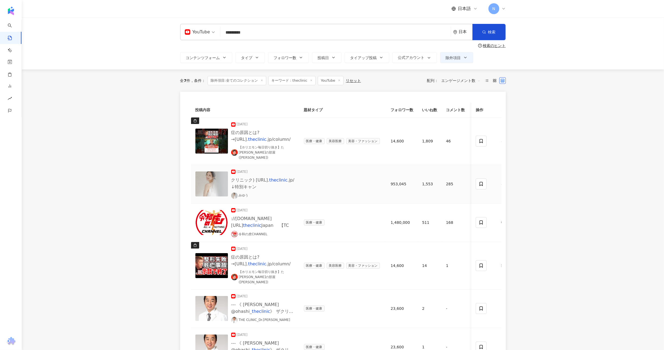
click at [213, 186] on img at bounding box center [211, 183] width 33 height 25
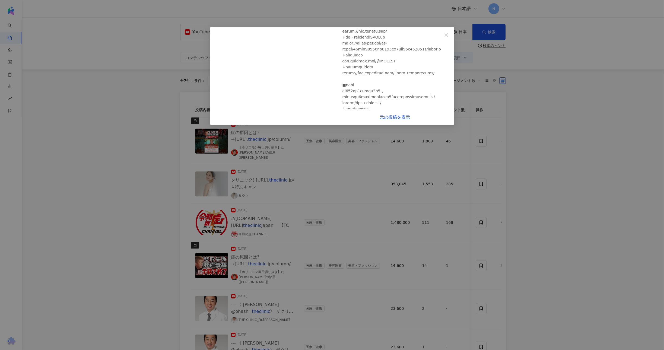
scroll to position [338, 0]
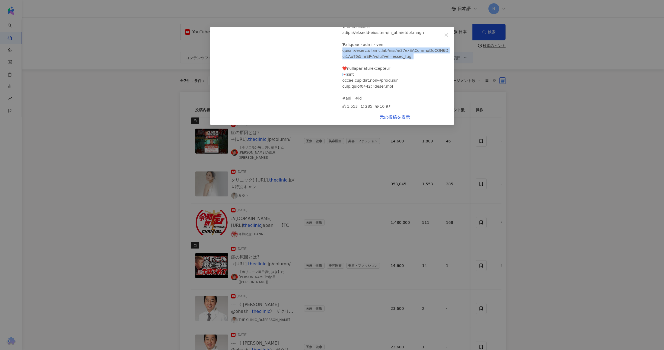
copy div "https://drive.google.com/file/d/14zlCTTawwkSzVIR3Lyk7EvE8s9AuiQA-/view?usp=driv…"
click at [176, 147] on div "みゆう 2025/05/12 【初番組】女の子の夢を応援します！！【コンプレックスシンデレラ】 1,553 285 10.9万 元の投稿を表示" at bounding box center [332, 175] width 664 height 350
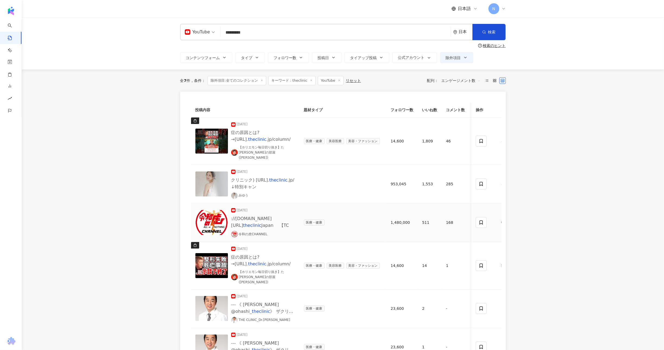
click at [246, 216] on span "://www.youtube.com/@" at bounding box center [251, 222] width 41 height 12
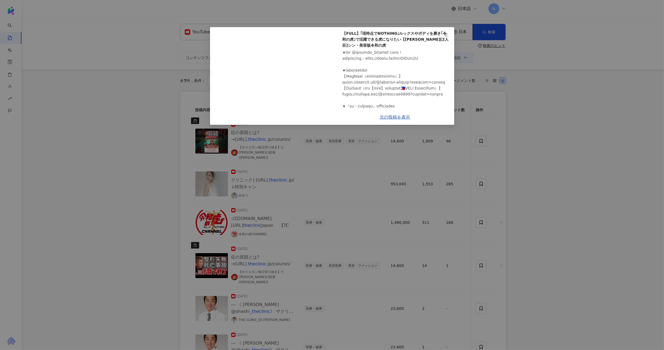
scroll to position [40, 0]
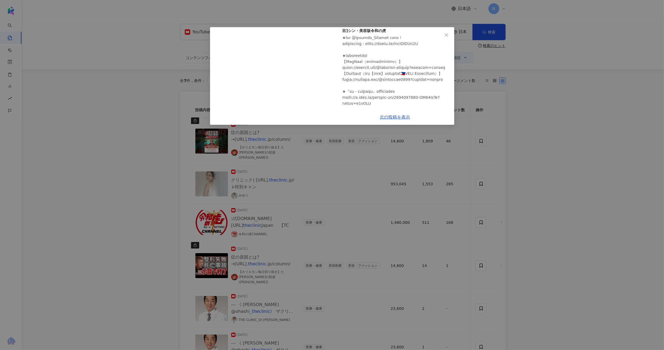
click at [100, 218] on div "令和の虎CHANNEL 2025/08/05 【FULL】｢現時点でNOTHING｣ルックスやボディを磨き｢令和の虎｣で活躍できる虎になりたい【桐原 隆】[2…" at bounding box center [332, 175] width 664 height 350
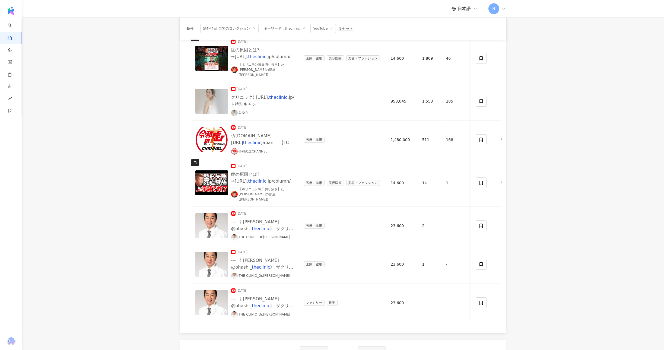
scroll to position [0, 0]
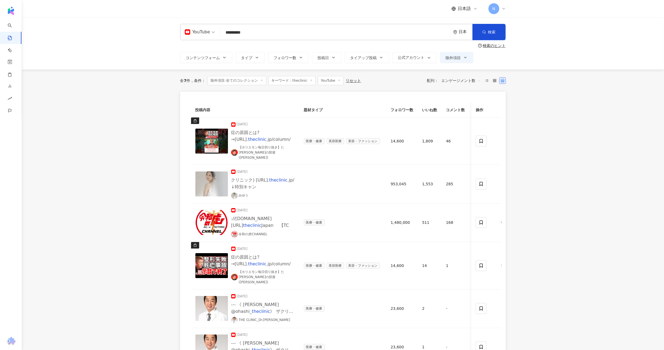
click at [186, 34] on icon at bounding box center [187, 31] width 5 height 5
click at [186, 57] on div "Instagram" at bounding box center [203, 57] width 41 height 10
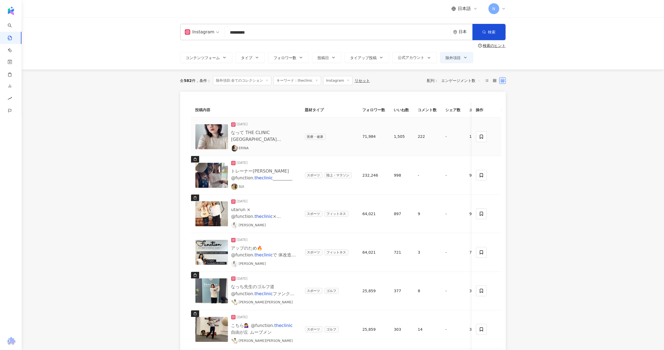
click at [214, 138] on img at bounding box center [211, 136] width 33 height 25
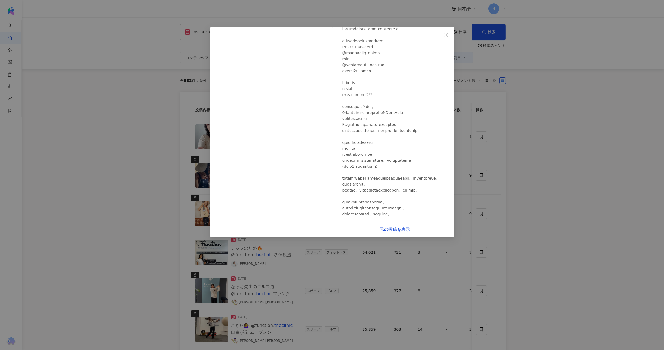
scroll to position [123, 0]
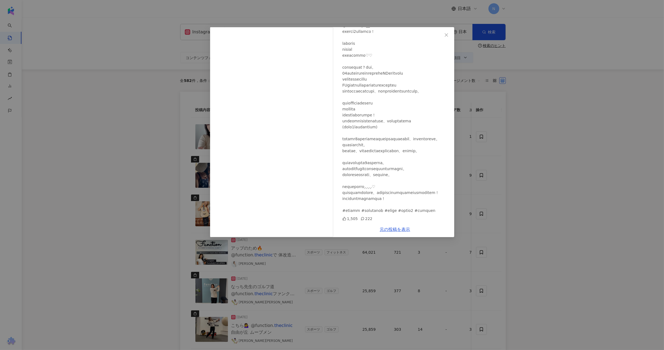
click at [122, 163] on div "ERINA 2025/04/20 1,505 222 元の投稿を表示" at bounding box center [332, 175] width 664 height 350
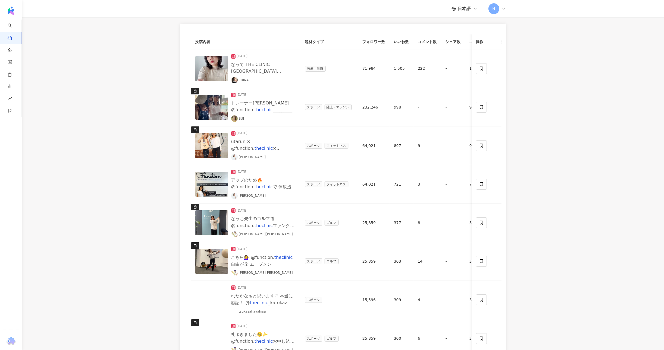
scroll to position [81, 0]
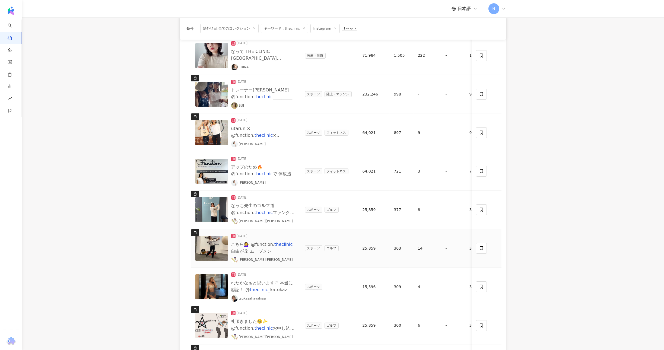
click at [219, 246] on img at bounding box center [211, 248] width 33 height 25
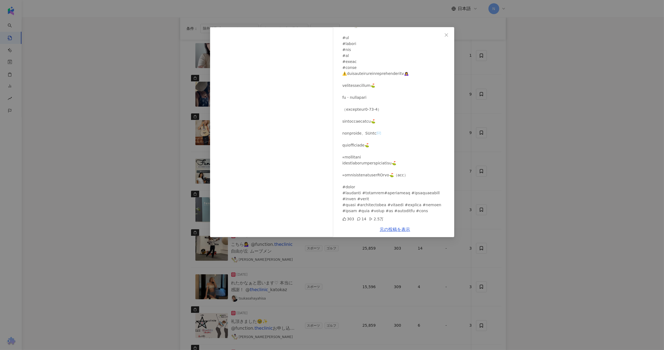
scroll to position [129, 0]
click at [142, 171] on div "大谷奈千代 2024/04/10 303 14 2.5万 元の投稿を表示" at bounding box center [332, 175] width 664 height 350
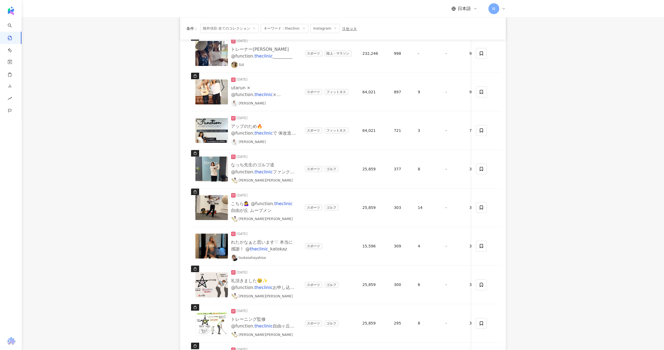
scroll to position [0, 0]
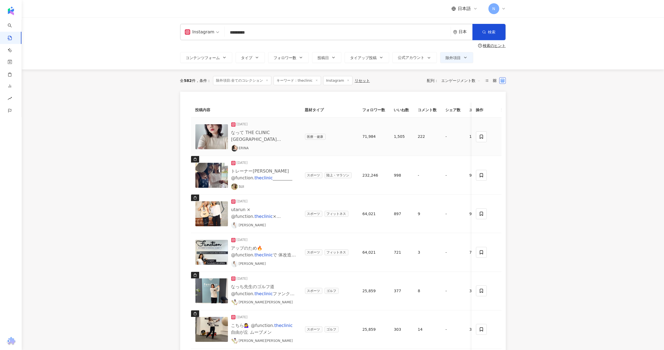
click at [220, 140] on img at bounding box center [211, 136] width 33 height 25
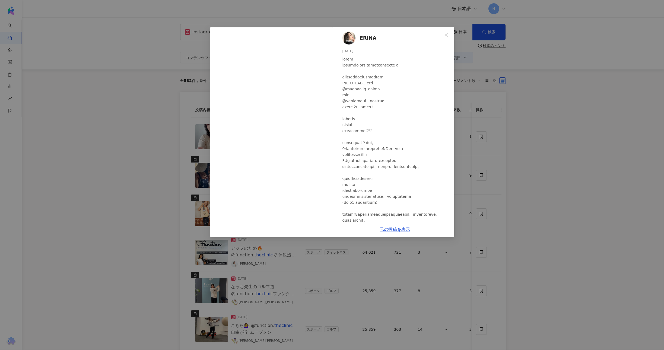
click at [167, 138] on div "ERINA 2025/04/20 1,505 222 元の投稿を表示" at bounding box center [332, 175] width 664 height 350
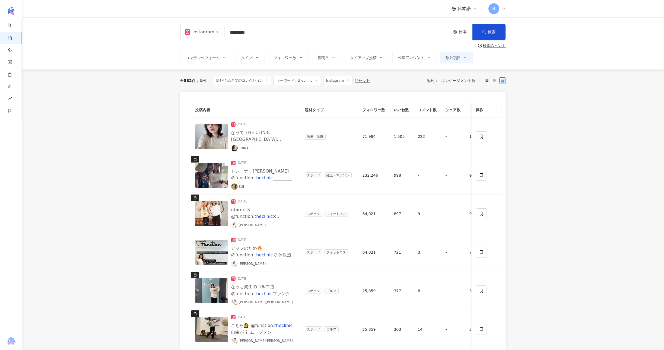
click at [252, 34] on input "*********" at bounding box center [338, 33] width 222 height 12
click at [328, 36] on button "検索" at bounding box center [488, 32] width 33 height 16
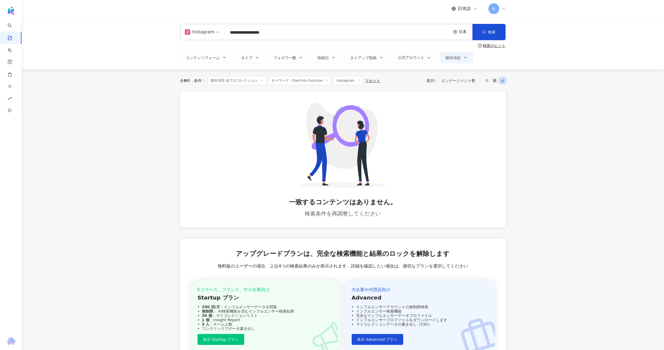
click at [246, 31] on input "**********" at bounding box center [338, 33] width 222 height 12
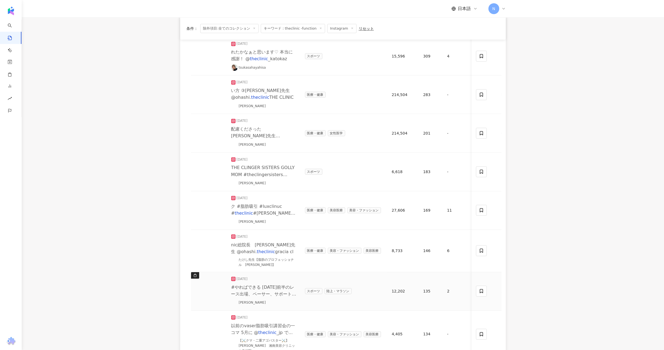
scroll to position [122, 0]
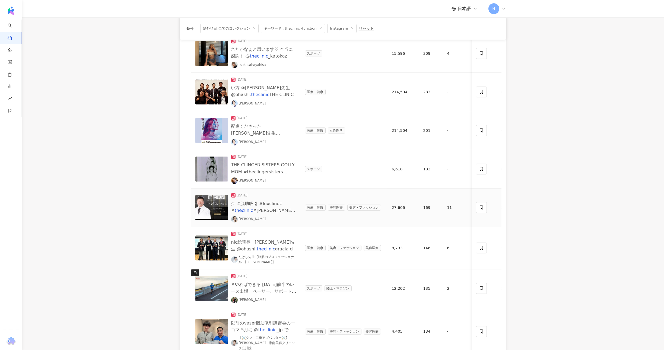
click at [237, 218] on div at bounding box center [234, 219] width 7 height 7
click at [204, 199] on img at bounding box center [211, 207] width 33 height 25
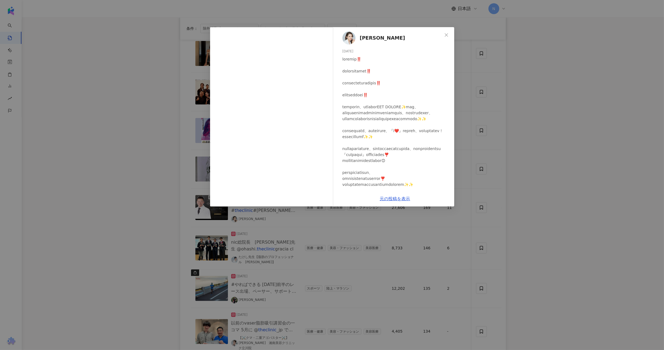
click at [161, 109] on div "奥村 智子 2023/10/28 169 11 元の投稿を表示" at bounding box center [332, 175] width 664 height 350
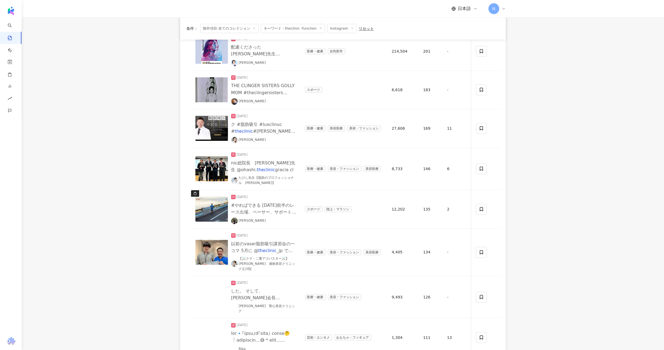
scroll to position [203, 0]
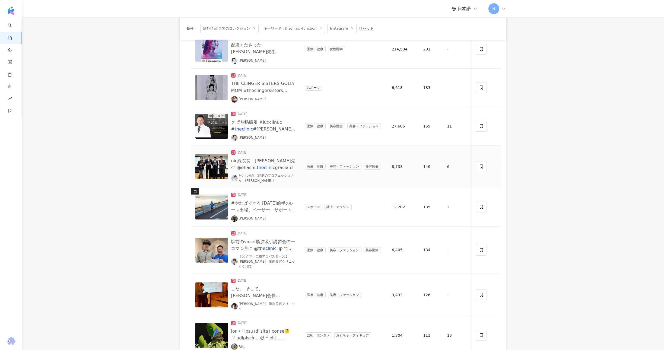
click at [255, 175] on link "たけし先生【脂肪のプロフェッショナル　西川孟司】" at bounding box center [263, 178] width 65 height 10
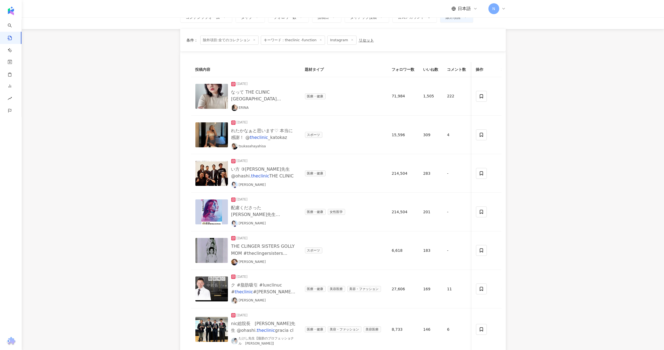
scroll to position [325, 0]
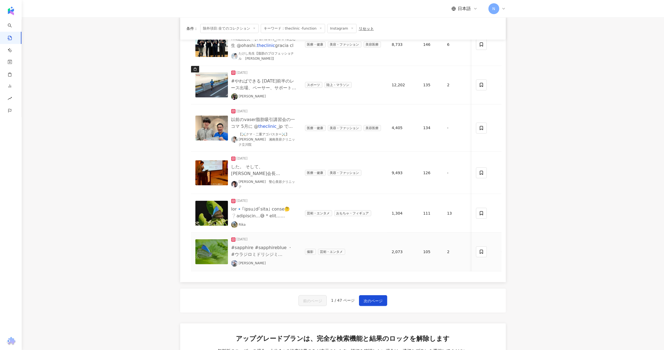
click at [257, 245] on span "#sapphire #sapphireblue ・ #ウラジロミドリシジミ #favoniussaphirinus #thesaphirinusgreenha…" at bounding box center [263, 292] width 65 height 94
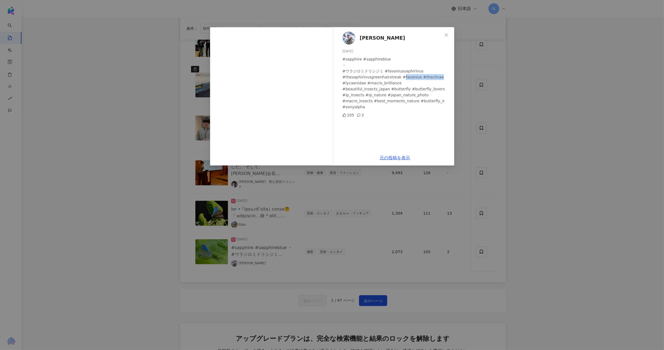
drag, startPoint x: 438, startPoint y: 77, endPoint x: 399, endPoint y: 75, distance: 39.4
click at [328, 75] on div "#sapphire #sapphireblue ・ #ウラジロミドリシジミ #favoniussaphirinus #thesaphirinusgreenha…" at bounding box center [395, 83] width 107 height 54
click at [328, 112] on div "105 2" at bounding box center [395, 115] width 107 height 6
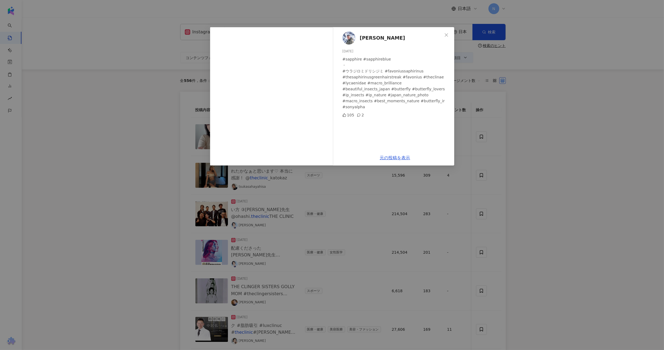
click at [282, 219] on div "勇介 2024/07/02 #sapphire #sapphireblue ・ #ウラジロミドリシジミ #favoniussaphirinus #thesap…" at bounding box center [332, 175] width 664 height 350
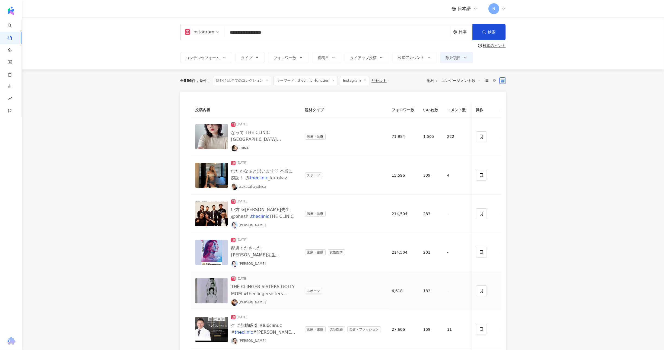
click at [249, 292] on span "THE CLINGER SISTERS GOLLY MOM #theclingersisters #gollymom #oldies #denimrepair…" at bounding box center [262, 320] width 63 height 73
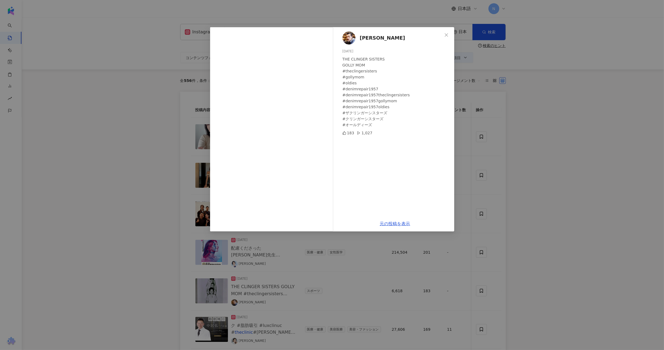
click at [139, 133] on div "BlueMoon Hide 2024/05/28 THE CLINGER SISTERS GOLLY MOM #theclingersisters #goll…" at bounding box center [332, 175] width 664 height 350
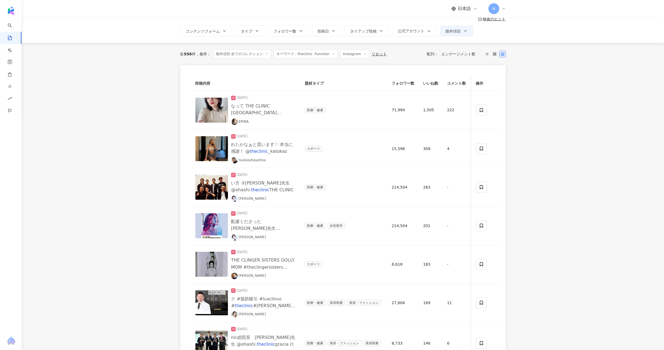
scroll to position [40, 0]
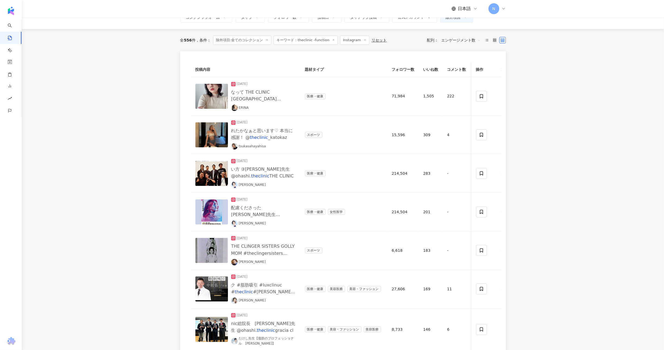
click at [216, 95] on img at bounding box center [211, 96] width 33 height 25
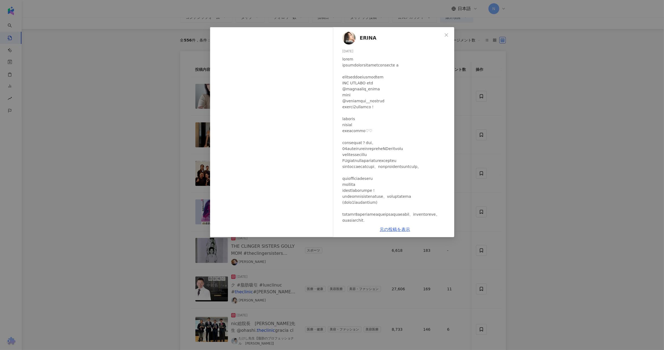
click at [136, 240] on div "ERINA 2025/04/20 1,505 222 元の投稿を表示" at bounding box center [332, 175] width 664 height 350
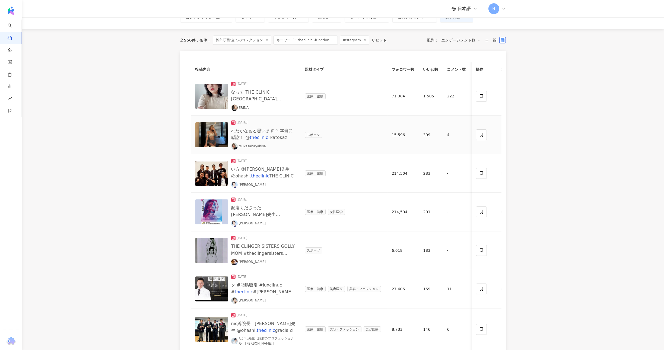
click at [203, 136] on img at bounding box center [211, 134] width 33 height 25
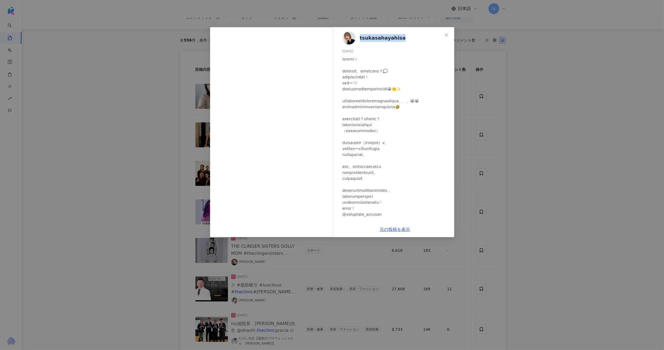
drag, startPoint x: 406, startPoint y: 39, endPoint x: 358, endPoint y: 40, distance: 47.8
click at [328, 40] on div "tsukasahayahisa 2025/05/02 309 4" at bounding box center [395, 124] width 118 height 195
copy span "tsukasahayahisa"
click at [178, 91] on div "tsukasahayahisa 2025/05/02 309 4 元の投稿を表示" at bounding box center [332, 175] width 664 height 350
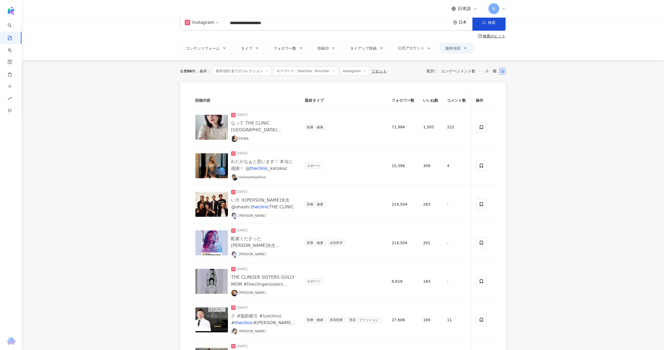
scroll to position [0, 0]
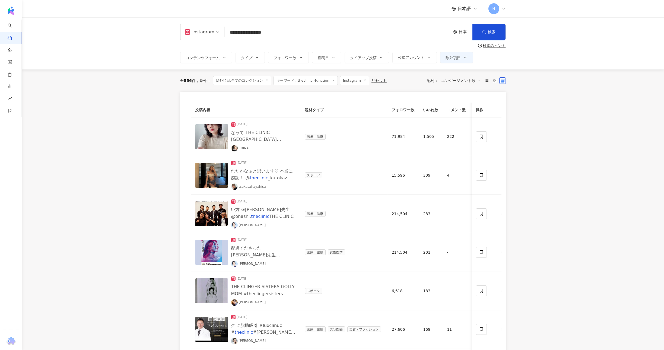
click at [197, 36] on div "Instagram" at bounding box center [200, 32] width 30 height 9
click at [197, 76] on div "YouTube" at bounding box center [203, 77] width 35 height 7
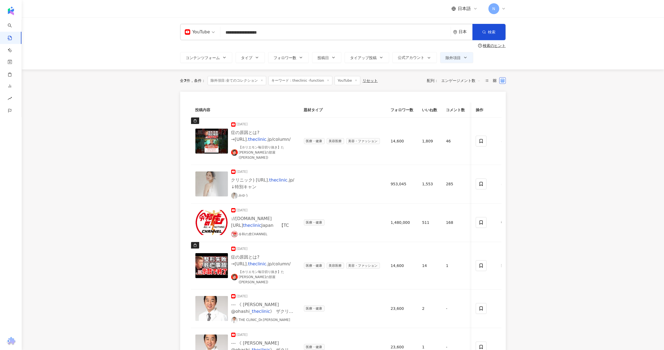
click at [294, 30] on input "**********" at bounding box center [335, 33] width 226 height 12
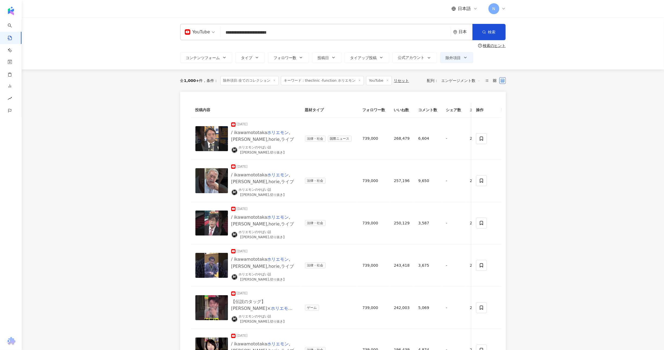
click at [264, 31] on input "**********" at bounding box center [335, 33] width 226 height 12
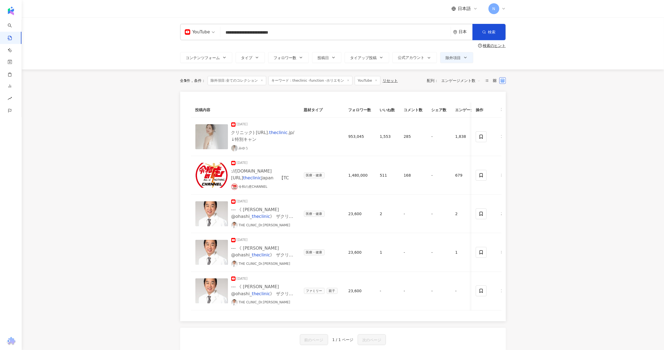
click at [328, 31] on input "**********" at bounding box center [335, 33] width 226 height 12
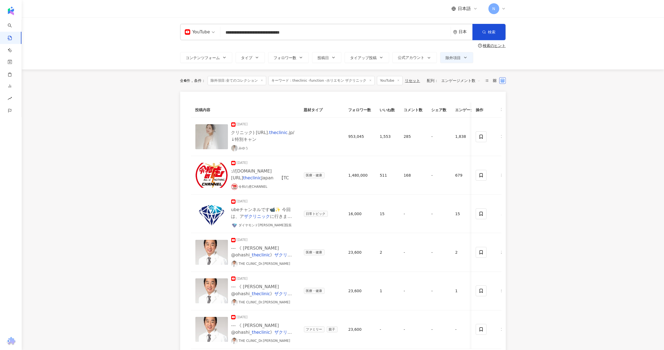
click at [114, 162] on main "**********" at bounding box center [343, 283] width 642 height 532
click at [205, 128] on img at bounding box center [211, 136] width 33 height 25
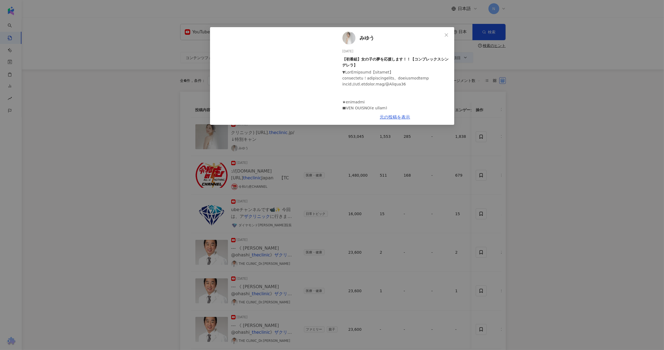
click at [150, 127] on div "みゆう 2025/05/12 【初番組】女の子の夢を応援します！！【コンプレックスシンデレラ】 1,553 285 10.9万 元の投稿を表示" at bounding box center [332, 175] width 664 height 350
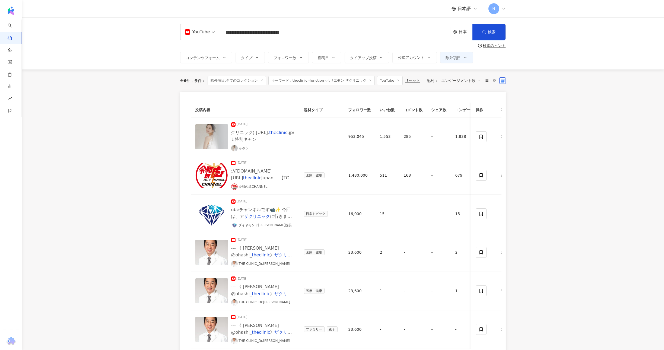
click at [308, 30] on input "**********" at bounding box center [335, 33] width 226 height 12
type input "*******"
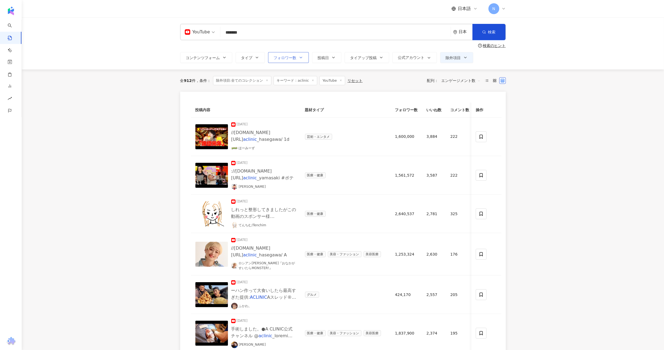
click at [283, 59] on span "フォロワー数" at bounding box center [285, 58] width 23 height 4
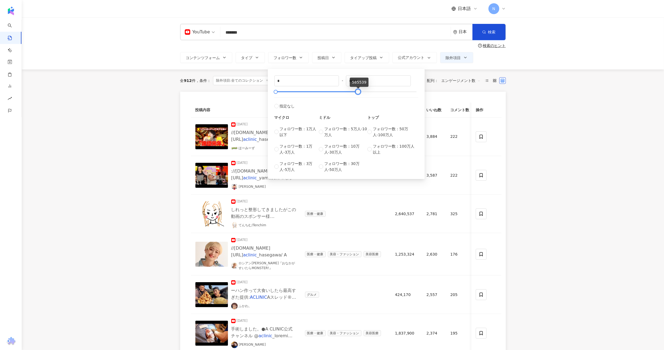
drag, startPoint x: 414, startPoint y: 91, endPoint x: 356, endPoint y: 91, distance: 58.3
click at [328, 91] on div at bounding box center [357, 91] width 3 height 3
click at [328, 82] on input "******" at bounding box center [378, 81] width 64 height 10
click at [185, 161] on div "投稿内容 題材タイプ フォロワー数 いいね数 コメント数 シェア数 エンゲージメント数 再生回数 操作 2024/06/08 //www.instagram.…" at bounding box center [343, 347] width 326 height 511
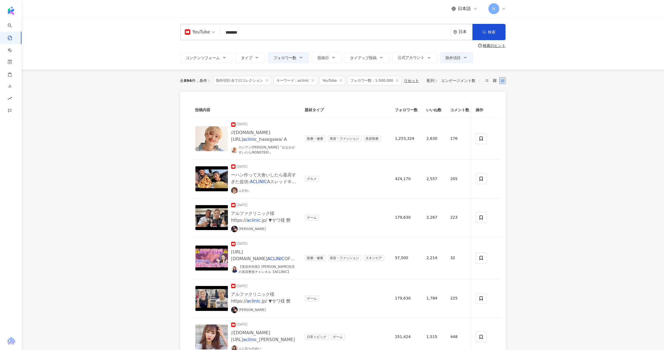
click at [294, 56] on span "フォロワー数" at bounding box center [285, 58] width 23 height 4
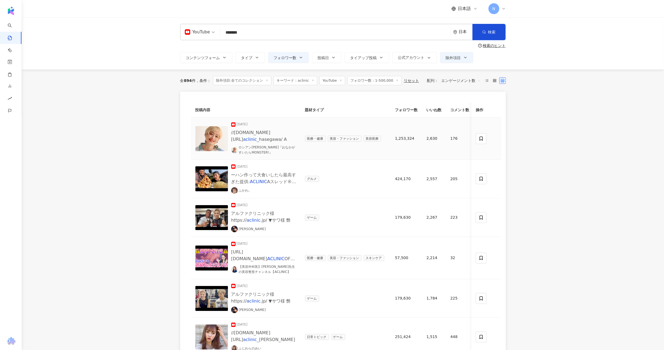
click at [259, 130] on span "//www.instagram.com/" at bounding box center [250, 136] width 39 height 12
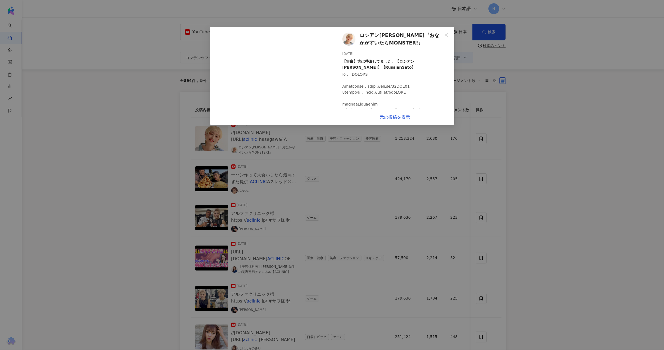
click at [121, 135] on div "ロシアン佐藤『おなかがすいたらMONSTER!』 2025/07/12 【告白】実は整形してました。【ロシアン佐藤】【RussianSato】 2,630 1…" at bounding box center [332, 175] width 664 height 350
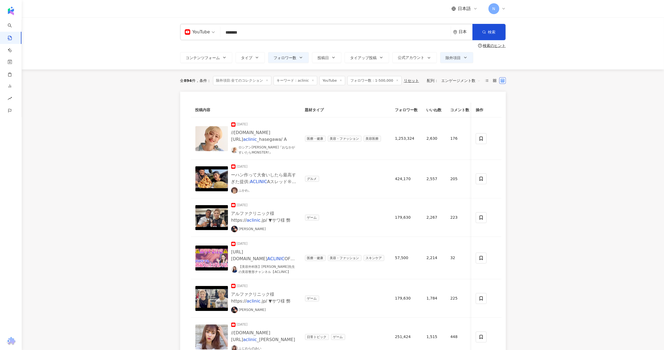
scroll to position [40, 0]
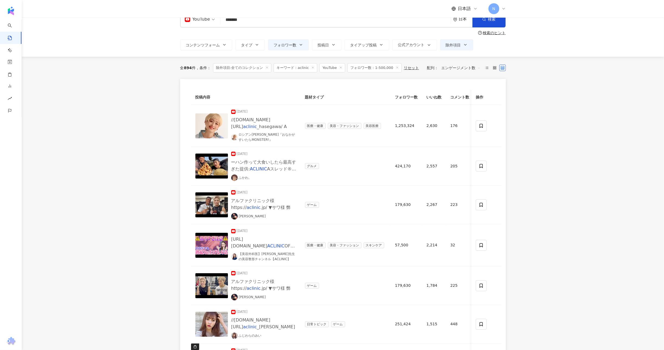
scroll to position [0, 0]
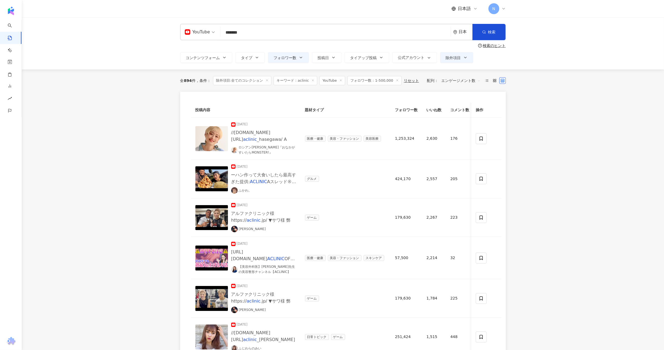
click at [217, 36] on div "YouTube" at bounding box center [200, 32] width 36 height 16
click at [206, 55] on div "Instagram" at bounding box center [203, 57] width 35 height 7
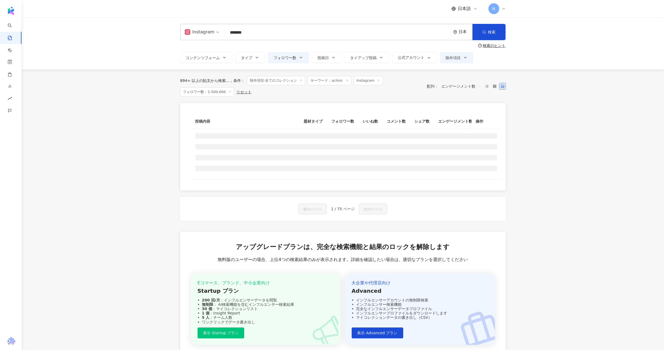
click at [156, 117] on main "ig Instagram ******* 日本 検索 searchOperator 構文の挿入 完全一致 "" OR検索 OR AND検索 AND 除外 - …" at bounding box center [343, 198] width 642 height 363
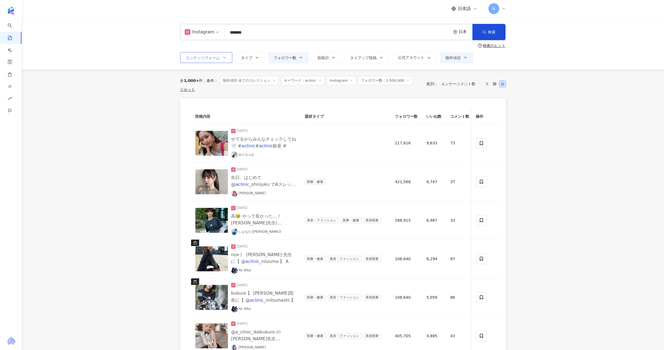
click at [186, 53] on button "コンテンツフォーム" at bounding box center [206, 57] width 52 height 11
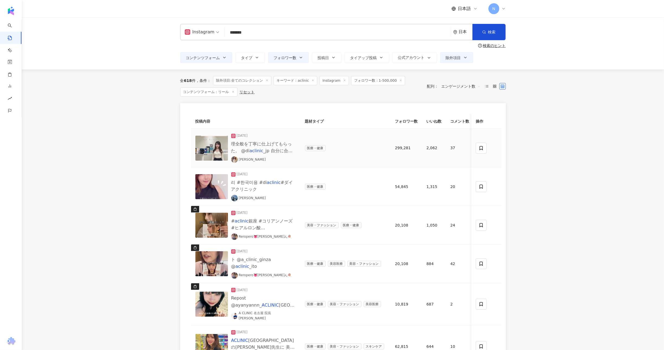
click at [202, 148] on img at bounding box center [211, 148] width 33 height 25
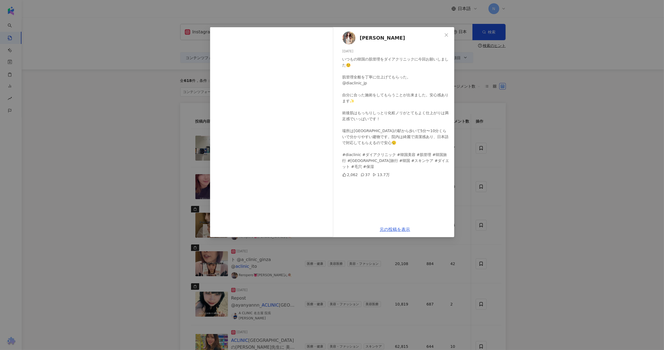
click at [129, 124] on div "さやか 2025/03/03 いつもの韓国の肌管理をダイアクリニックに今回お願いしました☺️ 肌管理全般を丁寧に仕上げてもらった。 @diaclinic_jp…" at bounding box center [332, 175] width 664 height 350
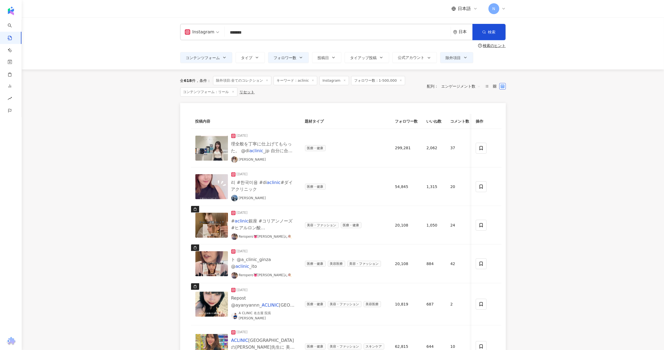
click at [328, 90] on span "エンゲージメント数" at bounding box center [460, 86] width 39 height 9
click at [231, 58] on button "コンテンツフォーム" at bounding box center [206, 57] width 52 height 11
click at [202, 77] on span "無制限" at bounding box center [198, 78] width 16 height 6
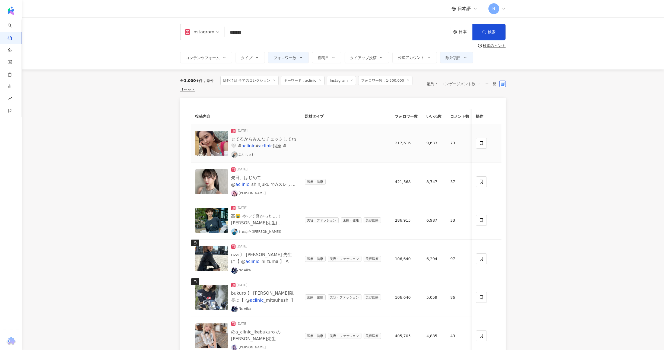
click at [213, 139] on img at bounding box center [211, 143] width 33 height 25
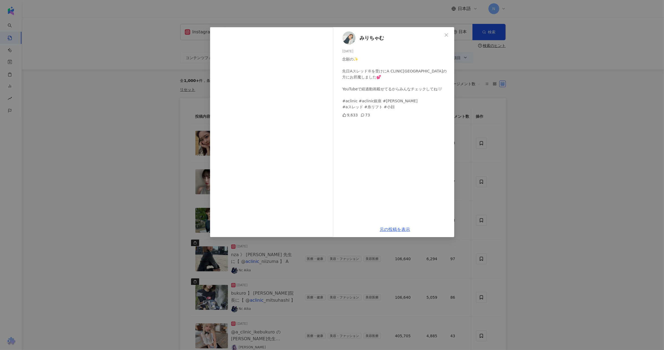
click at [111, 135] on div "みりちゃむ 2025/07/11 念願の✨ 先日Aスレッド®を受けにA CLINIC銀座院の方にお邪魔しました💕 YouTubeで経過動画載せてるからみんなチ…" at bounding box center [332, 175] width 664 height 350
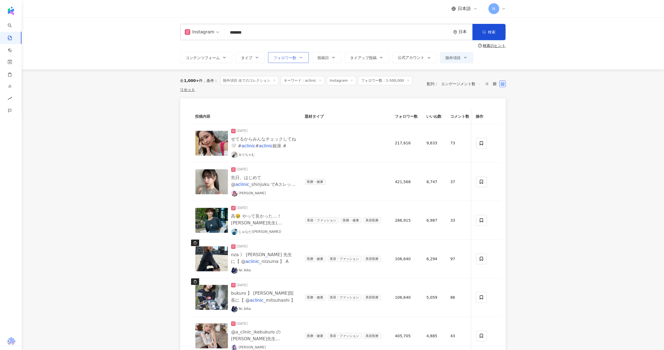
click at [291, 57] on span "フォロワー数" at bounding box center [285, 58] width 23 height 4
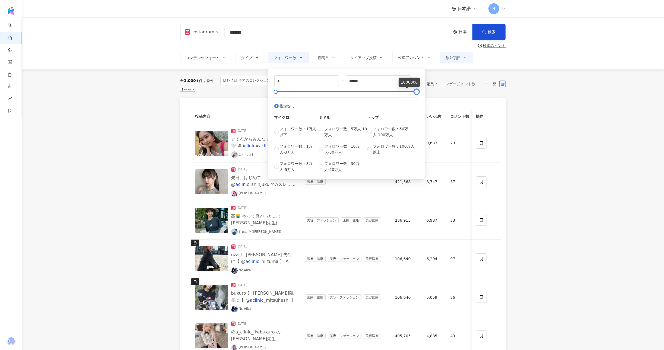
type input "*******"
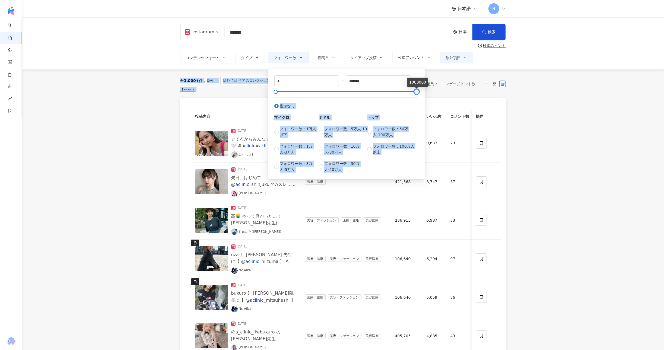
drag, startPoint x: 348, startPoint y: 91, endPoint x: 428, endPoint y: 91, distance: 80.3
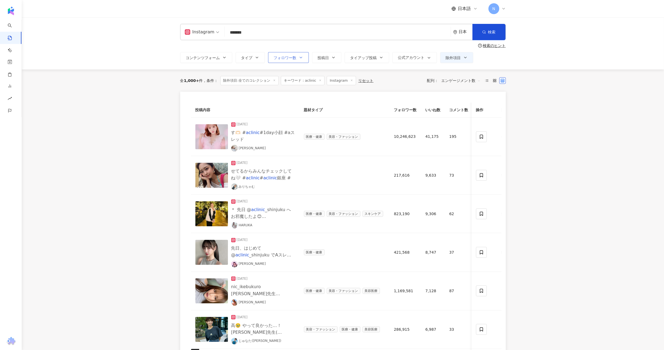
click at [283, 56] on span "フォロワー数" at bounding box center [285, 58] width 23 height 4
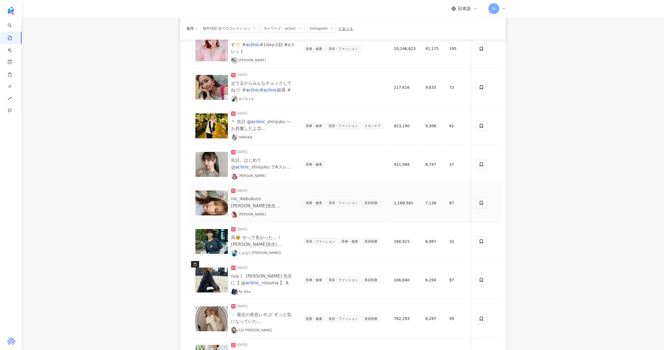
scroll to position [162, 0]
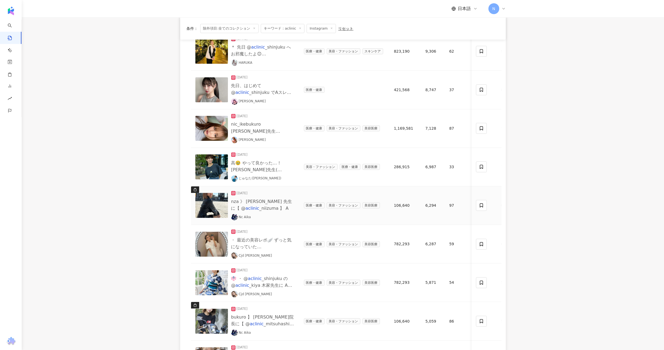
click at [210, 205] on img at bounding box center [211, 205] width 33 height 25
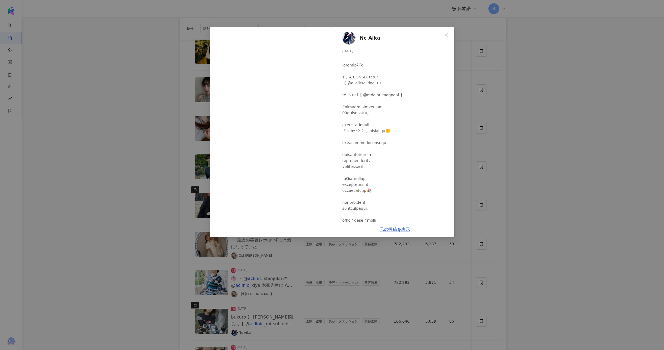
click at [164, 188] on div "Nc Aika 2025/04/02 6,294 97 元の投稿を表示" at bounding box center [332, 175] width 664 height 350
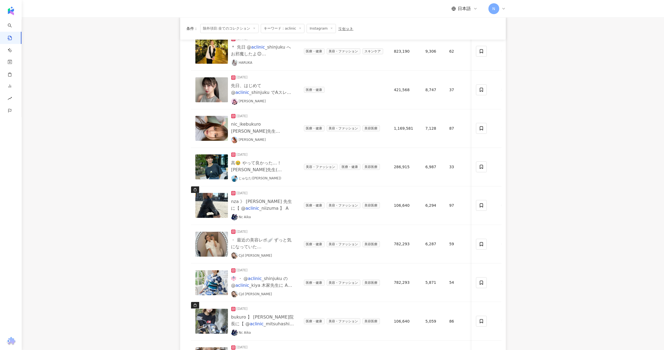
scroll to position [0, 0]
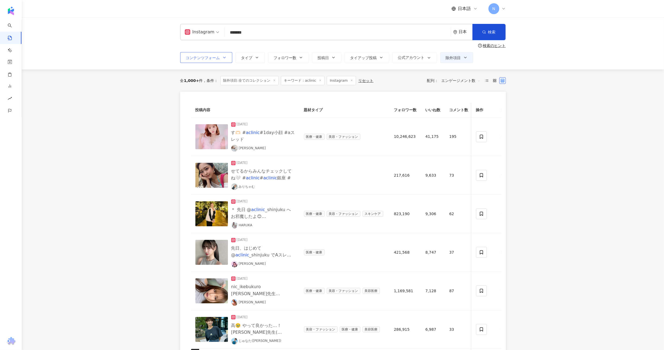
click at [226, 58] on icon "button" at bounding box center [224, 57] width 4 height 4
click at [198, 112] on span "リール" at bounding box center [198, 113] width 16 height 6
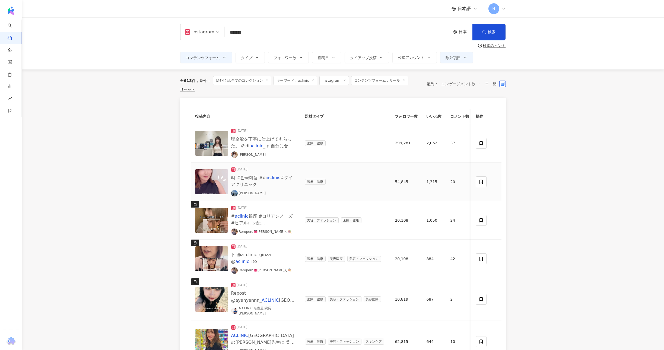
click at [213, 182] on img at bounding box center [211, 181] width 33 height 25
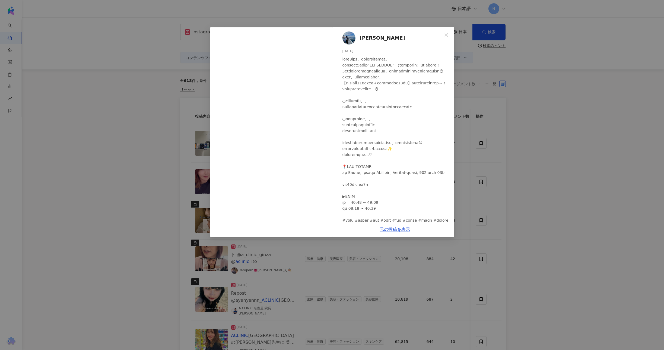
click at [140, 155] on div "蒼井さや 2025/04/10 1,315 20 2.1万 元の投稿を表示" at bounding box center [332, 175] width 664 height 350
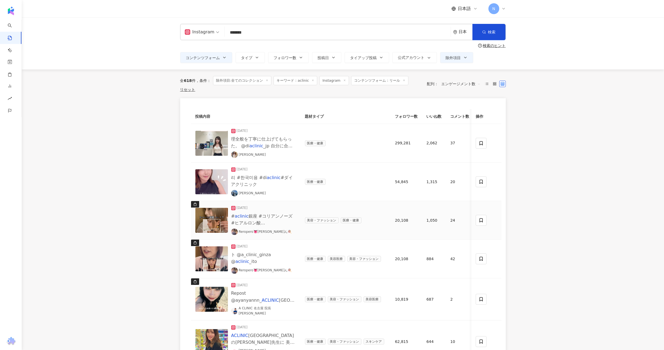
click at [221, 222] on img at bounding box center [211, 220] width 33 height 25
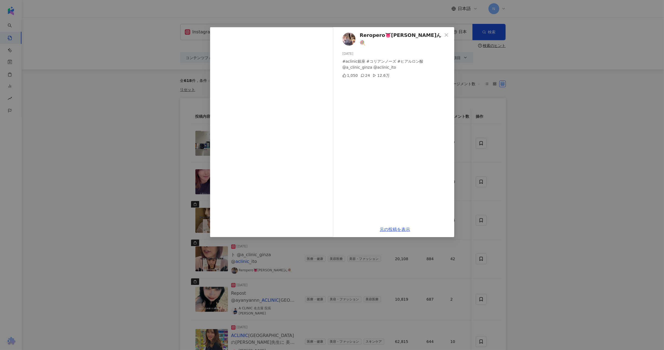
click at [107, 167] on div "Reropero👅あゆみん🍭 2024/09/26 #aclinic銀座 #コリアンノーズ #ヒアルロン酸 @a_clinic_ginza @aclinic_…" at bounding box center [332, 175] width 664 height 350
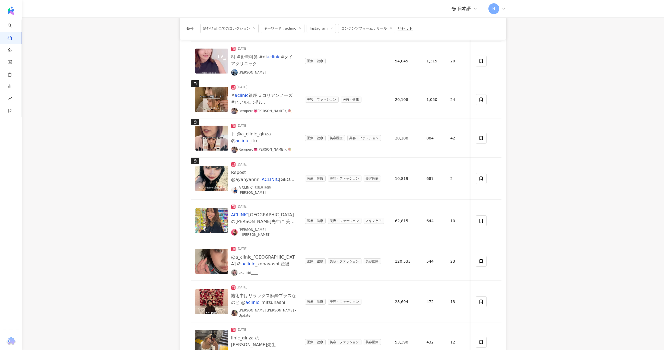
scroll to position [122, 0]
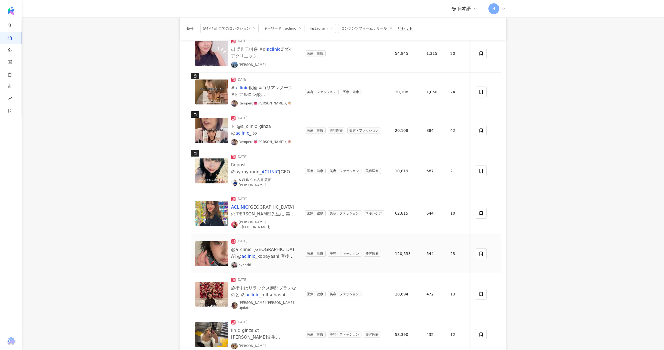
click at [217, 242] on img at bounding box center [211, 253] width 33 height 25
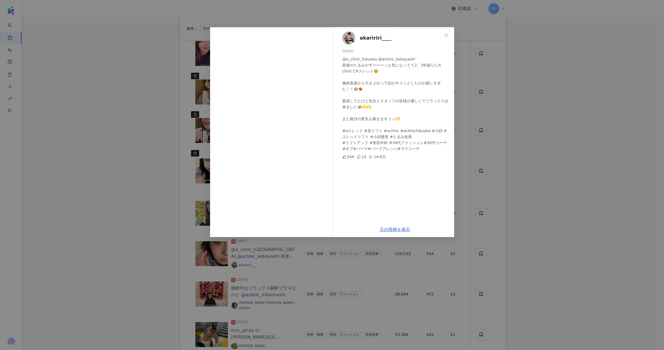
click at [179, 168] on div "akaririri____ 2025/02/17 @a_clinic_fukuoka @aclinic_kobayashi 産後のたるみがずーーーっと気になっ…" at bounding box center [332, 175] width 664 height 350
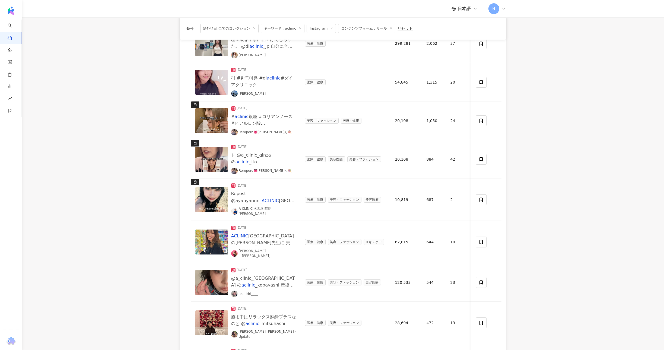
scroll to position [0, 0]
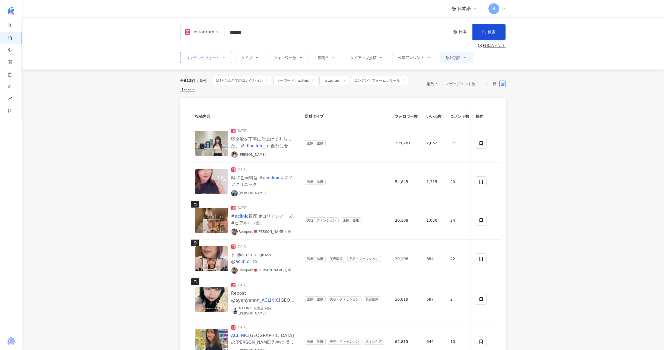
click at [192, 59] on span "コンテンツフォーム" at bounding box center [203, 58] width 34 height 4
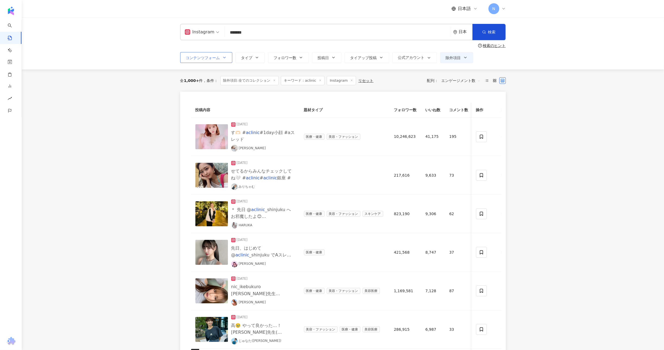
click at [198, 59] on span "コンテンツフォーム" at bounding box center [203, 58] width 34 height 4
click at [191, 90] on span "画像/テキスト" at bounding box center [204, 90] width 28 height 6
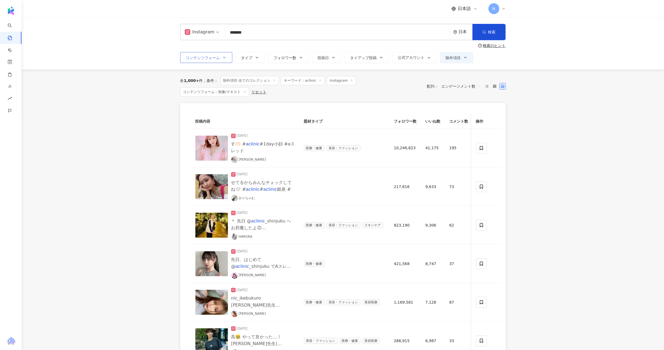
click at [194, 59] on span "コンテンツフォーム" at bounding box center [203, 58] width 34 height 4
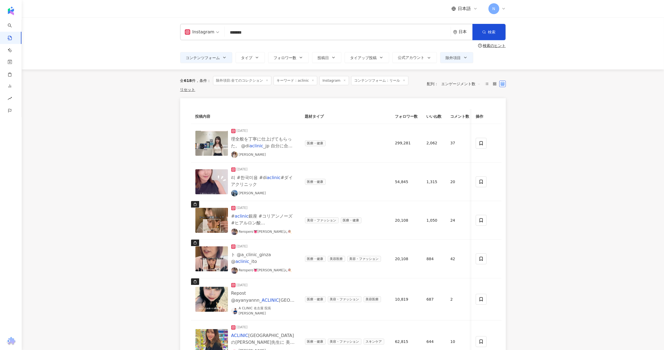
drag, startPoint x: 251, startPoint y: 35, endPoint x: 223, endPoint y: 35, distance: 28.2
click at [223, 35] on div "Instagram aclinic ******* 日本 検索 searchOperator 構文の挿入 完全一致 "" OR検索 OR AND検索 AND …" at bounding box center [343, 32] width 326 height 16
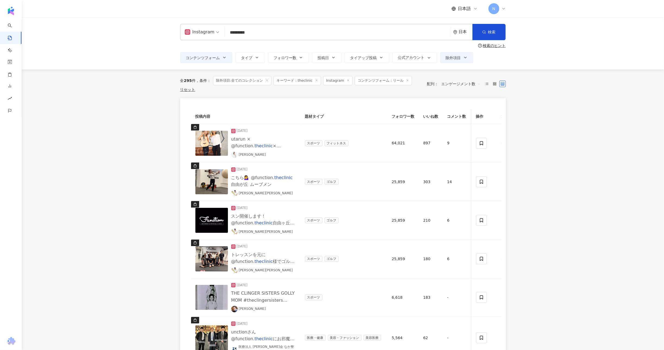
click at [264, 29] on input "*********" at bounding box center [338, 33] width 222 height 12
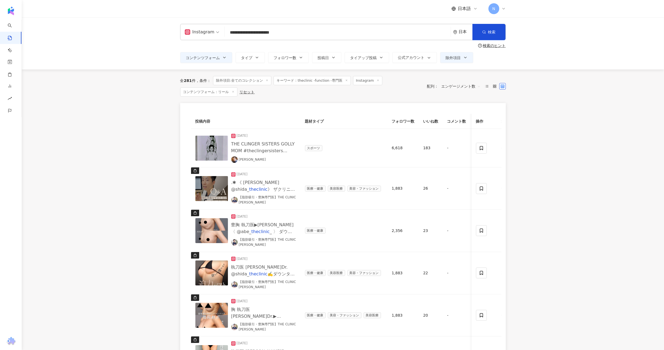
click at [295, 33] on input "**********" at bounding box center [338, 33] width 222 height 12
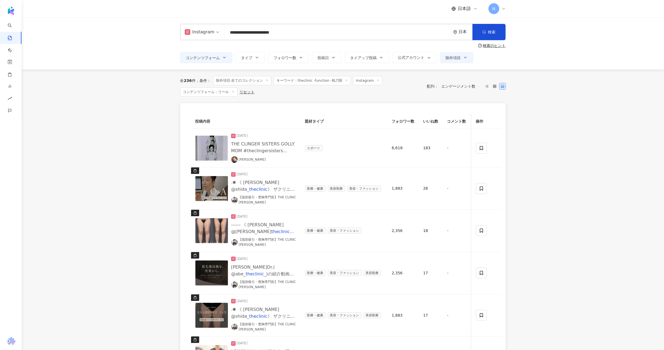
drag, startPoint x: 287, startPoint y: 35, endPoint x: 203, endPoint y: 35, distance: 83.3
click at [203, 35] on div "**********" at bounding box center [343, 32] width 326 height 16
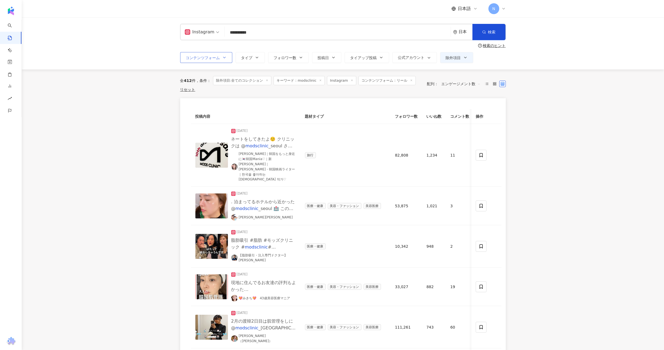
click at [212, 58] on span "コンテンツフォーム" at bounding box center [203, 58] width 34 height 4
click at [209, 198] on img at bounding box center [211, 205] width 33 height 25
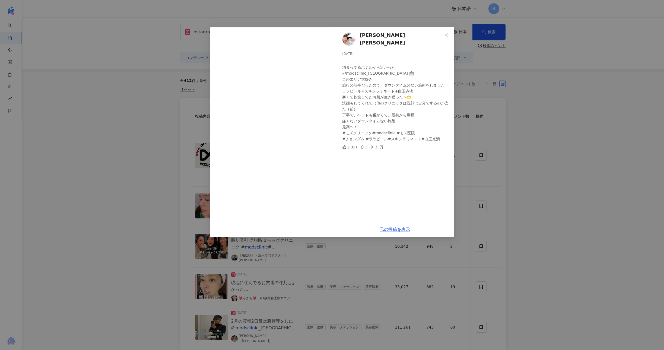
click at [88, 197] on div "まゆまゆ 2023/12/10 . 泊まってるホテルから近かった @modsclinic_seoul 🏥 このエリア大好き 旅行の前半だったので、ダウンタイム…" at bounding box center [332, 175] width 664 height 350
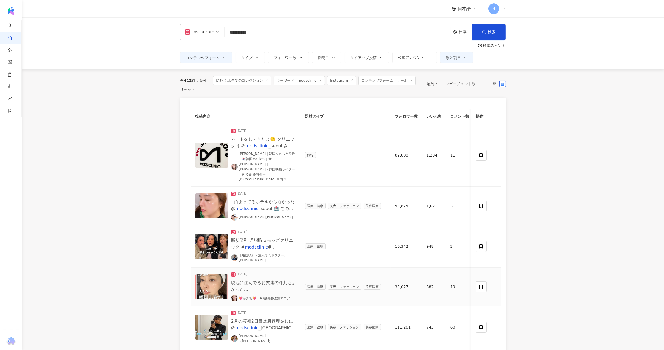
click at [211, 274] on img at bounding box center [211, 286] width 33 height 25
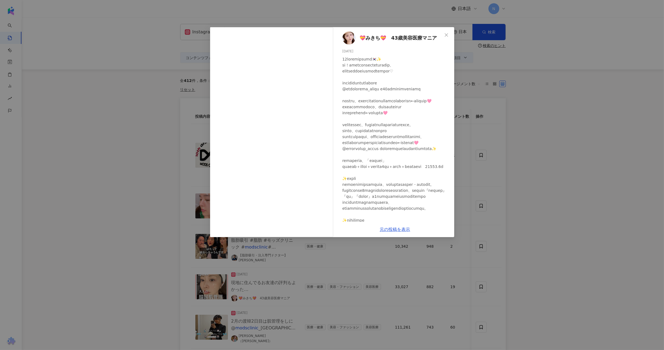
click at [77, 213] on div "💝みきち💝　43歳美容医療マニア 2024/04/16 882 19 10万 元の投稿を表示" at bounding box center [332, 175] width 664 height 350
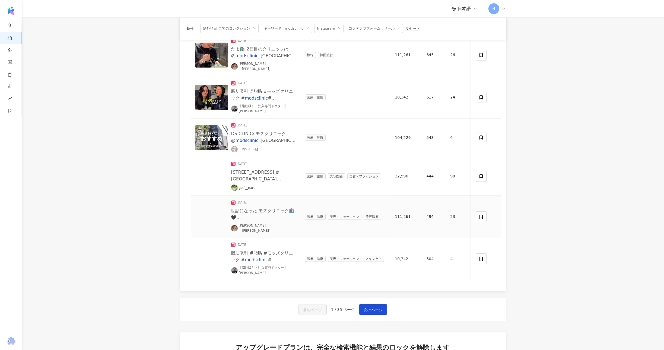
scroll to position [359, 0]
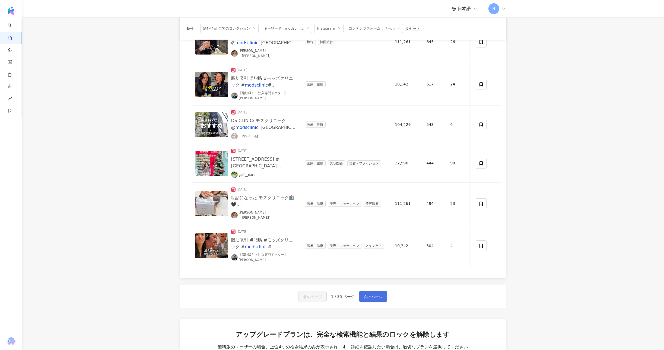
click at [328, 294] on span "次のページ" at bounding box center [373, 297] width 19 height 7
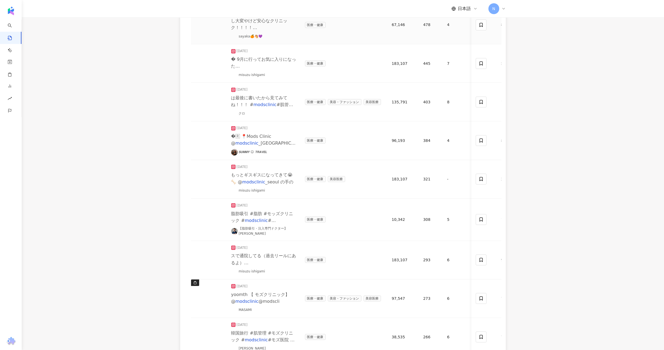
scroll to position [0, 0]
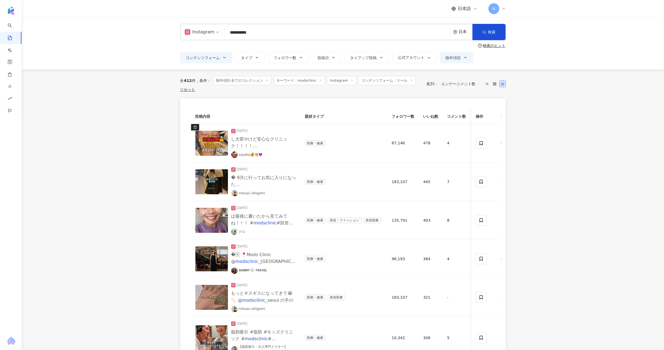
click at [263, 34] on input "**********" at bounding box center [338, 33] width 222 height 12
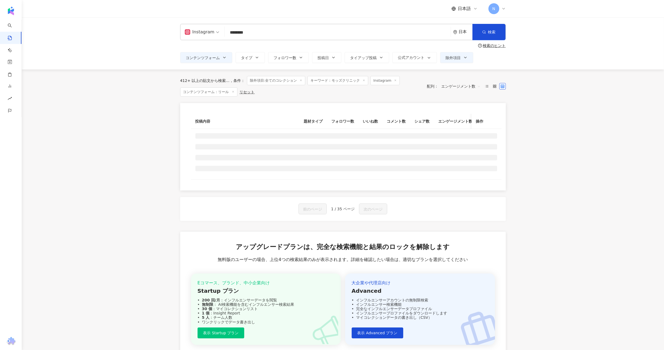
click at [139, 176] on main "Instagram モッズクリニック ******** 日本 検索 searchOperator 構文の挿入 完全一致 "" OR検索 OR AND検索 AN…" at bounding box center [343, 198] width 642 height 363
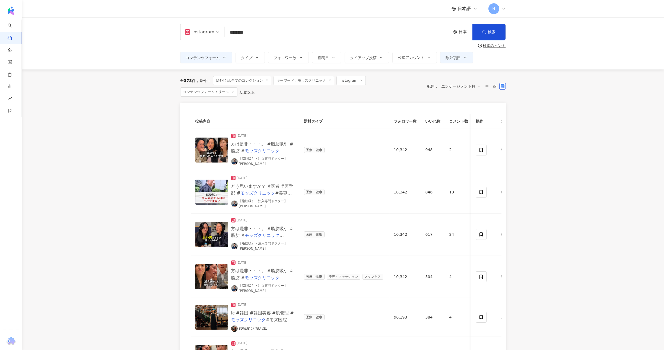
click at [215, 31] on span "Instagram" at bounding box center [202, 32] width 34 height 9
click at [206, 74] on div "YouTube" at bounding box center [203, 77] width 41 height 10
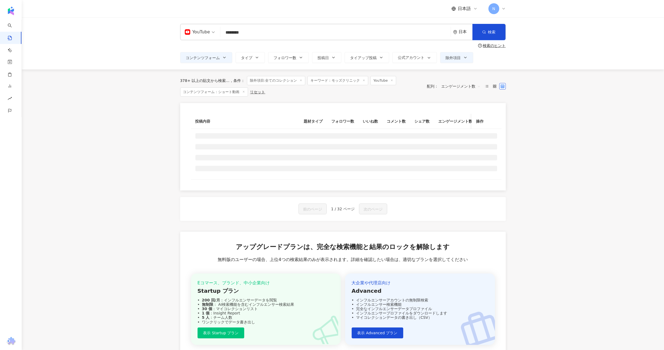
drag, startPoint x: 264, startPoint y: 30, endPoint x: 222, endPoint y: 30, distance: 42.9
click at [222, 30] on input "********" at bounding box center [335, 33] width 226 height 12
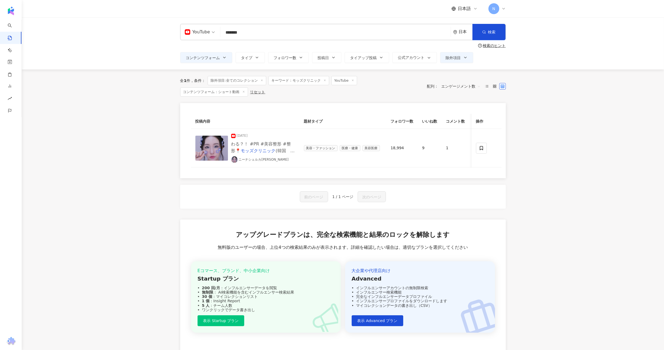
type input "*******"
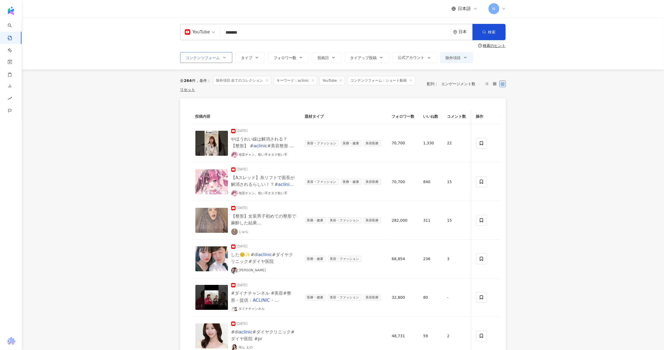
click at [195, 56] on span "コンテンツフォーム" at bounding box center [203, 58] width 34 height 4
click at [190, 75] on span "無制限" at bounding box center [198, 78] width 16 height 6
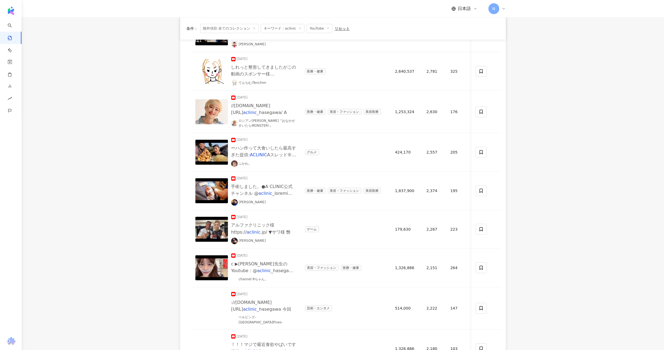
scroll to position [203, 0]
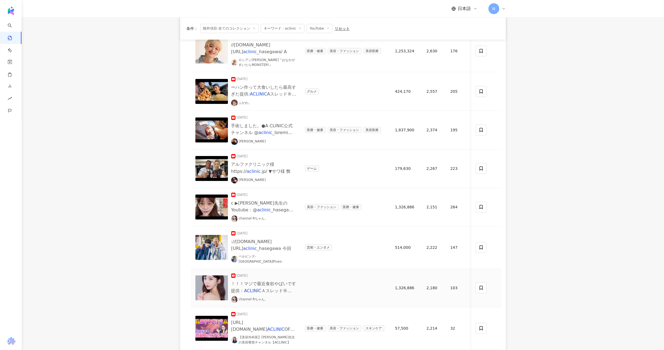
click at [210, 284] on img at bounding box center [211, 287] width 33 height 25
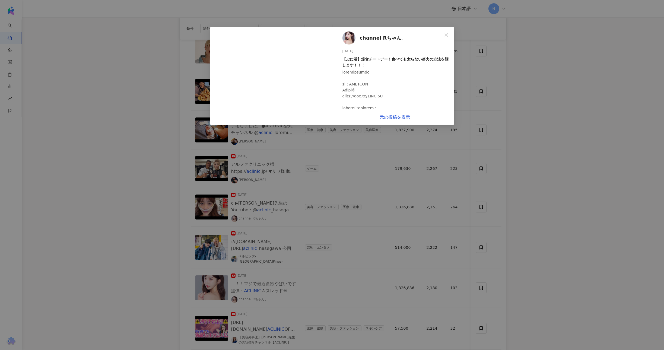
click at [170, 192] on div "channel Rちゃん。 2024/12/27 【ぷに活】爆食チートデー！食べても太らない努力の方法を話します！！！ 2,180 103 19.6万 元の投…" at bounding box center [332, 175] width 664 height 350
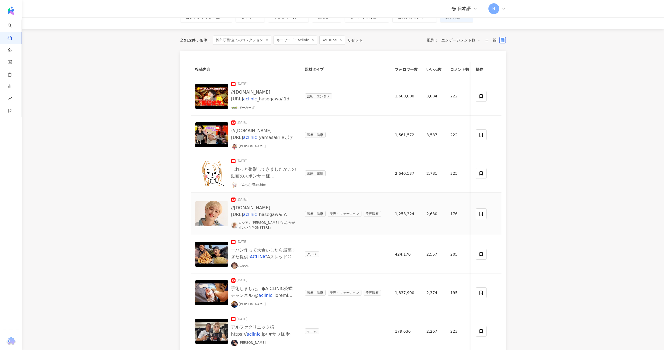
scroll to position [0, 0]
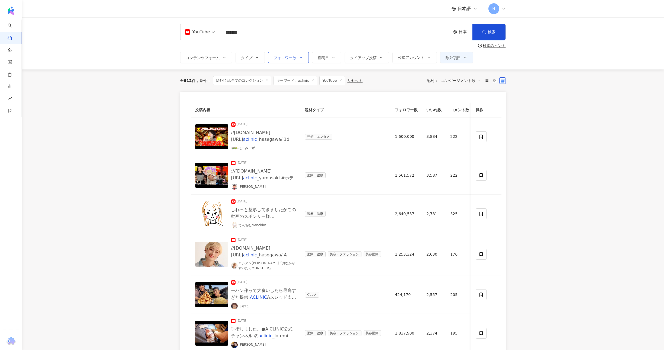
click at [275, 57] on span "フォロワー数" at bounding box center [285, 58] width 23 height 4
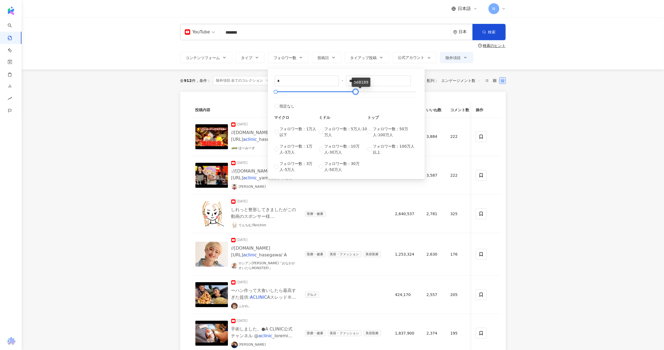
type input "******"
drag, startPoint x: 415, startPoint y: 91, endPoint x: 354, endPoint y: 90, distance: 60.8
click at [328, 90] on div at bounding box center [355, 91] width 3 height 3
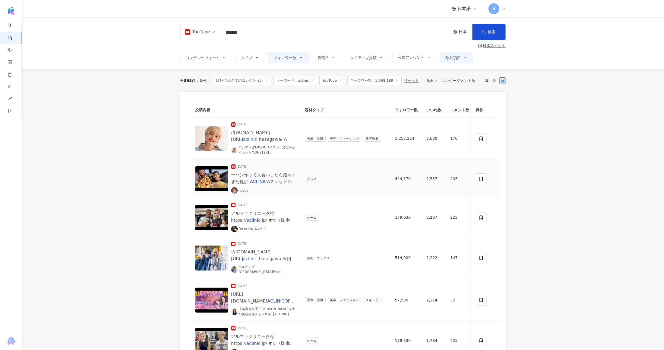
click at [218, 178] on img at bounding box center [211, 178] width 33 height 25
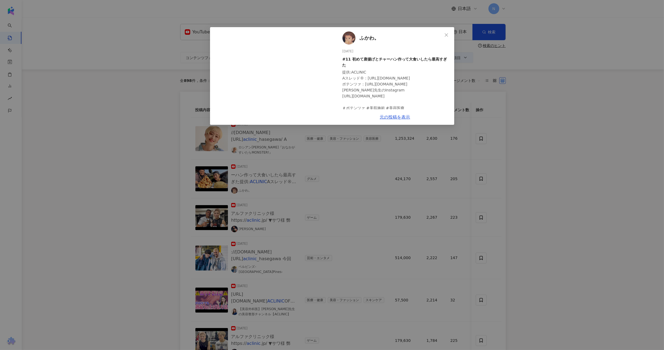
scroll to position [16, 0]
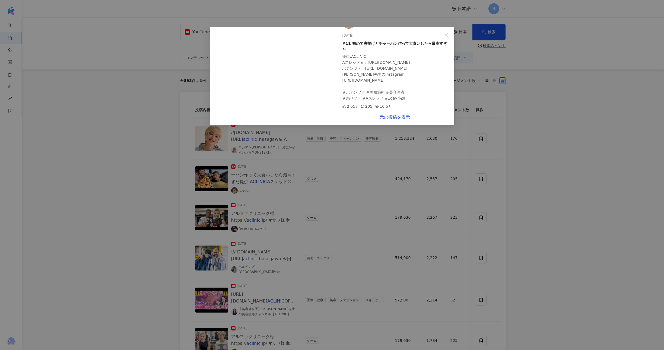
click at [175, 204] on div "ふかわ。 2025/01/17 #11 初めて唐揚げとチャーハン作って大食いしたら最高すぎた 提供:ACLINIC Aスレッド®：https://bit.ly…" at bounding box center [332, 175] width 664 height 350
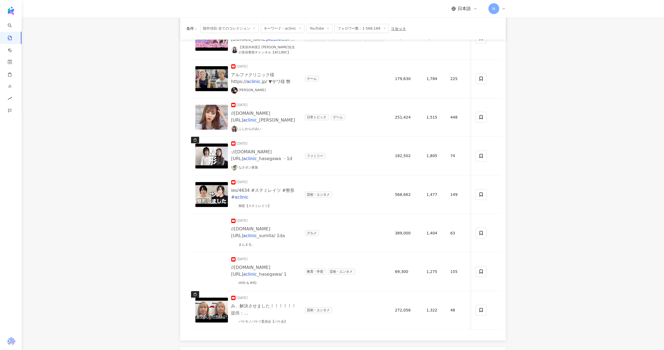
scroll to position [285, 0]
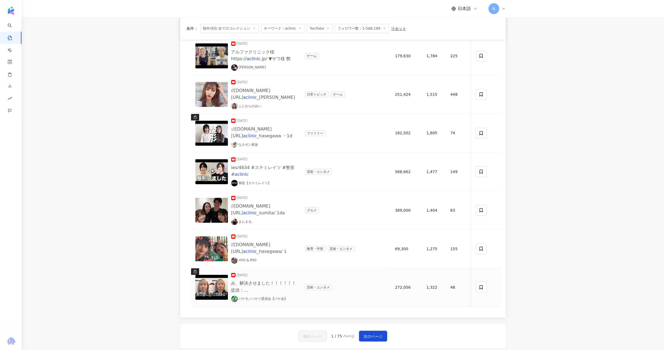
click at [215, 279] on img at bounding box center [211, 287] width 33 height 25
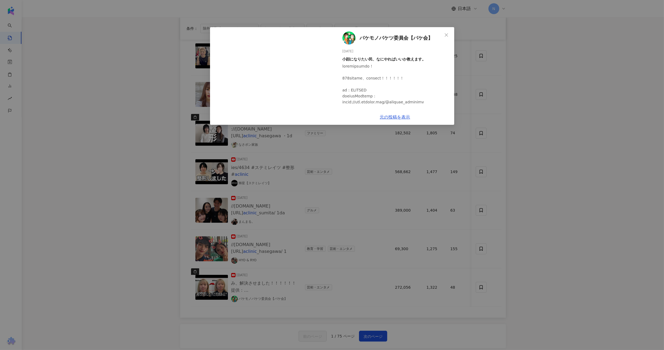
click at [148, 126] on div "バケモノバケツ委員会【バケ会】 2024/02/09 小顔になりたい民、なにやればいいか教えます。 1,322 48 4.7万 元の投稿を表示" at bounding box center [332, 175] width 664 height 350
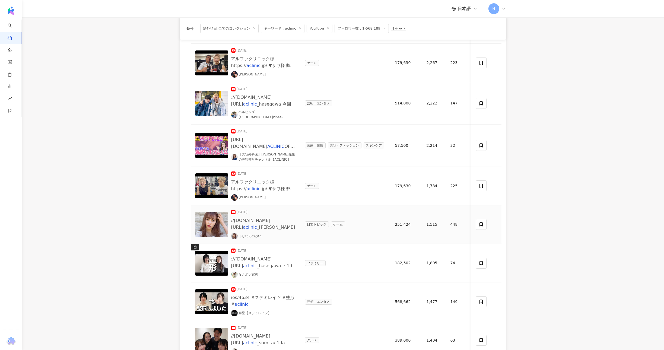
scroll to position [122, 0]
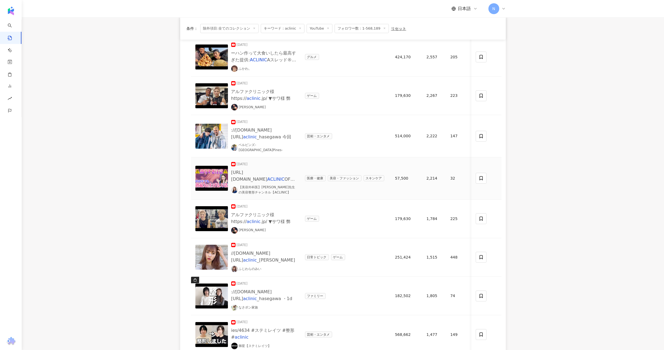
click at [217, 176] on img at bounding box center [211, 178] width 33 height 25
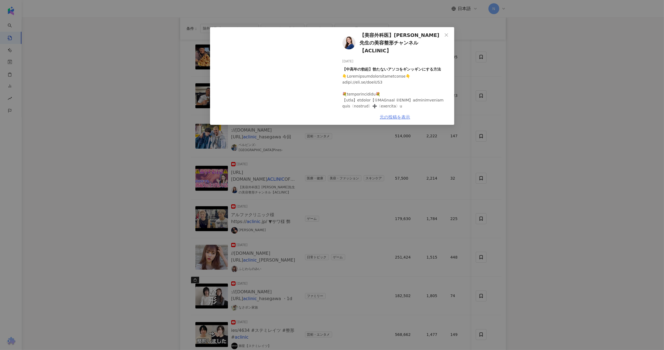
click at [328, 119] on link "元の投稿を表示" at bounding box center [395, 116] width 30 height 5
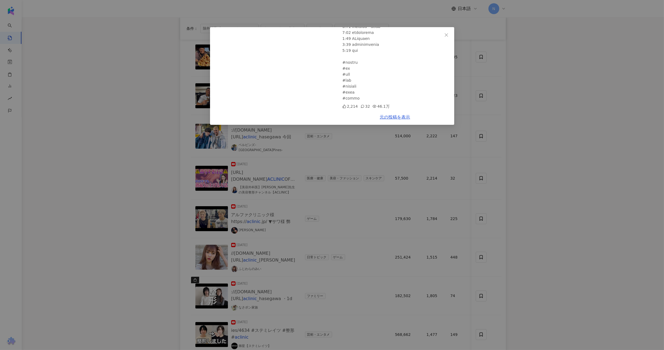
scroll to position [407, 0]
click at [328, 138] on div "【美容外科医】ゆり先生の美容整形チャンネル【ACLINIC】 2023/09/15 【中高年の勃起】勃たないアソコをギンッギンにする方法 2,214 32 4…" at bounding box center [332, 175] width 664 height 350
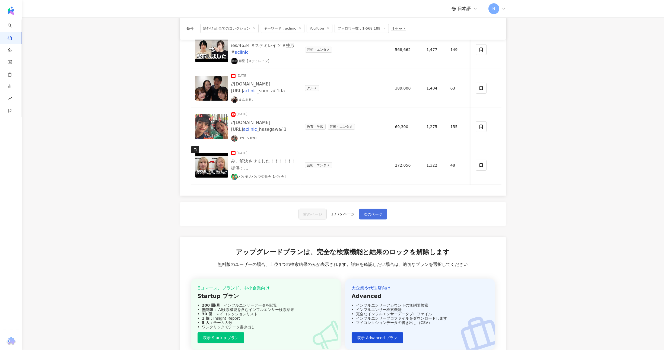
click at [328, 219] on button "次のページ" at bounding box center [373, 214] width 28 height 11
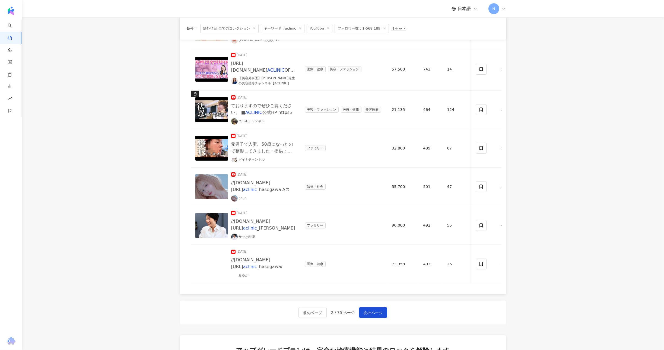
scroll to position [244, 0]
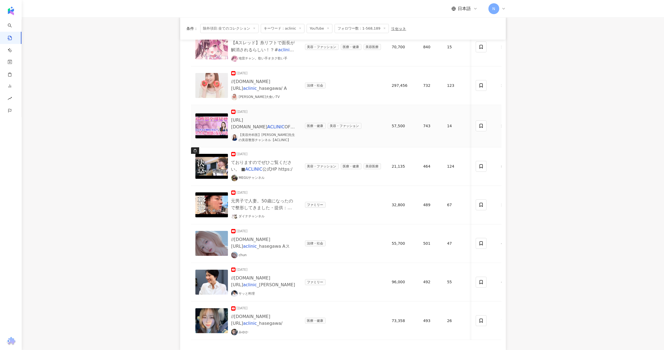
click at [207, 123] on img at bounding box center [211, 125] width 33 height 25
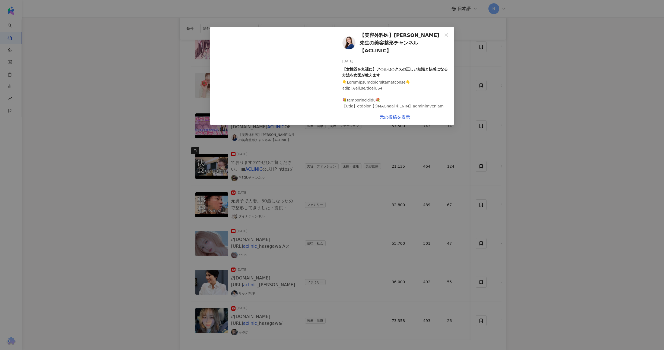
click at [328, 33] on span "【美容外科医】[PERSON_NAME]先生の美容整形チャンネル【ACLINIC】" at bounding box center [401, 42] width 82 height 23
click at [146, 99] on div "【美容外科医】ゆり先生の美容整形チャンネル【ACLINIC】 2023/08/23 【女性器を丸裸に】ア○ルセ○クスの正しい知識と快感になる方法を女医が教えま…" at bounding box center [332, 175] width 664 height 350
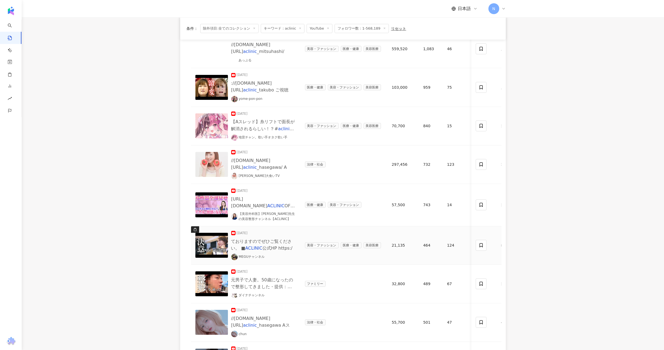
scroll to position [162, 0]
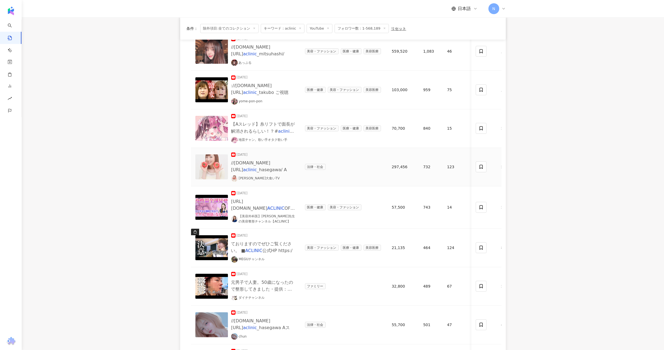
click at [208, 176] on img at bounding box center [211, 166] width 33 height 25
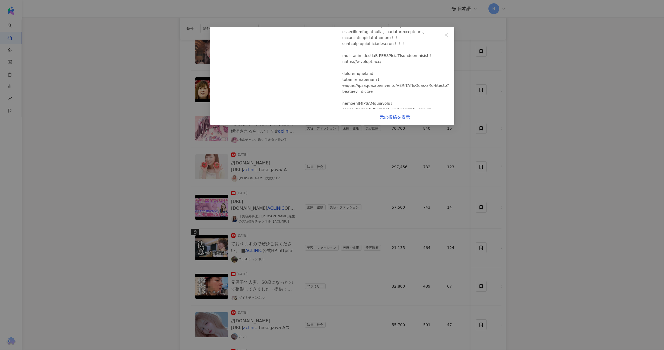
scroll to position [122, 0]
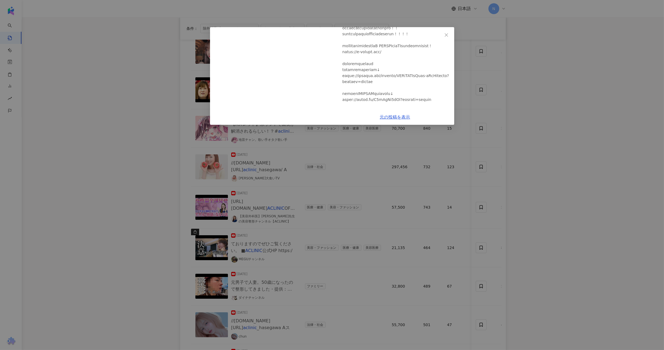
click at [170, 127] on div "三宅智子の大食いTV 2025/05/02 【美容】フェイスリフトで小顔に変身！【三宅智子】 732 123 3.4万 元の投稿を表示" at bounding box center [332, 175] width 664 height 350
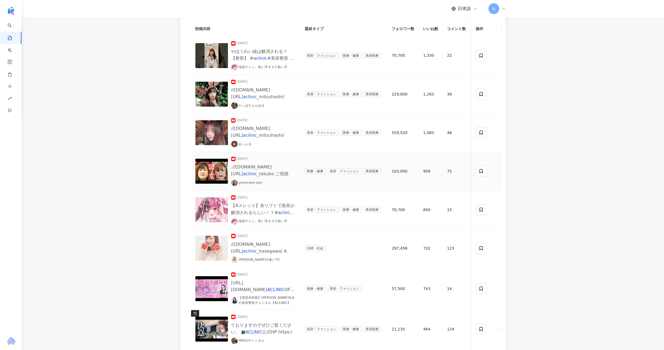
scroll to position [0, 0]
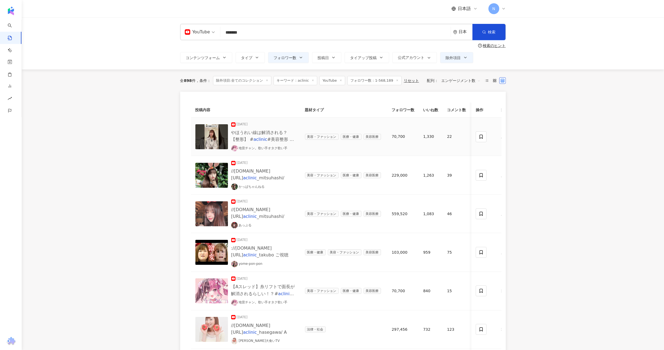
click at [208, 136] on img at bounding box center [211, 136] width 33 height 25
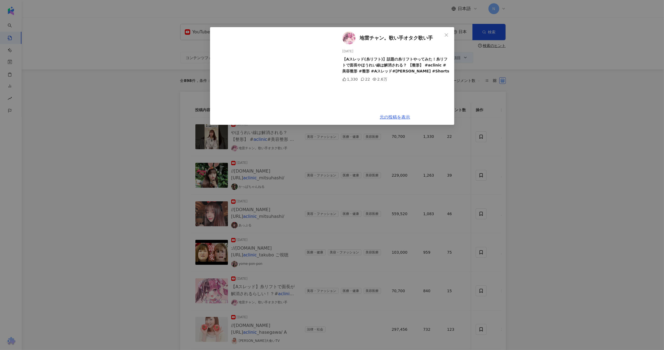
click at [138, 96] on div "地雷チャン。歌い手オタク歌い手 2024/03/14 【Aスレッド(糸リフト)】話題の糸リフトやってみた！糸リフトで面長やほうれい線は解消される？ 【整形】 …" at bounding box center [332, 175] width 664 height 350
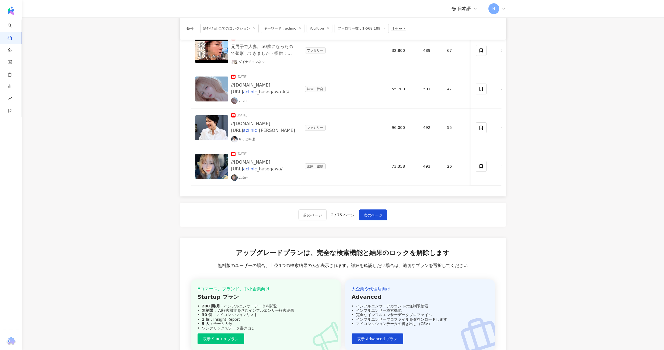
scroll to position [488, 0]
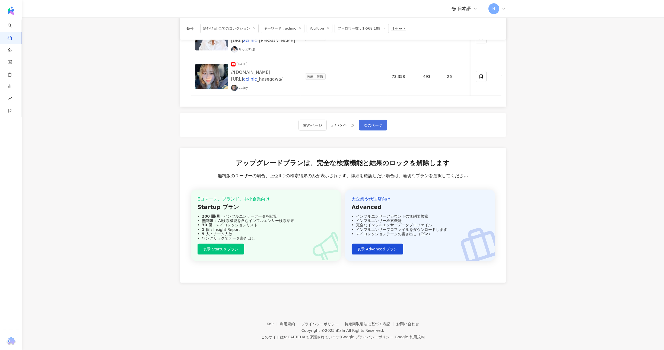
click at [328, 129] on span "次のページ" at bounding box center [373, 125] width 19 height 7
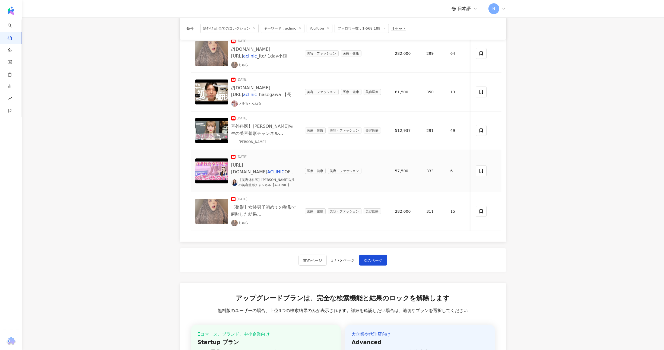
scroll to position [447, 0]
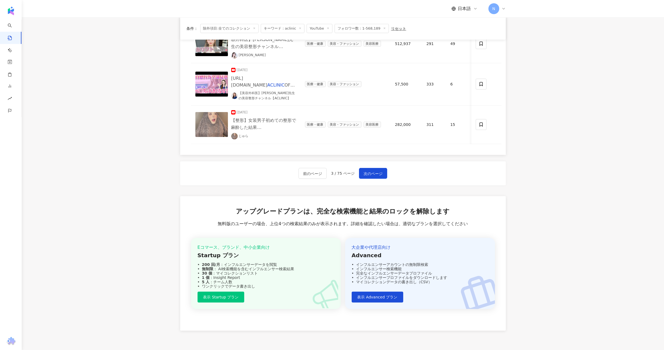
click at [328, 184] on div "前のページ 3 / 75 ページ 次のページ" at bounding box center [343, 173] width 326 height 24
click at [328, 177] on span "次のページ" at bounding box center [373, 173] width 19 height 7
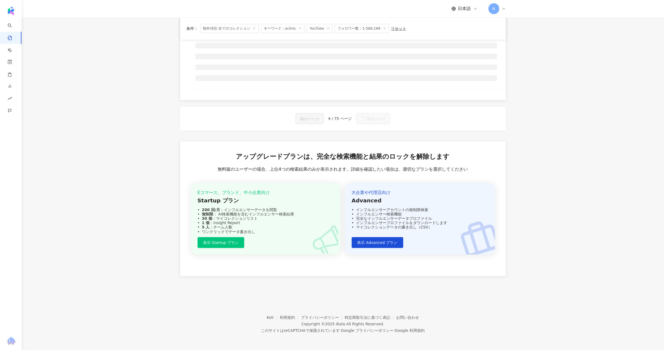
click at [137, 191] on main "YouTube ******* 日本 検索 searchOperator 構文の挿入 完全一致 "" OR検索 OR AND検索 AND 除外 - グループ …" at bounding box center [343, 113] width 642 height 351
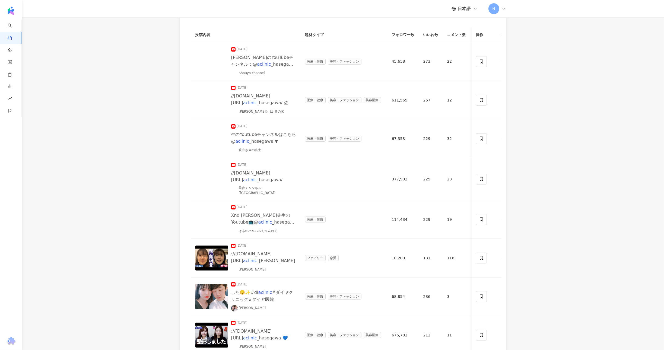
scroll to position [162, 0]
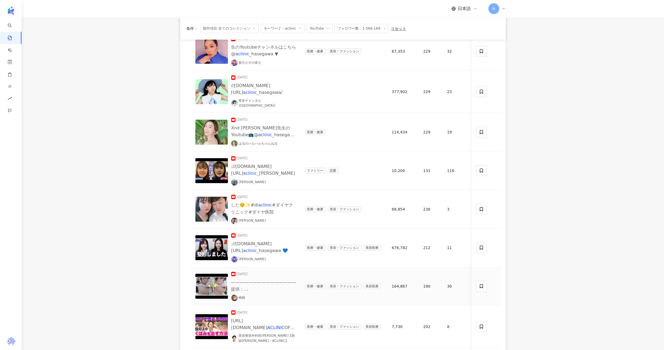
click at [215, 283] on img at bounding box center [211, 286] width 33 height 25
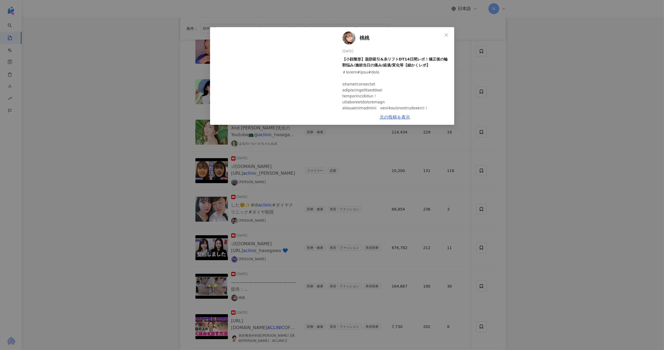
click at [155, 136] on div "桃桃 2024/02/18 【小顔整形】脂肪吸引&糸リフトDT14日間レポ！矯正後の輪郭悩み/施術当日の痛み/経過/変化等【細かくレポ】 190 30 1.4…" at bounding box center [332, 175] width 664 height 350
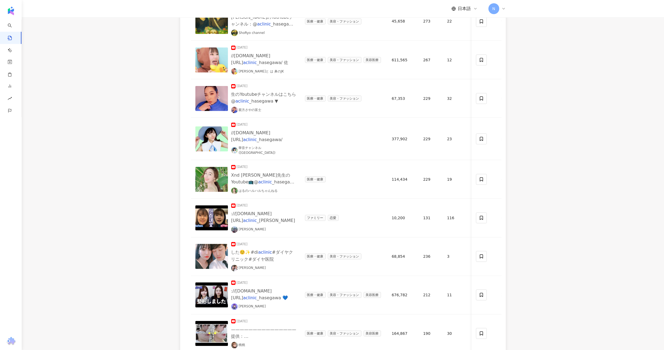
scroll to position [0, 0]
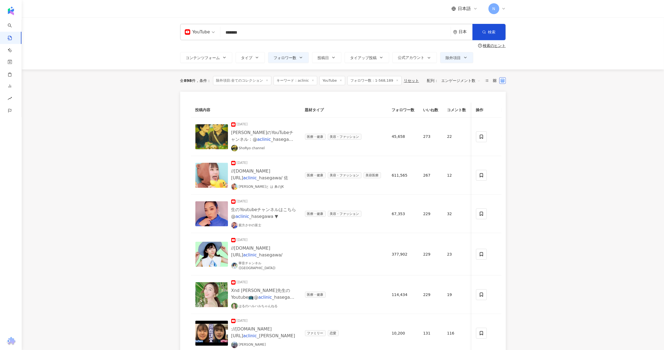
click at [252, 31] on input "*******" at bounding box center [335, 33] width 226 height 12
paste input "search"
click at [228, 33] on input "******" at bounding box center [335, 33] width 226 height 12
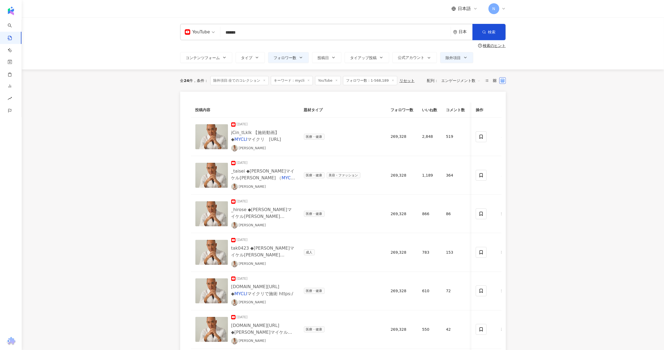
click at [205, 27] on input "search" at bounding box center [200, 28] width 30 height 9
click at [204, 60] on div "Instagram" at bounding box center [203, 57] width 35 height 7
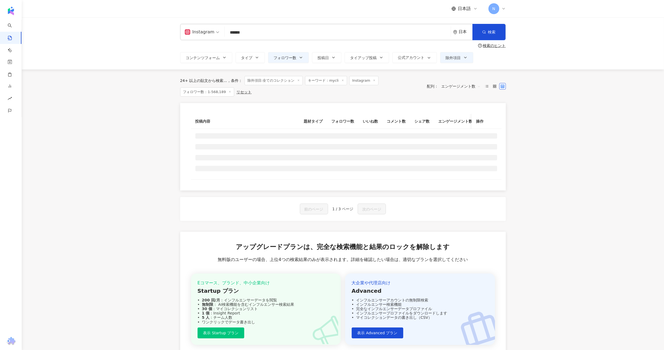
click at [147, 103] on main "ig Instagram ***** 日本 検索 searchOperator 構文の挿入 完全一致 "" OR検索 OR AND検索 AND 除外 - グル…" at bounding box center [343, 198] width 642 height 363
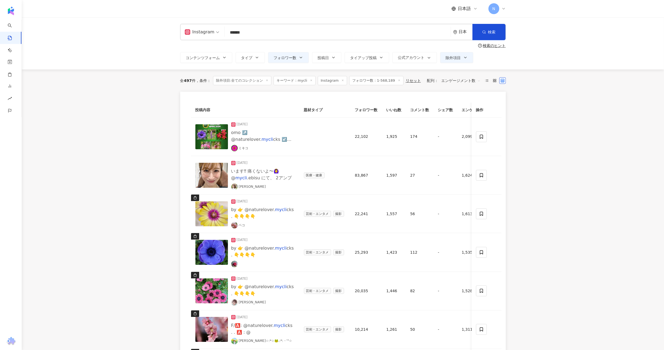
click at [246, 28] on input "*****" at bounding box center [338, 33] width 222 height 12
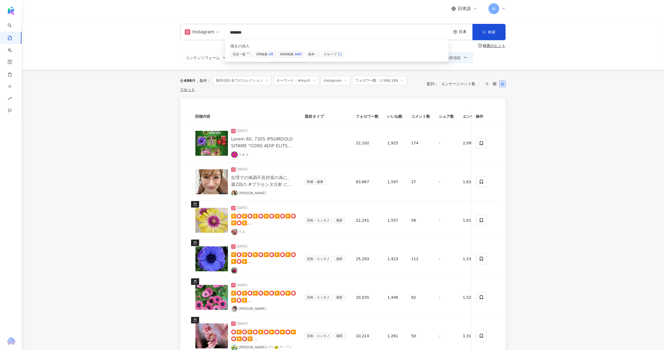
drag, startPoint x: 256, startPoint y: 33, endPoint x: 196, endPoint y: 33, distance: 59.1
click at [196, 33] on div "Instagram ****** 日本 検索 searchOperator 構文の挿入 完全一致 "" OR検索 OR AND検索 AND 除外 - グループ…" at bounding box center [343, 32] width 326 height 16
type input "*"
type input "******"
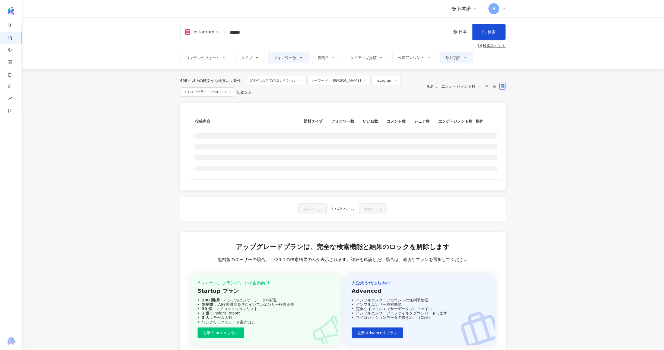
click at [123, 188] on main "Instagram 本田マイケル ****** 日本 検索 searchOperator 構文の挿入 完全一致 "" OR検索 OR AND検索 AND 除外…" at bounding box center [343, 198] width 642 height 363
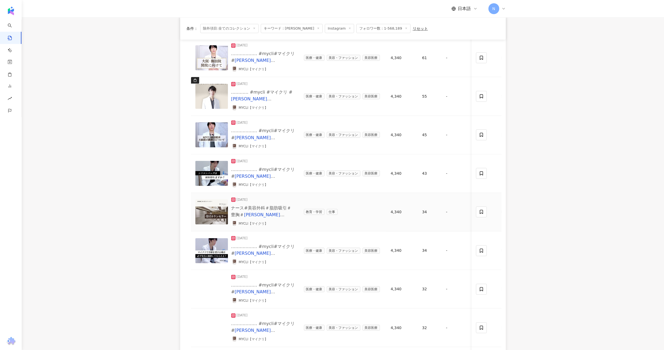
scroll to position [400, 0]
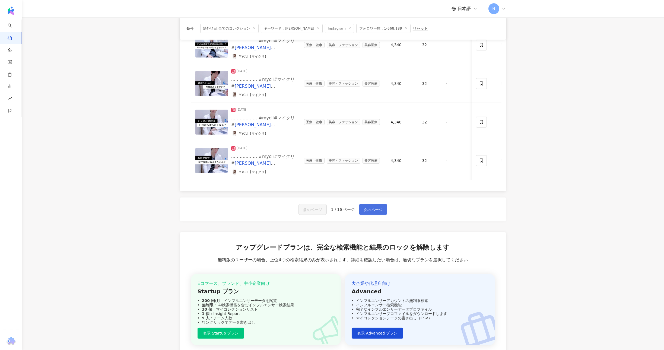
click at [328, 213] on span "次のページ" at bounding box center [373, 209] width 19 height 7
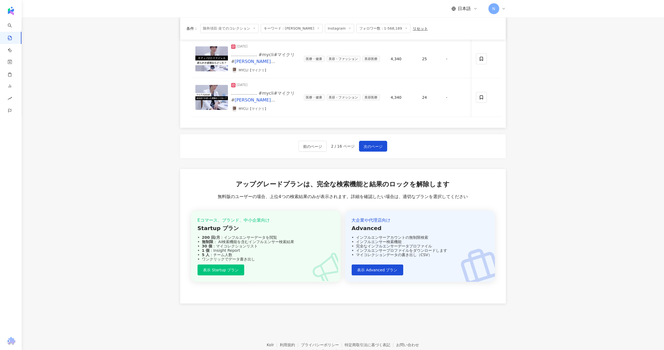
scroll to position [496, 0]
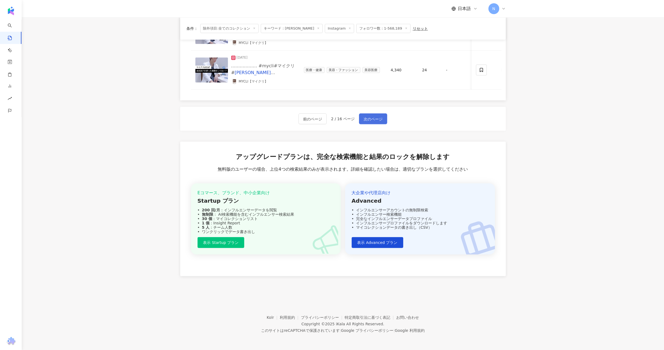
click at [328, 117] on span "次のページ" at bounding box center [373, 119] width 19 height 7
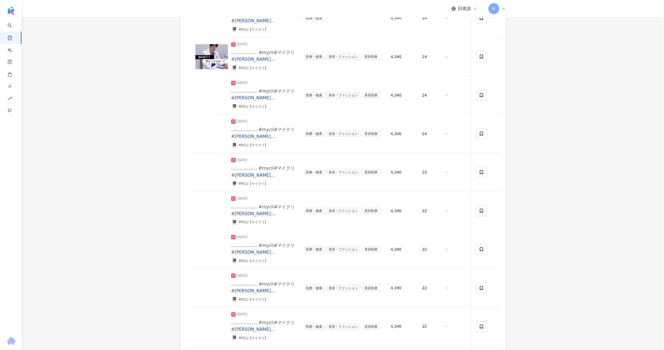
scroll to position [0, 0]
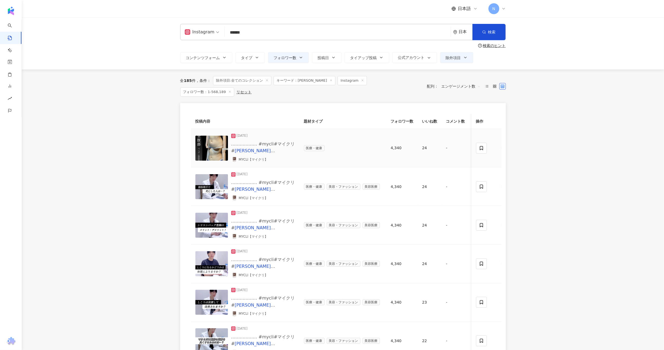
click at [210, 143] on img at bounding box center [211, 148] width 33 height 25
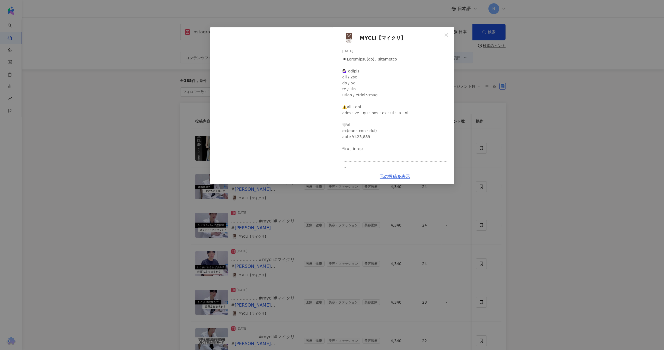
click at [110, 131] on div "MYCLI【マイクリ】 2024/09/05 24 元の投稿を表示" at bounding box center [332, 175] width 664 height 350
